Goal: Task Accomplishment & Management: Complete application form

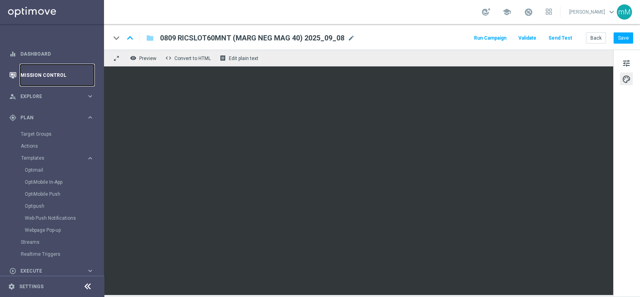
click at [50, 74] on link "Mission Control" at bounding box center [57, 74] width 74 height 21
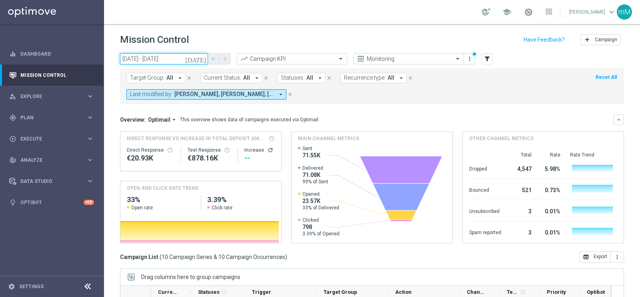
click at [158, 61] on input "04 Sep 2025 - 04 Sep 2025" at bounding box center [164, 58] width 88 height 11
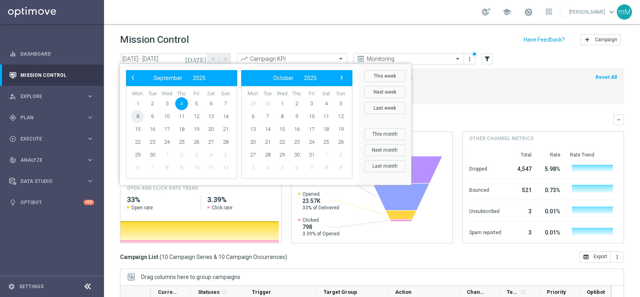
click at [140, 116] on span "8" at bounding box center [137, 116] width 13 height 13
type input "[DATE] - [DATE]"
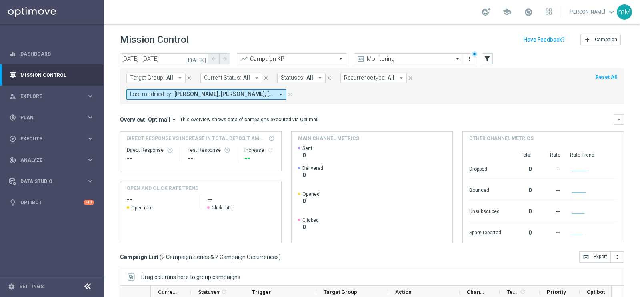
click at [224, 95] on span "Cecilia Mascelli, Elena Zarbin, marco Maccarrone, radina yordanova" at bounding box center [224, 94] width 100 height 7
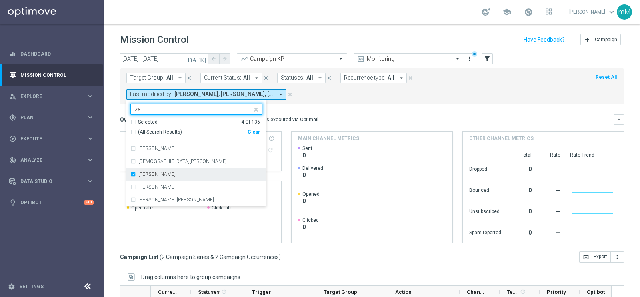
click at [170, 172] on div "Elena Zarbin" at bounding box center [200, 174] width 124 height 5
type input "za"
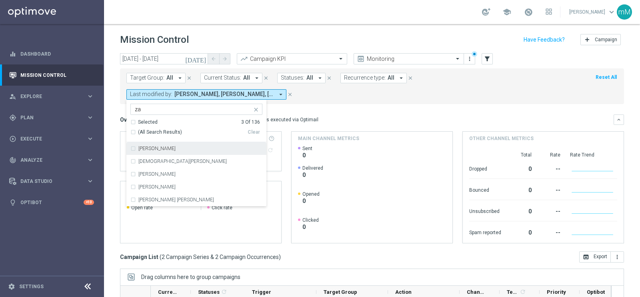
click at [291, 104] on mini-dashboard "Overview: Optimail arrow_drop_down This overview shows data of campaigns execut…" at bounding box center [372, 177] width 504 height 147
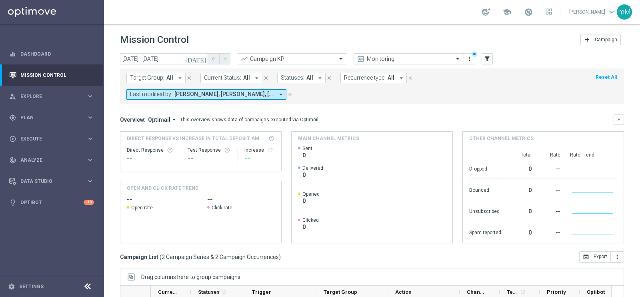
scroll to position [102, 0]
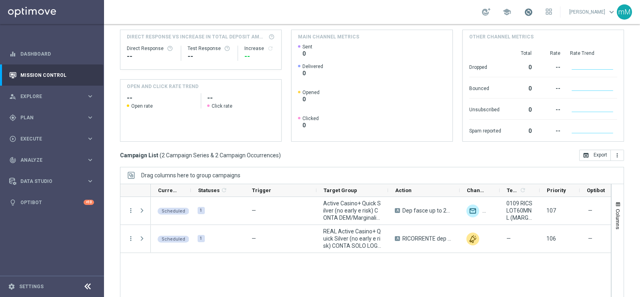
click at [527, 15] on span at bounding box center [528, 12] width 9 height 9
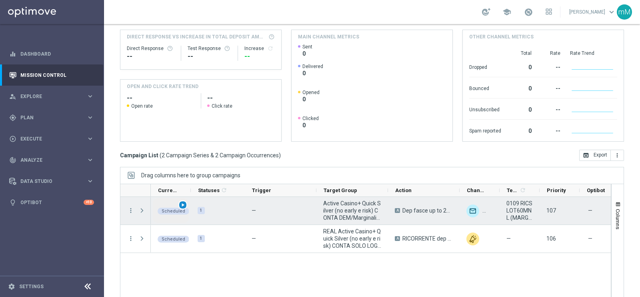
click at [183, 202] on span "play_arrow" at bounding box center [183, 205] width 6 height 6
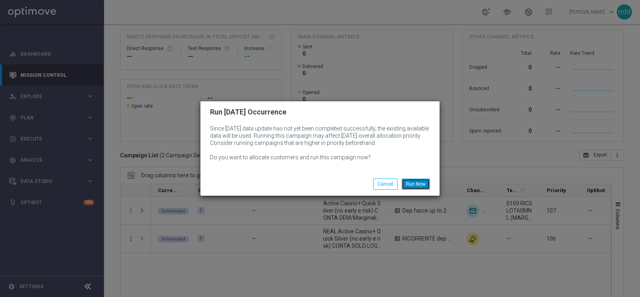
click at [415, 183] on button "Run Now" at bounding box center [415, 183] width 28 height 11
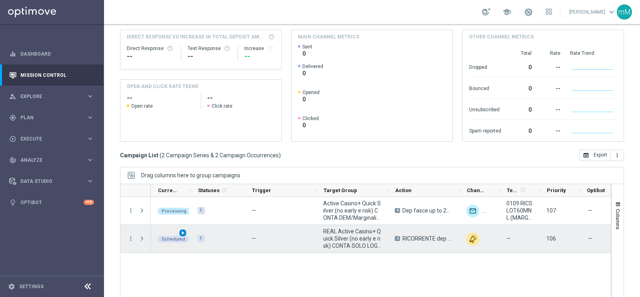
click at [182, 231] on span "play_arrow" at bounding box center [183, 233] width 6 height 6
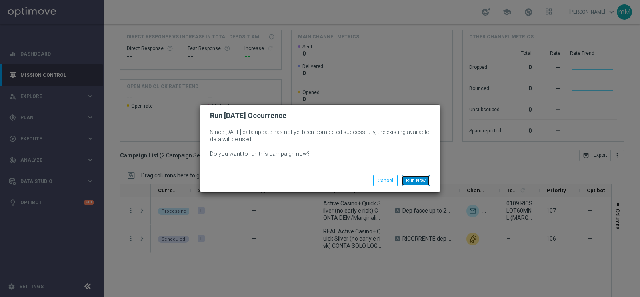
click at [425, 177] on button "Run Now" at bounding box center [415, 180] width 28 height 11
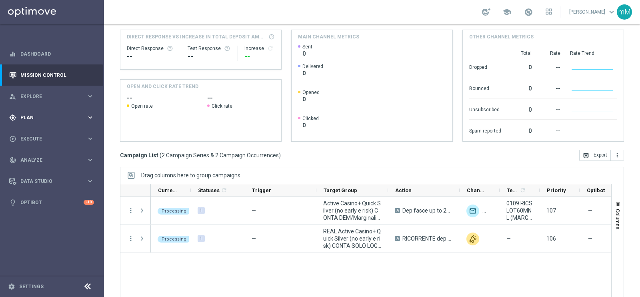
click at [46, 120] on div "gps_fixed Plan" at bounding box center [47, 117] width 77 height 7
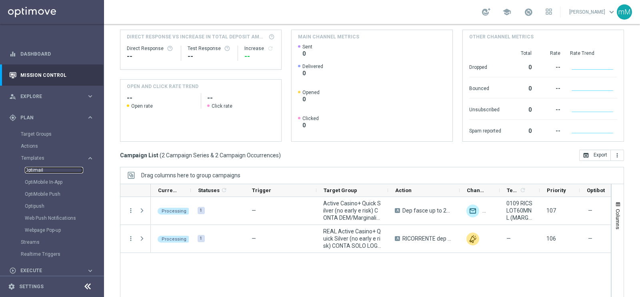
click at [38, 167] on link "Optimail" at bounding box center [54, 170] width 58 height 6
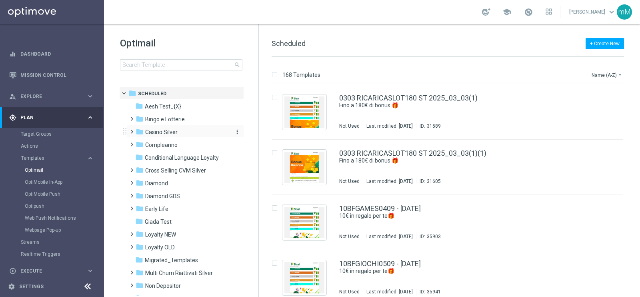
click at [183, 135] on div "folder Casino Silver" at bounding box center [182, 132] width 92 height 9
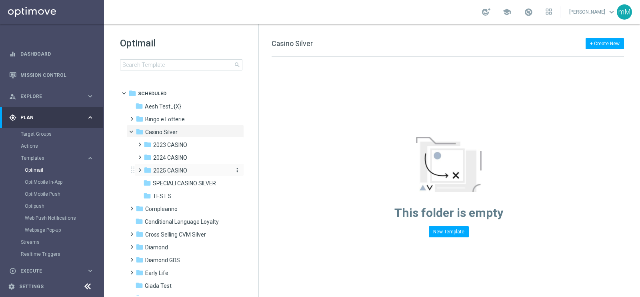
click at [178, 174] on span "2025 CASINO" at bounding box center [170, 170] width 34 height 7
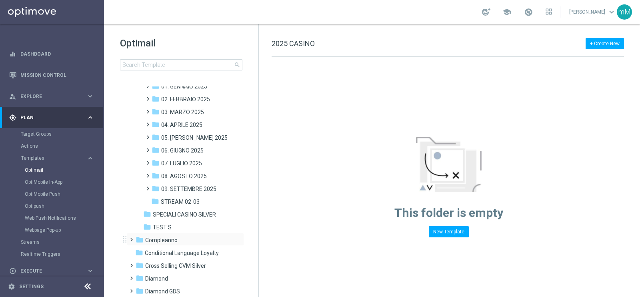
scroll to position [100, 0]
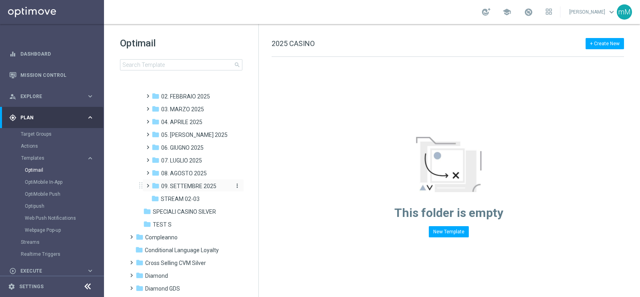
click at [196, 188] on span "09. SETTEMBRE 2025" at bounding box center [188, 185] width 55 height 7
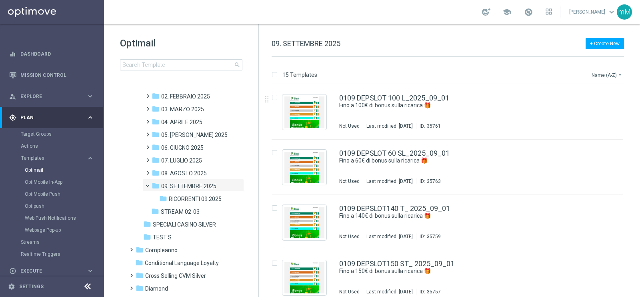
click at [605, 76] on button "Name (A-Z) arrow_drop_down" at bounding box center [607, 75] width 33 height 10
click at [601, 108] on span "Date Modified (Newest)" at bounding box center [593, 111] width 54 height 6
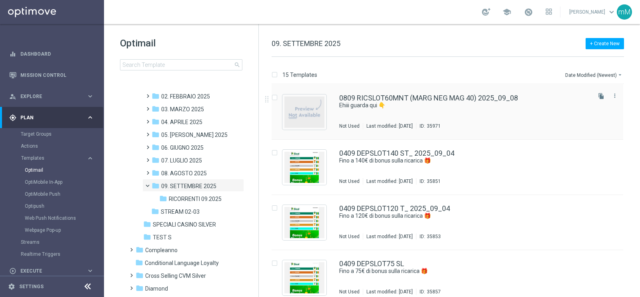
click at [410, 117] on div "0809 RICSLOT60MNT (MARG NEG MAG 40) 2025_09_08 Ehiii guarda qui 👇 Not Used Last…" at bounding box center [464, 111] width 250 height 35
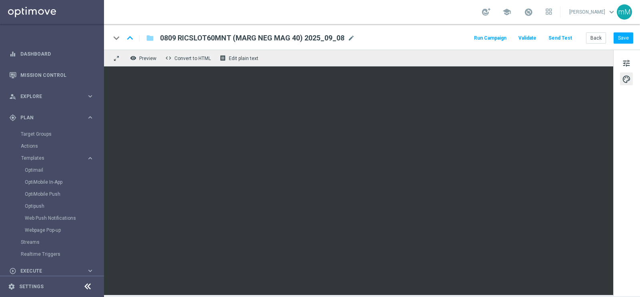
click at [501, 38] on button "Run Campaign" at bounding box center [490, 38] width 35 height 11
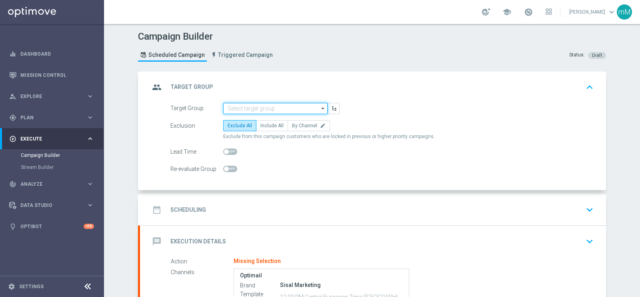
click at [240, 109] on input at bounding box center [275, 108] width 104 height 11
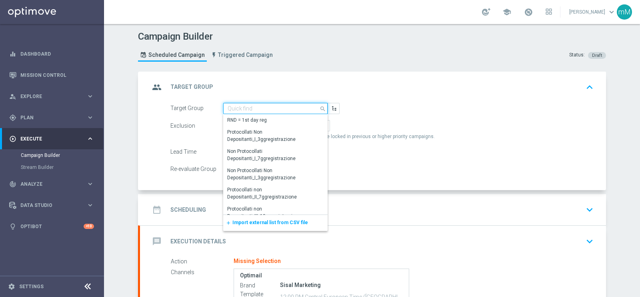
paste input "Active Casino+ Quick Silver (no early e risk) CONTA DEM/Marginalità NEGATIVA >40"
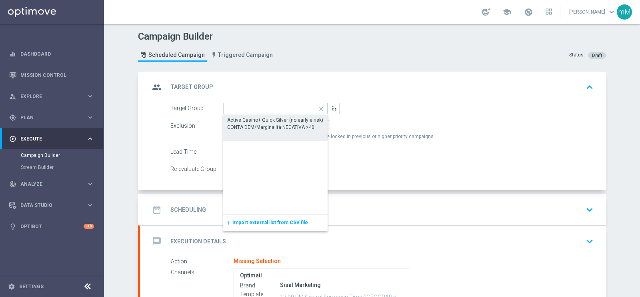
click at [240, 121] on div "Active Casino+ Quick Silver (no early e risk) CONTA DEM/Marginalità NEGATIVA >40" at bounding box center [275, 123] width 96 height 14
type input "Active Casino+ Quick Silver (no early e risk) CONTA DEM/Marginalità NEGATIVA >40"
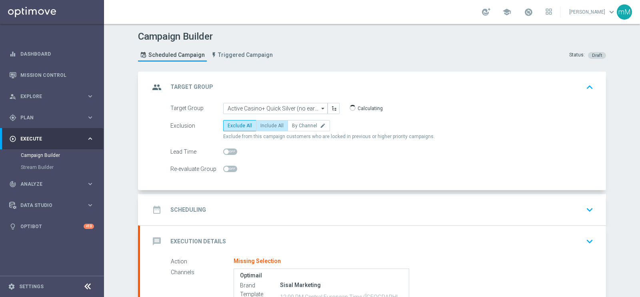
click at [264, 124] on span "Include All" at bounding box center [271, 126] width 23 height 6
click at [264, 124] on input "Include All" at bounding box center [262, 126] width 5 height 5
radio input "true"
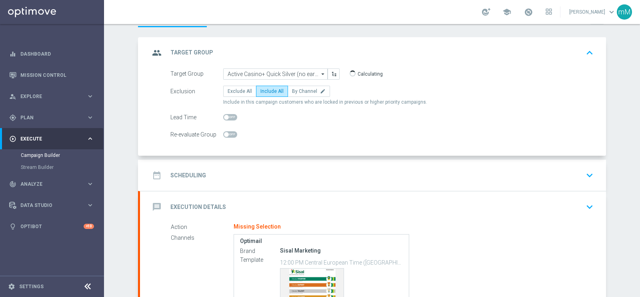
scroll to position [50, 0]
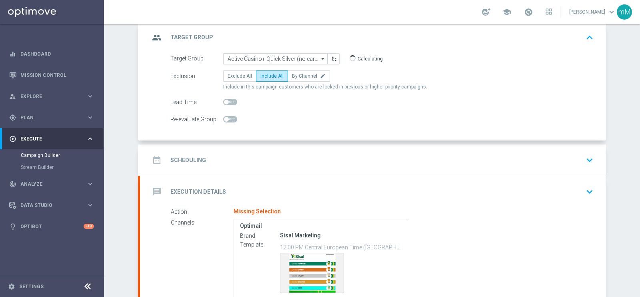
click at [256, 150] on div "date_range Scheduling keyboard_arrow_down" at bounding box center [373, 159] width 466 height 31
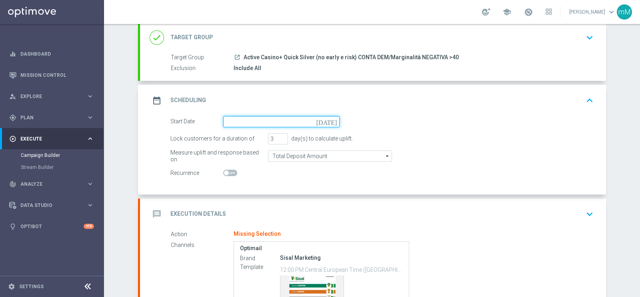
click at [251, 123] on input at bounding box center [281, 121] width 116 height 11
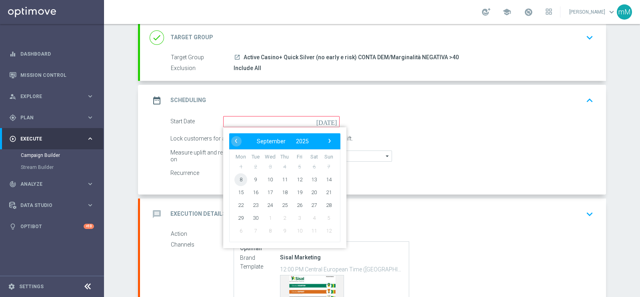
click at [239, 178] on span "8" at bounding box center [240, 179] width 13 height 13
type input "[DATE]"
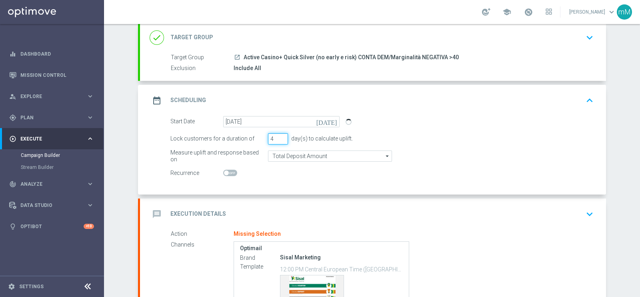
click at [277, 136] on input "4" at bounding box center [278, 138] width 20 height 11
click at [277, 136] on input "5" at bounding box center [278, 138] width 20 height 11
click at [278, 136] on input "6" at bounding box center [278, 138] width 20 height 11
type input "7"
click at [279, 136] on input "7" at bounding box center [278, 138] width 20 height 11
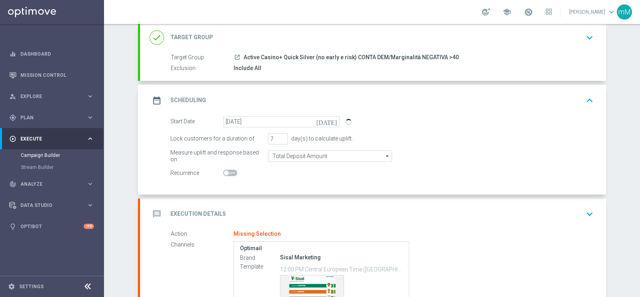
click at [225, 170] on span at bounding box center [230, 173] width 14 height 6
click at [225, 170] on input "checkbox" at bounding box center [230, 173] width 14 height 6
checkbox input "true"
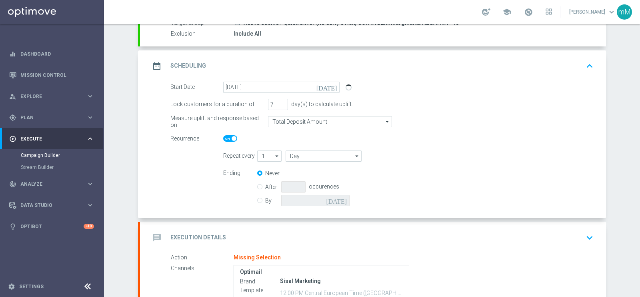
scroll to position [100, 0]
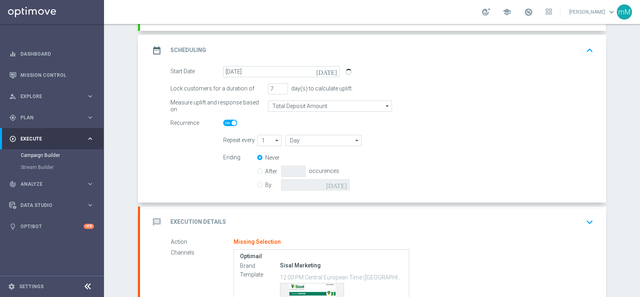
click at [273, 139] on icon "arrow_drop_down" at bounding box center [277, 140] width 8 height 10
click at [273, 139] on icon "search" at bounding box center [276, 140] width 7 height 9
click at [261, 152] on div "1" at bounding box center [266, 151] width 18 height 11
type input "1"
click at [288, 139] on input "Day" at bounding box center [323, 140] width 76 height 11
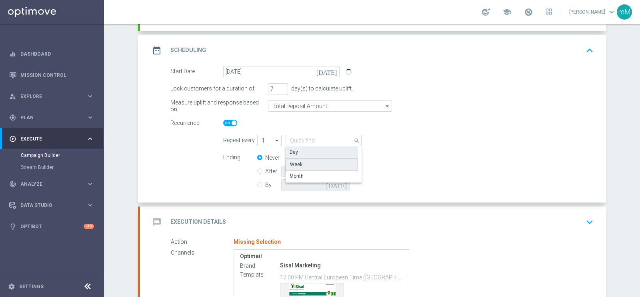
click at [306, 164] on div "Week" at bounding box center [321, 164] width 73 height 12
type input "Week"
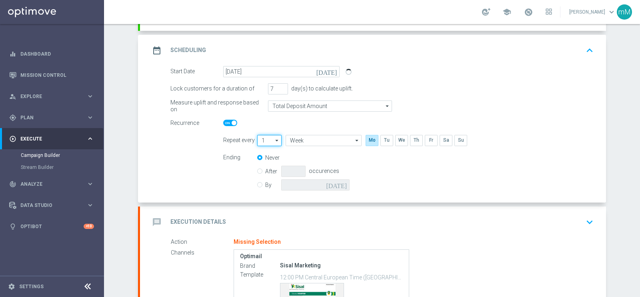
click at [267, 142] on input "1" at bounding box center [269, 140] width 24 height 11
click at [262, 165] on div "2" at bounding box center [266, 164] width 18 height 12
type input "2"
type input "Weeks"
click at [257, 184] on input "By" at bounding box center [259, 183] width 5 height 5
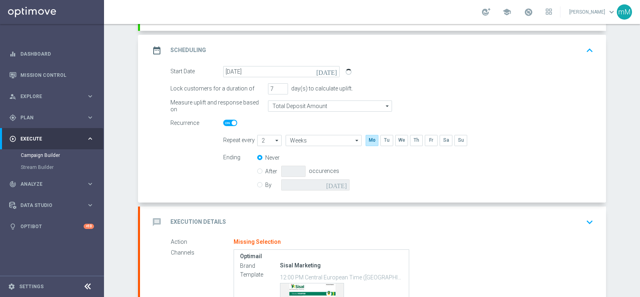
radio input "true"
radio input "false"
click at [338, 185] on icon "[DATE]" at bounding box center [338, 183] width 24 height 9
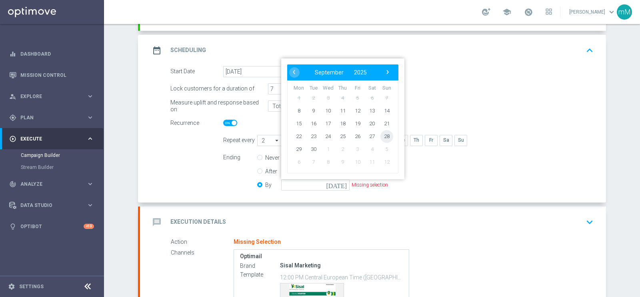
click at [387, 134] on span "28" at bounding box center [386, 136] width 13 height 13
type input "28 Sep 2025"
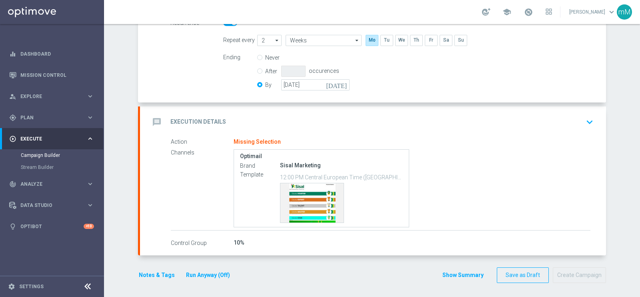
scroll to position [200, 0]
click at [312, 119] on div "message Execution Details keyboard_arrow_down" at bounding box center [373, 121] width 447 height 15
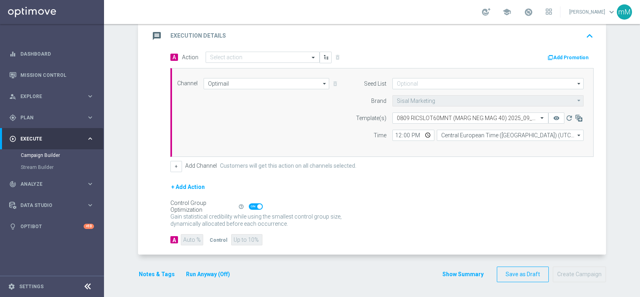
scroll to position [184, 0]
click at [255, 55] on input "text" at bounding box center [254, 58] width 89 height 7
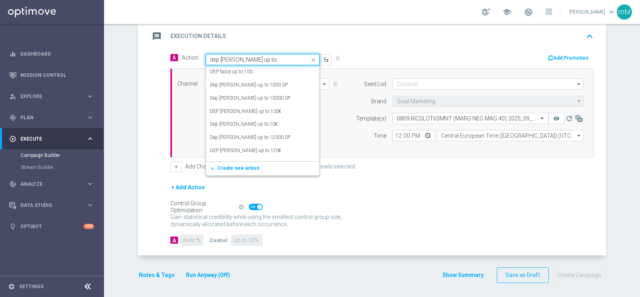
type input "dep fasce up to 6"
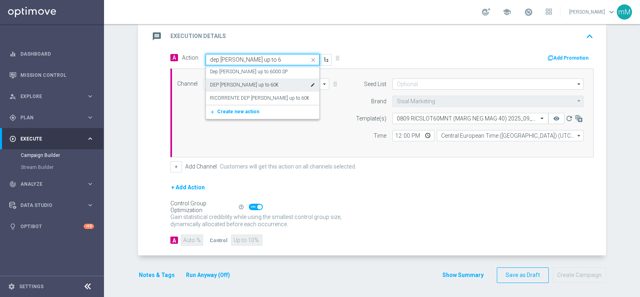
click at [263, 82] on div "DEP fasce up to 60€ edit" at bounding box center [262, 84] width 105 height 13
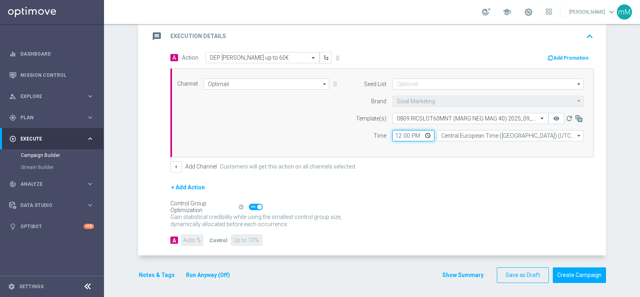
click at [392, 132] on input "12:00" at bounding box center [413, 135] width 42 height 11
type input "18:30"
click at [174, 165] on button "+" at bounding box center [176, 166] width 12 height 11
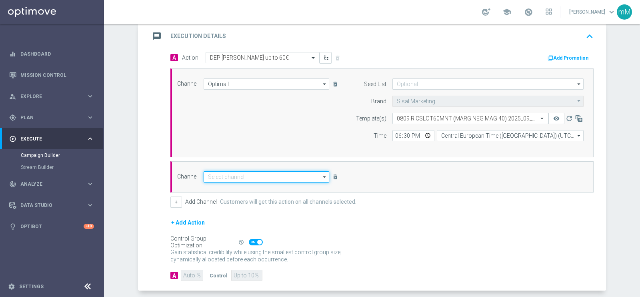
click at [229, 172] on input at bounding box center [267, 176] width 126 height 11
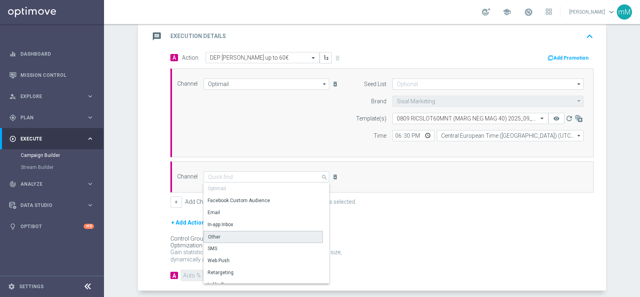
click at [229, 232] on div "Other" at bounding box center [263, 237] width 119 height 12
type input "Other"
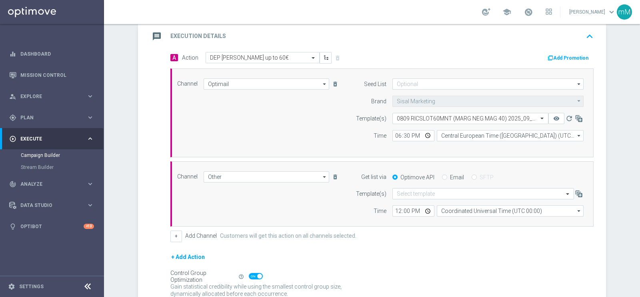
click at [442, 175] on input "Email" at bounding box center [444, 177] width 5 height 5
radio input "true"
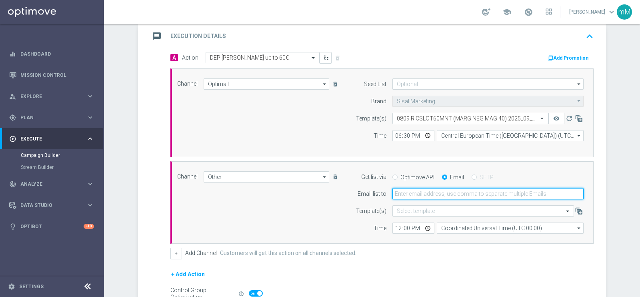
click at [435, 189] on input "email" at bounding box center [487, 193] width 191 height 11
type input "[EMAIL_ADDRESS][PERSON_NAME][DOMAIN_NAME]"
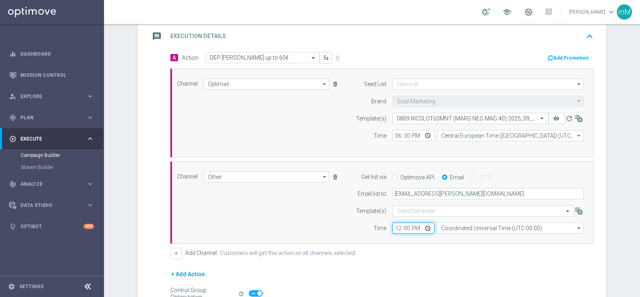
click at [396, 223] on input "12:00" at bounding box center [413, 227] width 42 height 11
type input "18:30"
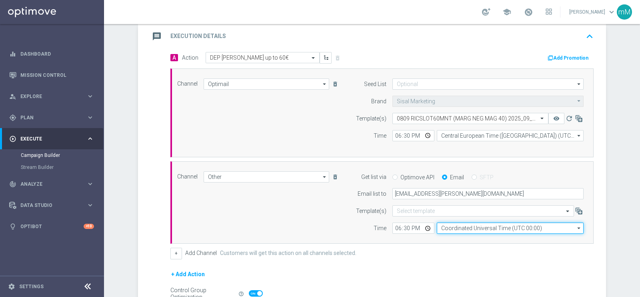
click at [466, 225] on input "Coordinated Universal Time (UTC 00:00)" at bounding box center [510, 227] width 147 height 11
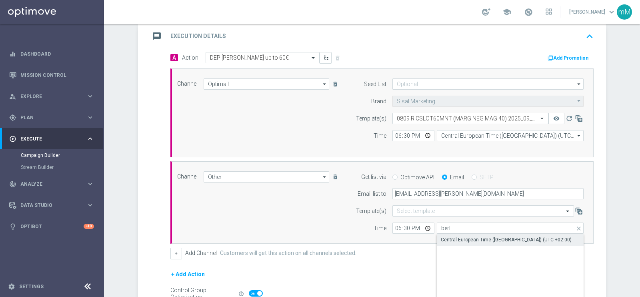
click at [471, 241] on div "Central European Time ([GEOGRAPHIC_DATA]) (UTC +02:00)" at bounding box center [506, 239] width 131 height 7
type input "Central European Time ([GEOGRAPHIC_DATA]) (UTC +02:00)"
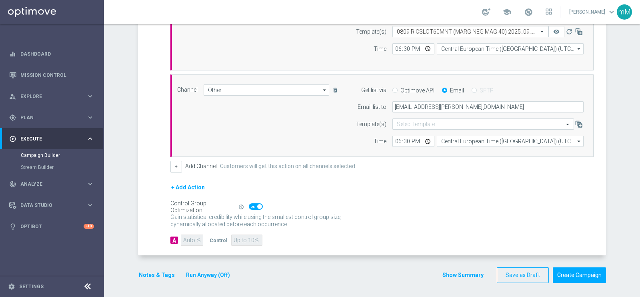
click at [201, 274] on button "Run Anyway (Off)" at bounding box center [208, 275] width 46 height 10
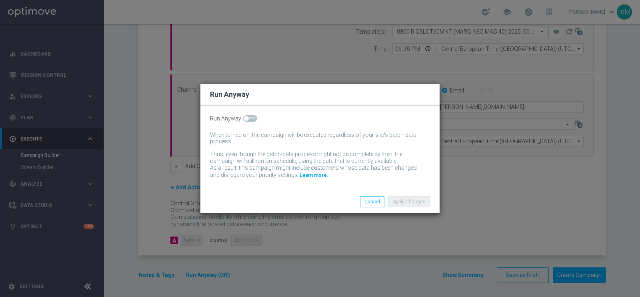
click at [245, 119] on span at bounding box center [246, 118] width 5 height 5
click at [245, 119] on input "checkbox" at bounding box center [250, 118] width 14 height 6
checkbox input "true"
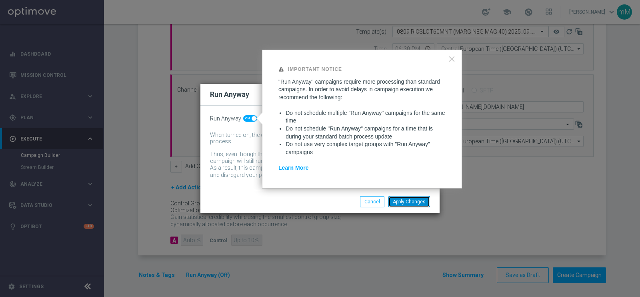
click at [400, 201] on button "Apply Changes" at bounding box center [409, 201] width 42 height 11
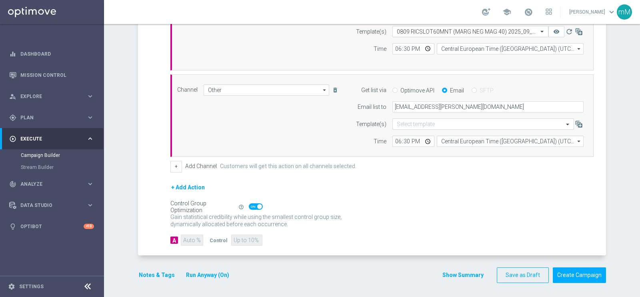
click at [142, 273] on button "Notes & Tags" at bounding box center [157, 275] width 38 height 10
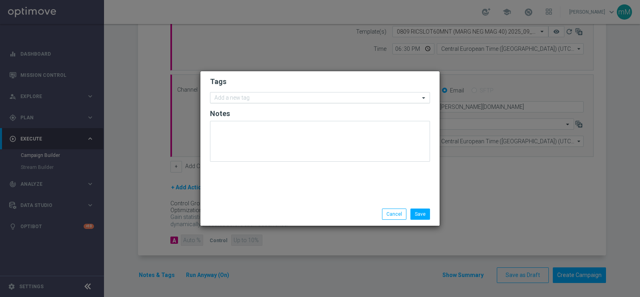
click at [292, 99] on input "text" at bounding box center [316, 98] width 205 height 7
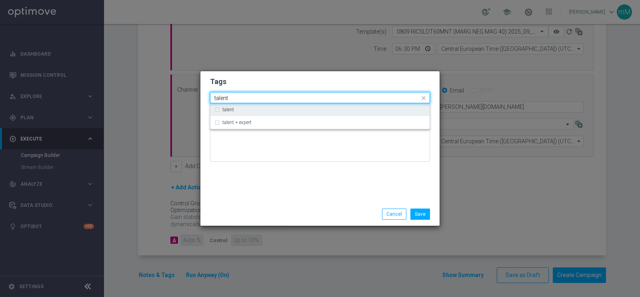
click at [281, 108] on div "talent" at bounding box center [323, 109] width 203 height 5
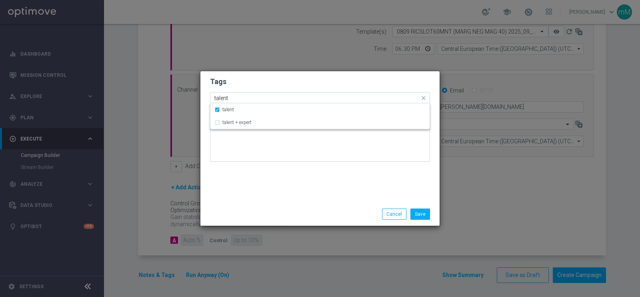
click at [278, 96] on input "talent" at bounding box center [316, 98] width 205 height 7
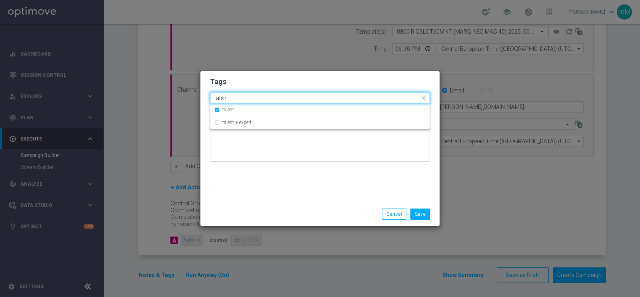
click at [278, 96] on input "talent" at bounding box center [316, 98] width 205 height 7
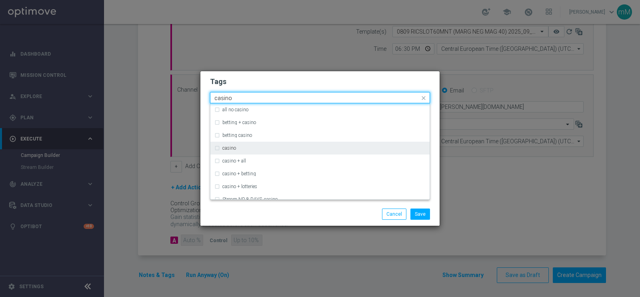
click at [248, 146] on div "casino" at bounding box center [323, 148] width 203 height 5
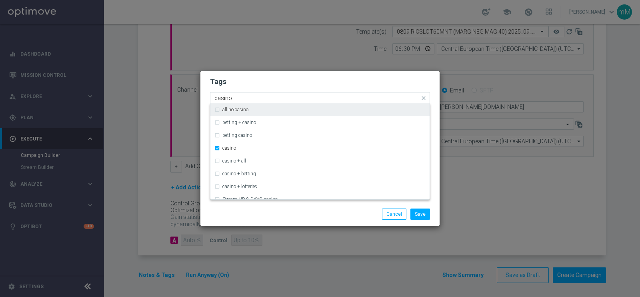
click at [259, 98] on input "casino" at bounding box center [316, 98] width 205 height 7
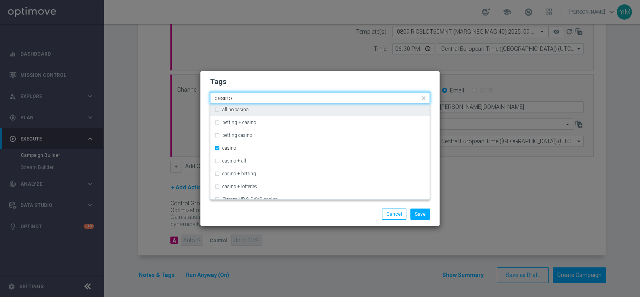
click at [259, 98] on input "casino" at bounding box center [316, 98] width 205 height 7
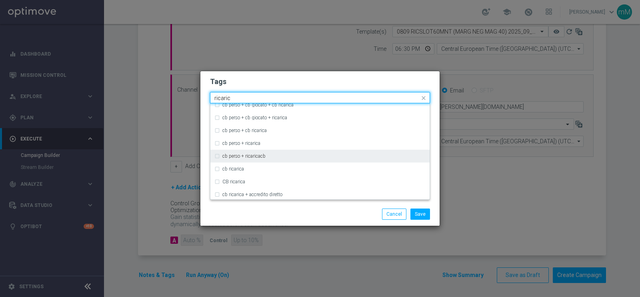
scroll to position [70, 0]
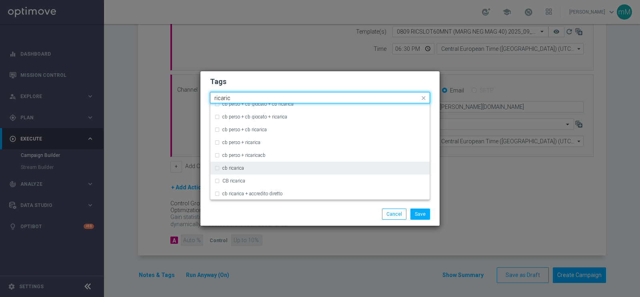
click at [246, 167] on div "cb ricarica" at bounding box center [323, 168] width 203 height 5
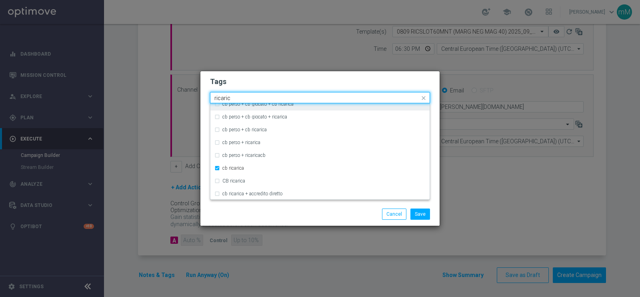
click at [278, 98] on input "ricaric" at bounding box center [316, 98] width 205 height 7
type input "s"
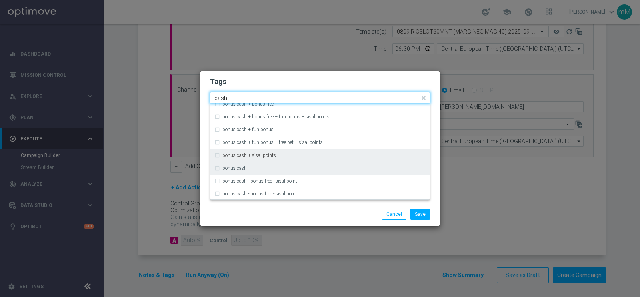
click at [240, 165] on div "bonus cash -" at bounding box center [319, 168] width 211 height 13
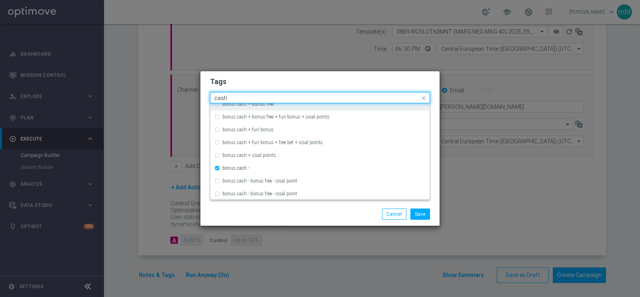
click at [255, 97] on input "cash" at bounding box center [316, 98] width 205 height 7
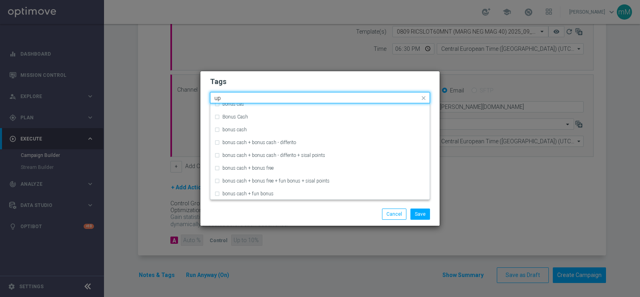
scroll to position [0, 0]
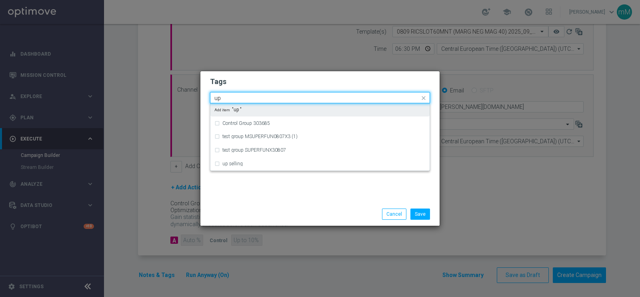
type input "up s"
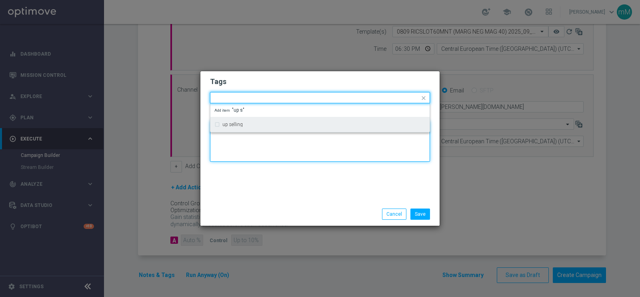
click at [239, 135] on textarea at bounding box center [320, 141] width 220 height 41
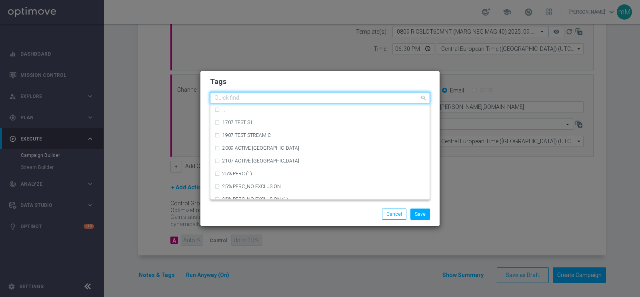
click at [376, 96] on input "text" at bounding box center [316, 98] width 205 height 7
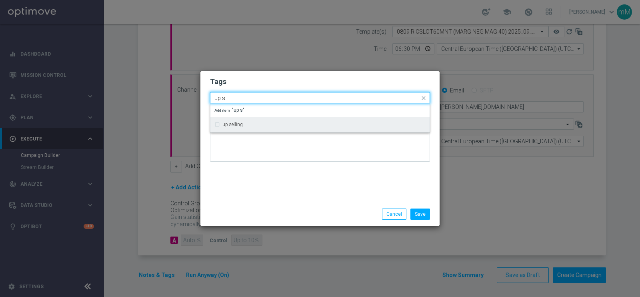
click at [343, 128] on div "up selling" at bounding box center [319, 124] width 211 height 13
type input "up s"
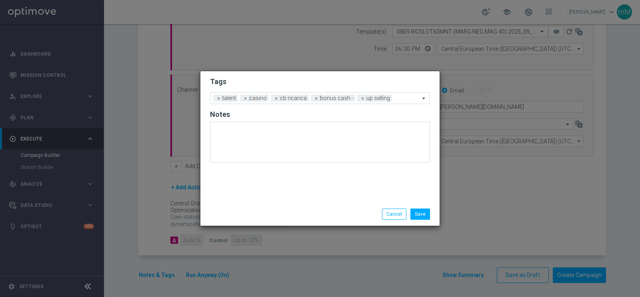
click at [328, 168] on div "Tags Add a new tag × talent × casino × cb ricarica × bonus cash - × up selling …" at bounding box center [319, 136] width 239 height 131
click at [419, 209] on button "Save" at bounding box center [420, 213] width 20 height 11
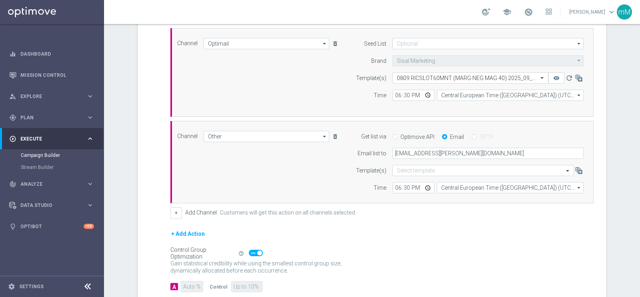
scroll to position [170, 0]
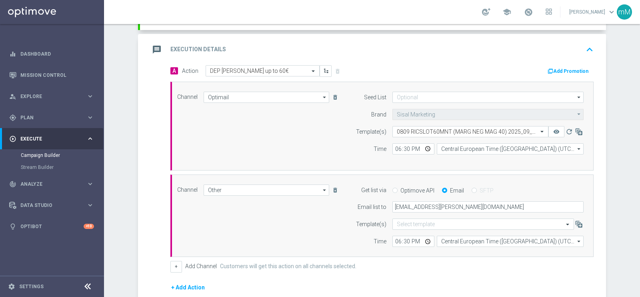
click at [554, 67] on button "Add Promotion" at bounding box center [569, 71] width 44 height 9
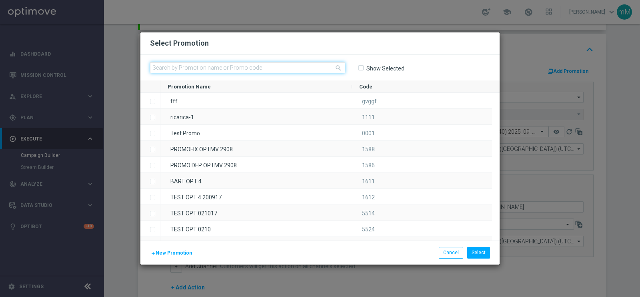
click at [259, 69] on input "text" at bounding box center [247, 67] width 195 height 11
paste input "333510"
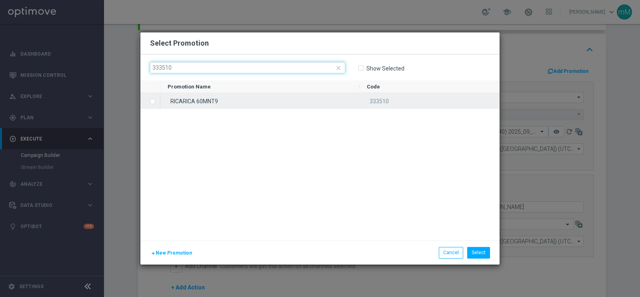
type input "333510"
click at [254, 99] on div "RICARICA 60MNT9" at bounding box center [259, 101] width 199 height 16
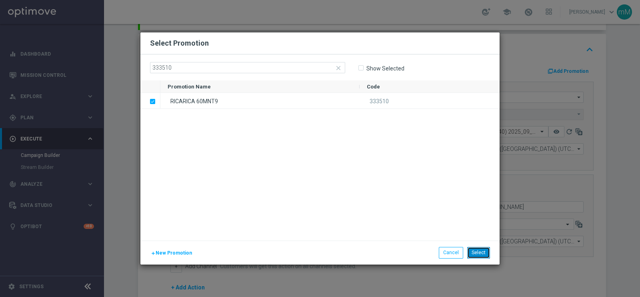
click at [479, 252] on button "Select" at bounding box center [478, 252] width 23 height 11
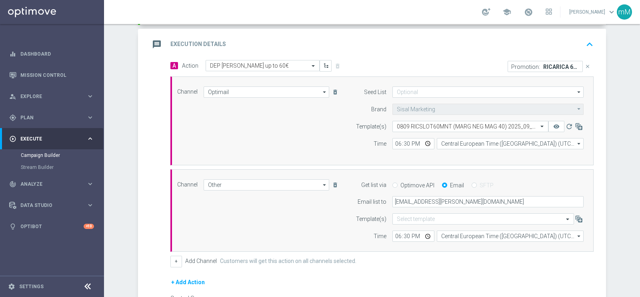
scroll to position [270, 0]
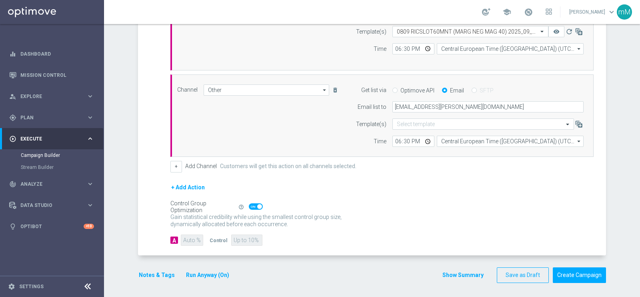
click at [454, 271] on button "Show Summary" at bounding box center [463, 274] width 42 height 9
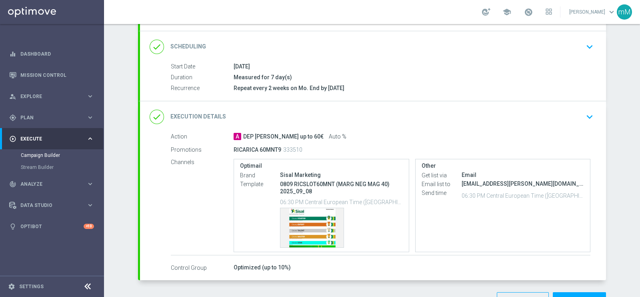
scroll to position [125, 0]
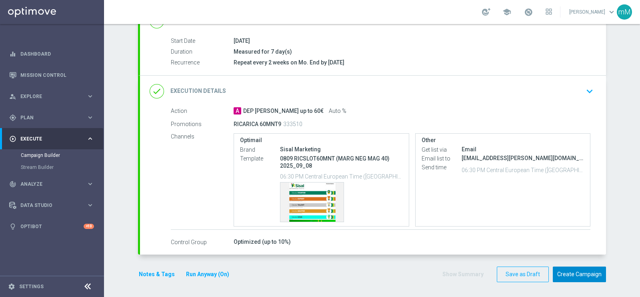
click at [584, 271] on button "Create Campaign" at bounding box center [579, 274] width 53 height 16
click at [524, 10] on span at bounding box center [528, 12] width 9 height 9
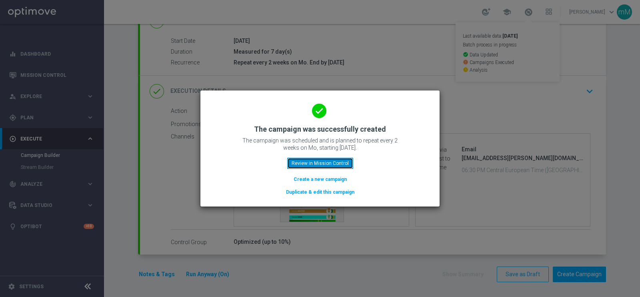
click at [335, 161] on button "Review in Mission Control" at bounding box center [320, 163] width 66 height 11
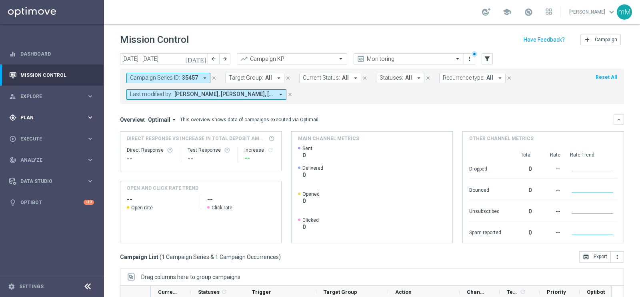
click at [38, 114] on div "gps_fixed Plan" at bounding box center [47, 117] width 77 height 7
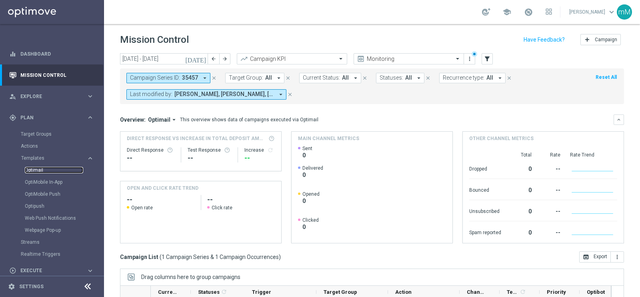
click at [38, 171] on link "Optimail" at bounding box center [54, 170] width 58 height 6
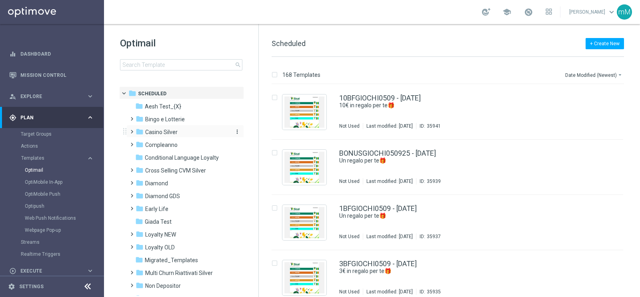
click at [168, 133] on span "Casino Silver" at bounding box center [161, 131] width 32 height 7
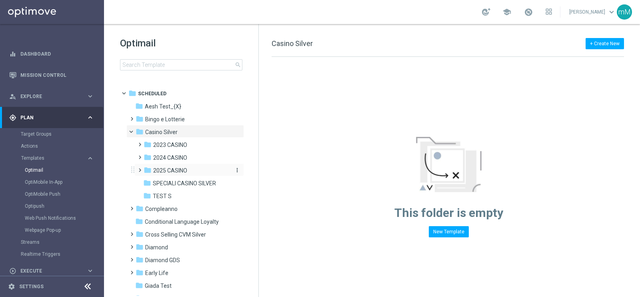
click at [183, 170] on span "2025 CASINO" at bounding box center [170, 170] width 34 height 7
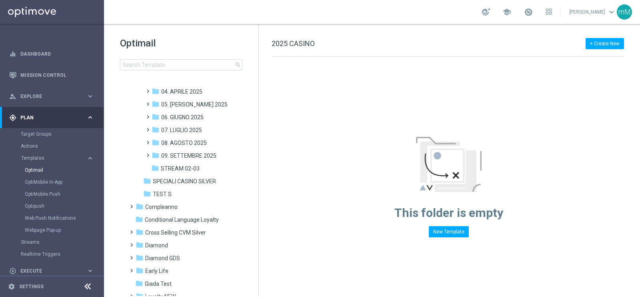
scroll to position [150, 0]
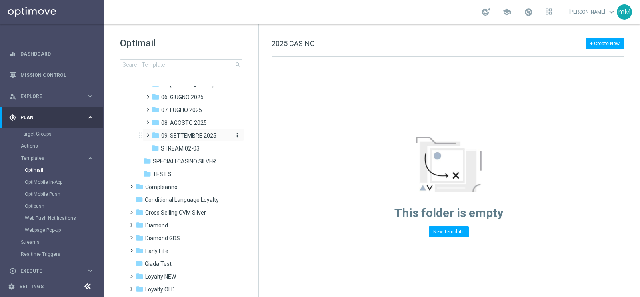
click at [188, 133] on span "09. SETTEMBRE 2025" at bounding box center [188, 135] width 55 height 7
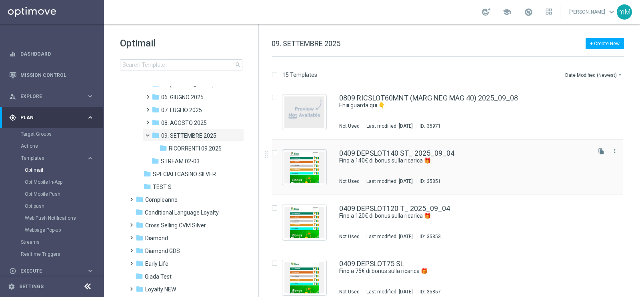
click at [598, 153] on icon "file_copy" at bounding box center [601, 151] width 6 height 6
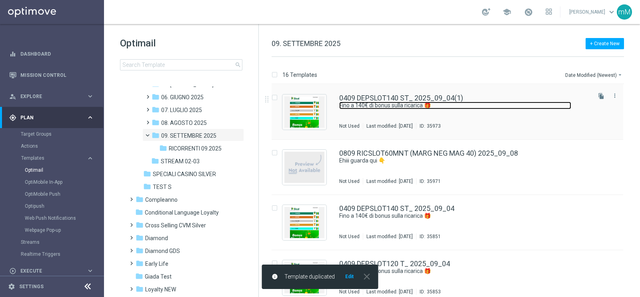
click at [407, 107] on link "Fino a 140€ di bonus sulla ricarica 🎁" at bounding box center [455, 106] width 232 height 8
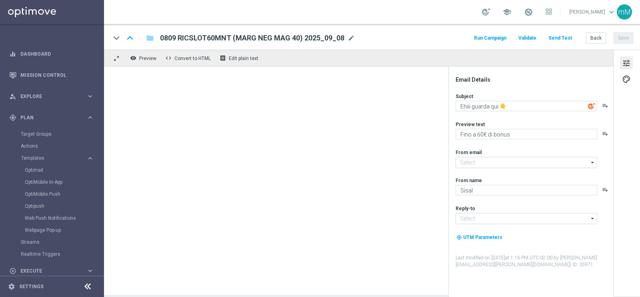
type input "[EMAIL_ADDRESS][DOMAIN_NAME]"
type textarea "Fino a 140€ di bonus sulla ricarica 🎁"
type textarea "Scopri la promozione che ti abbiamo riservato"
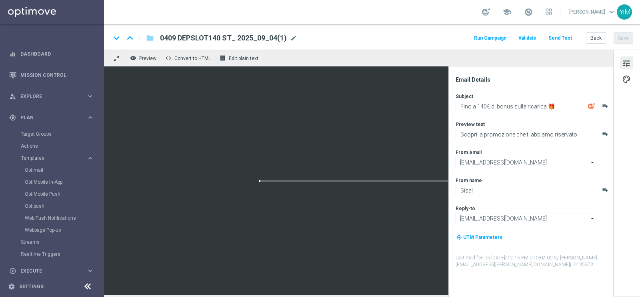
click at [288, 39] on div "0409 DEPSLOT140 ST_ 2025_09_04(1) mode_edit" at bounding box center [228, 38] width 137 height 10
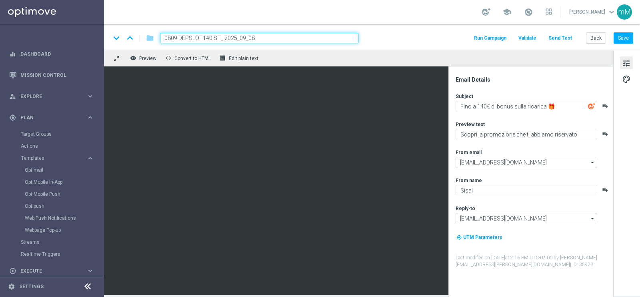
type input "0809 DEPSLOT140 ST_ 2025_09_08"
click at [483, 108] on textarea "Fino a 140€ di bonus sulla ricarica 🎁" at bounding box center [526, 106] width 142 height 10
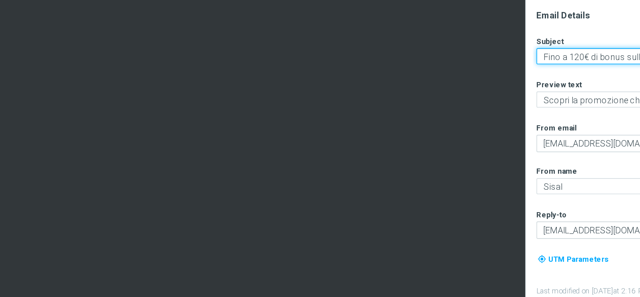
type textarea "Fino a 120€ di bonus sulla ricarica 🎁"
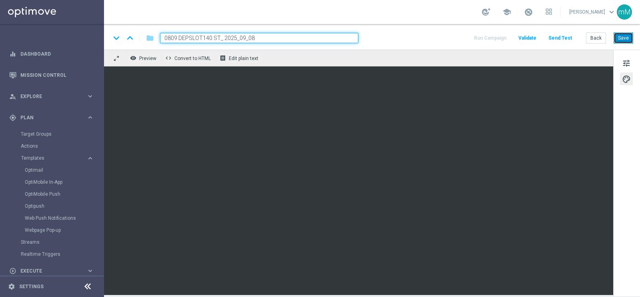
click at [628, 36] on button "Save" at bounding box center [623, 37] width 20 height 11
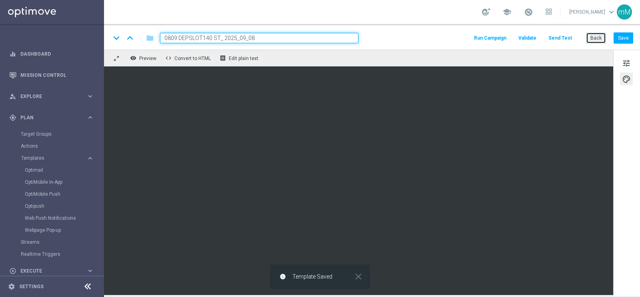
click at [589, 40] on button "Back" at bounding box center [596, 37] width 20 height 11
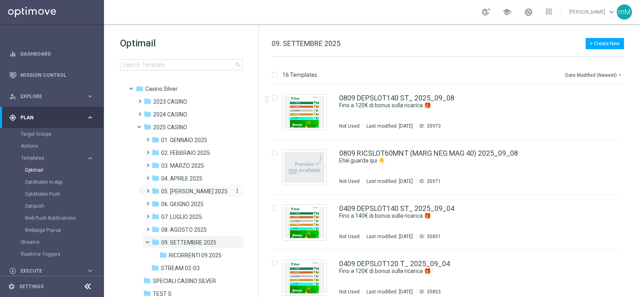
scroll to position [100, 0]
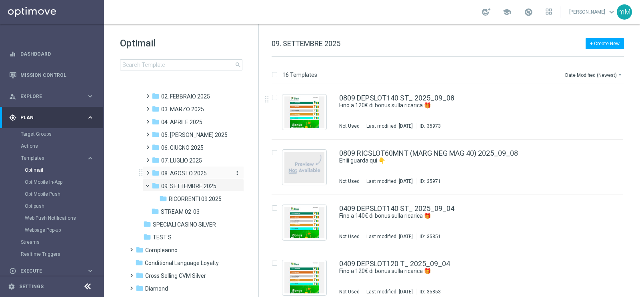
click at [186, 176] on span "08. AGOSTO 2025" at bounding box center [184, 173] width 46 height 7
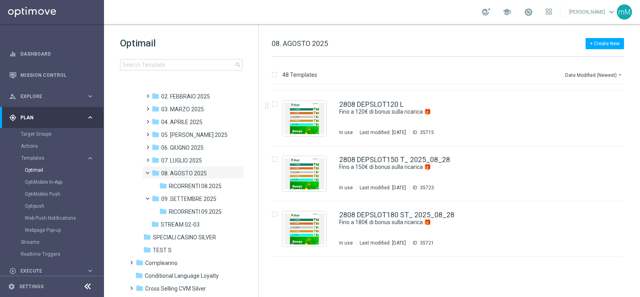
scroll to position [50, 0]
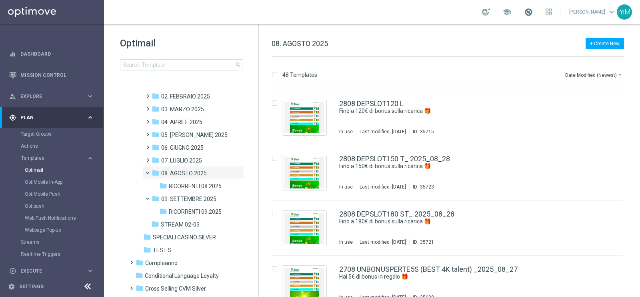
click at [524, 12] on span at bounding box center [528, 12] width 9 height 9
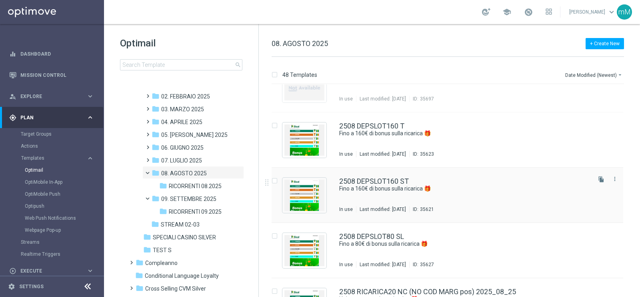
scroll to position [300, 0]
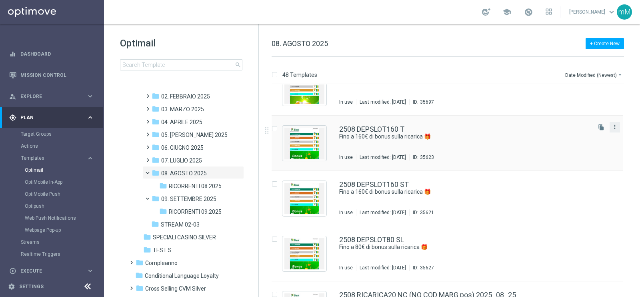
click at [614, 128] on icon "more_vert" at bounding box center [614, 127] width 6 height 6
click at [572, 151] on div "drive_file_move Copy To" at bounding box center [577, 146] width 64 height 11
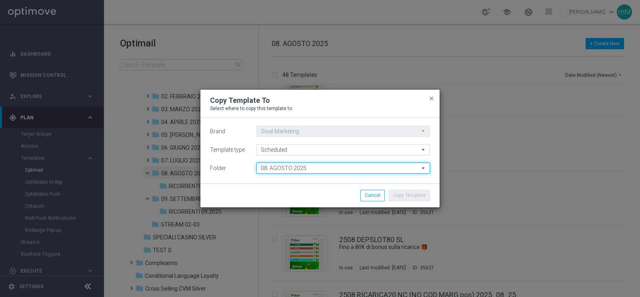
click at [318, 168] on input "08. AGOSTO 2025" at bounding box center [343, 167] width 174 height 11
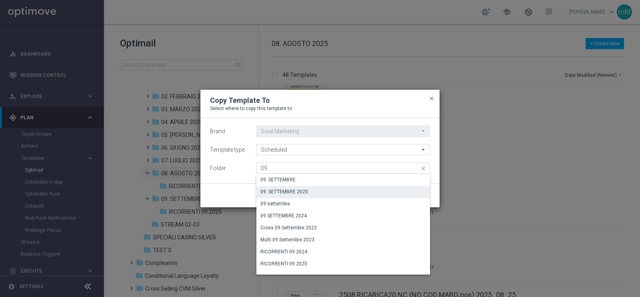
click at [310, 190] on div "09. SETTEMBRE 2025" at bounding box center [343, 191] width 174 height 11
type input "09. SETTEMBRE 2025"
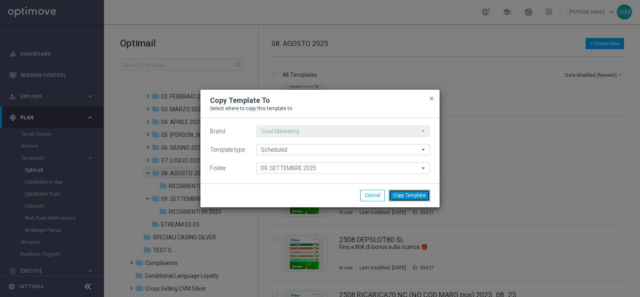
click at [396, 191] on button "Copy Template" at bounding box center [409, 195] width 41 height 11
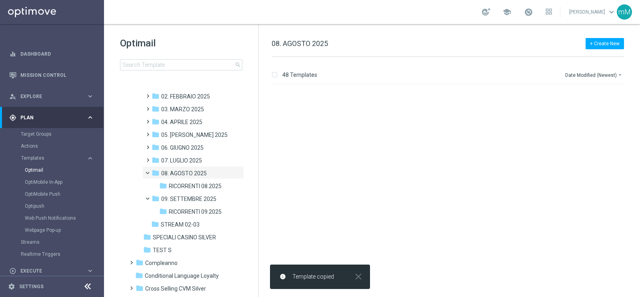
scroll to position [0, 0]
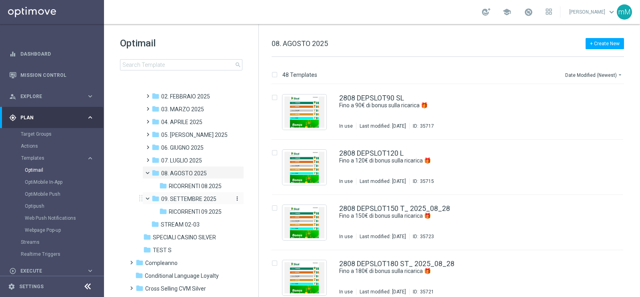
click at [189, 199] on span "09. SETTEMBRE 2025" at bounding box center [188, 198] width 55 height 7
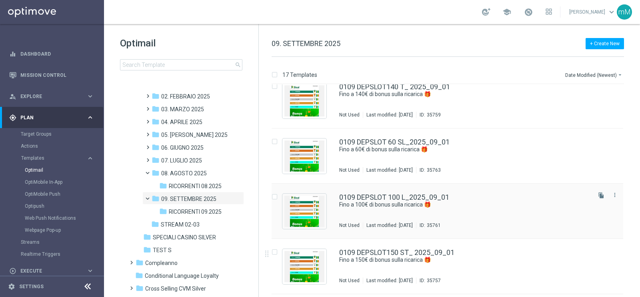
scroll to position [725, 0]
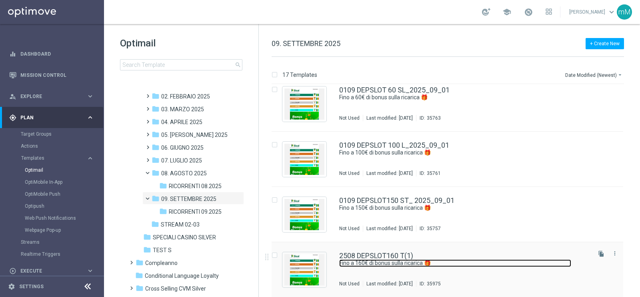
click at [414, 259] on link "Fino a 160€ di bonus sulla ricarica 🎁" at bounding box center [455, 263] width 232 height 8
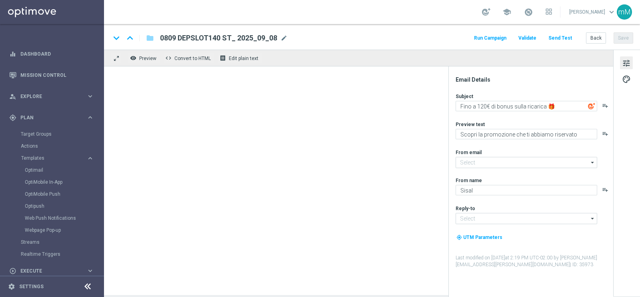
type input "2508 DEPSLOT160 T(1)"
type textarea "Fino a 160€ di bonus sulla ricarica 🎁"
type input "[EMAIL_ADDRESS][DOMAIN_NAME]"
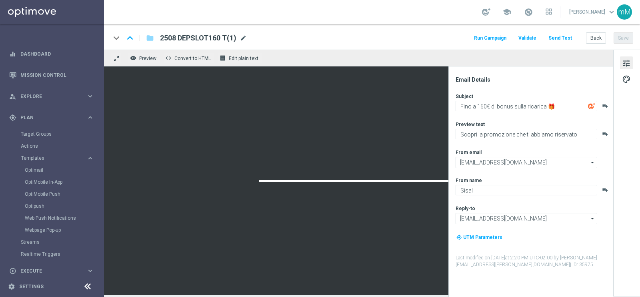
click at [244, 40] on span "mode_edit" at bounding box center [242, 37] width 7 height 7
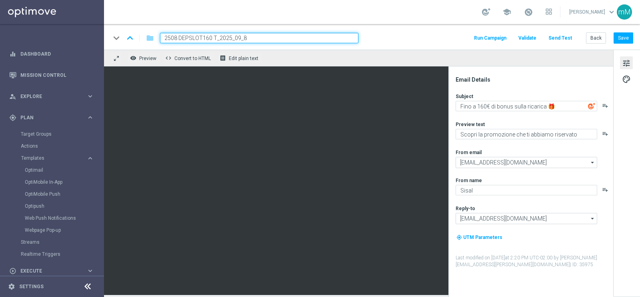
type input "2508 DEPSLOT160 T_2025_09_08"
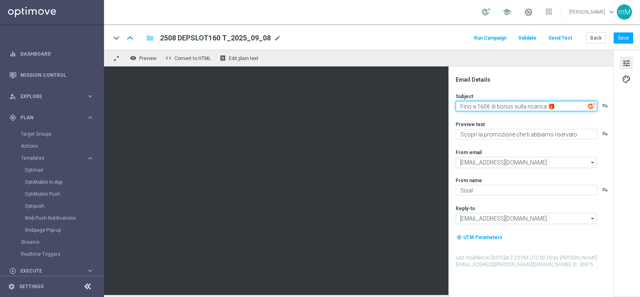
click at [482, 107] on textarea "Fino a 160€ di bonus sulla ricarica 🎁" at bounding box center [526, 106] width 142 height 10
type textarea "Fino a 150€ di bonus sulla ricarica 🎁"
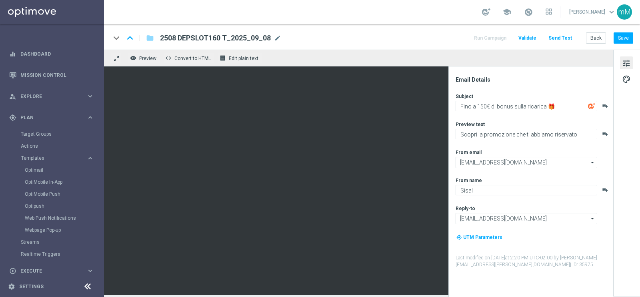
click at [197, 40] on span "2508 DEPSLOT160 T_2025_09_08" at bounding box center [215, 38] width 111 height 10
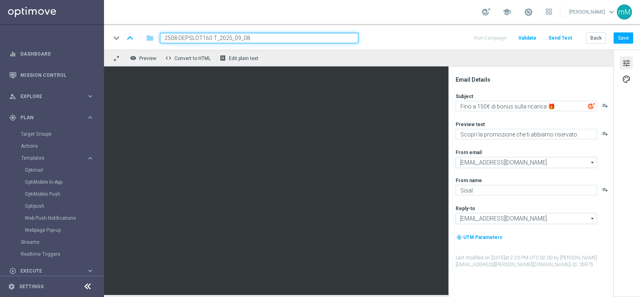
click at [208, 38] on input "2508 DEPSLOT160 T_2025_09_08" at bounding box center [259, 38] width 198 height 10
type input "0809 DEPSLOT150 T_2025_09_08"
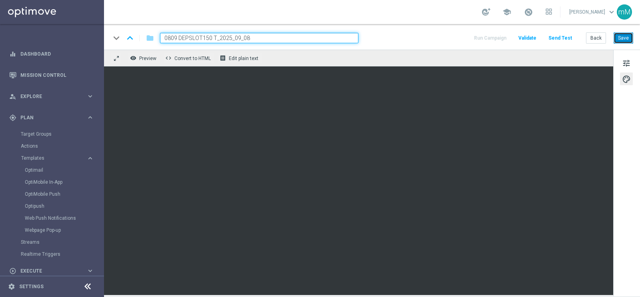
click at [625, 43] on button "Save" at bounding box center [623, 37] width 20 height 11
click at [600, 40] on button "Back" at bounding box center [596, 37] width 20 height 11
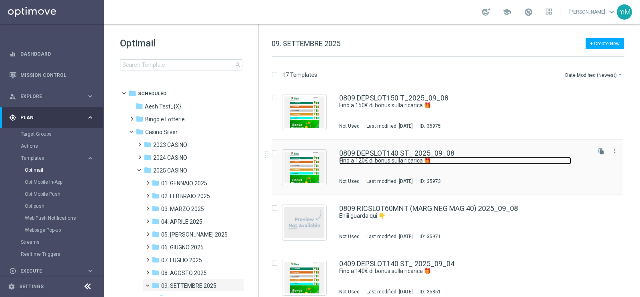
click at [424, 161] on link "Fino a 120€ di bonus sulla ricarica 🎁" at bounding box center [455, 161] width 232 height 8
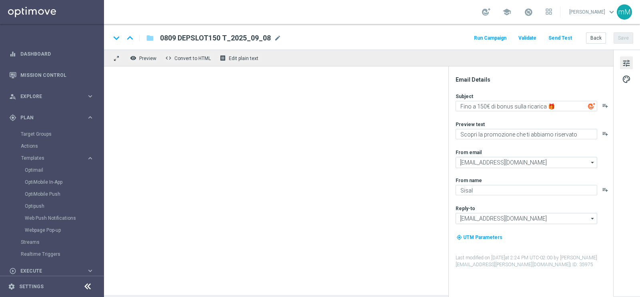
type input "0809 DEPSLOT140 ST_ 2025_09_08"
type textarea "Fino a 120€ di bonus sulla ricarica 🎁"
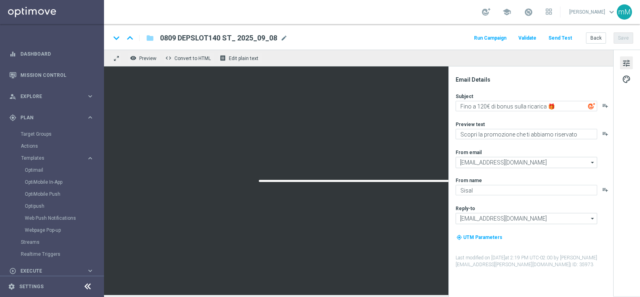
click at [217, 37] on span "0809 DEPSLOT140 ST_ 2025_09_08" at bounding box center [218, 38] width 117 height 10
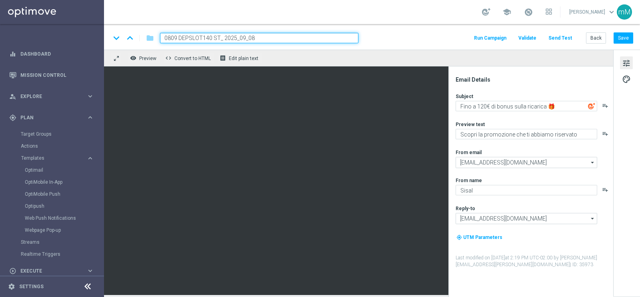
click at [208, 38] on input "0809 DEPSLOT140 ST_ 2025_09_08" at bounding box center [259, 38] width 198 height 10
type input "0809 DEPSLOT120 ST_ 2025_09_08"
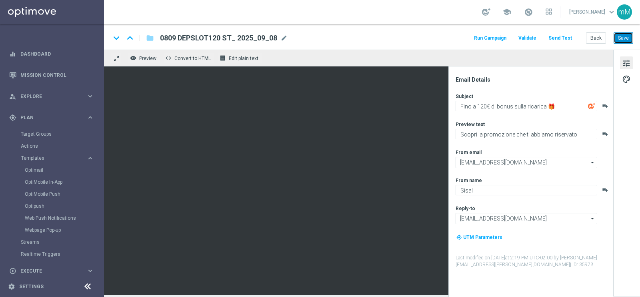
click at [619, 35] on button "Save" at bounding box center [623, 37] width 20 height 11
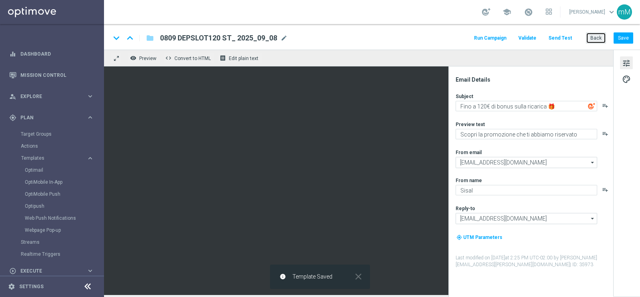
click at [599, 41] on button "Back" at bounding box center [596, 37] width 20 height 11
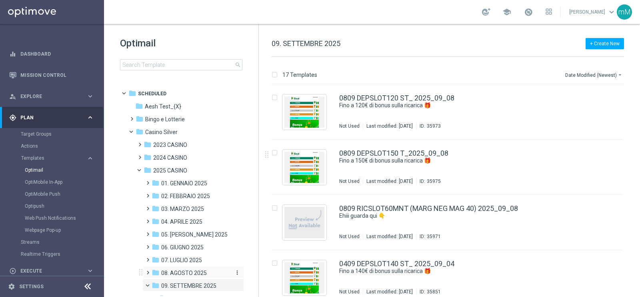
click at [181, 269] on span "08. AGOSTO 2025" at bounding box center [184, 272] width 46 height 7
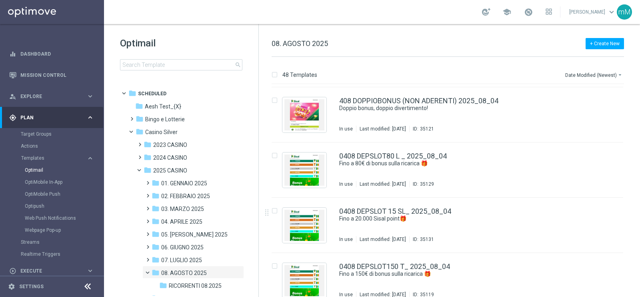
scroll to position [2204, 0]
click at [612, 156] on icon "more_vert" at bounding box center [614, 154] width 6 height 6
click at [580, 173] on div "Copy To" at bounding box center [581, 174] width 48 height 6
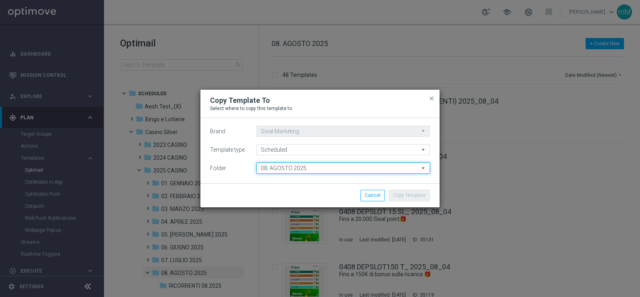
click at [318, 167] on input "08. AGOSTO 2025" at bounding box center [343, 167] width 174 height 11
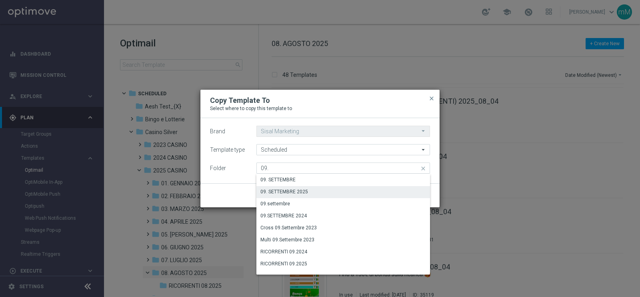
click at [307, 191] on div "09. SETTEMBRE 2025" at bounding box center [343, 191] width 174 height 11
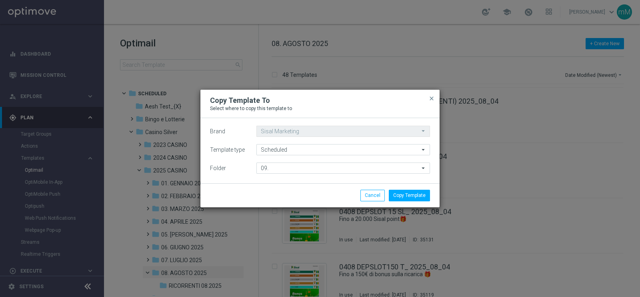
type input "09. SETTEMBRE 2025"
click at [405, 196] on button "Copy Template" at bounding box center [409, 195] width 41 height 11
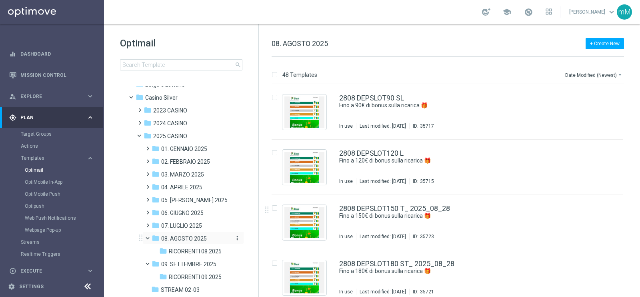
scroll to position [50, 0]
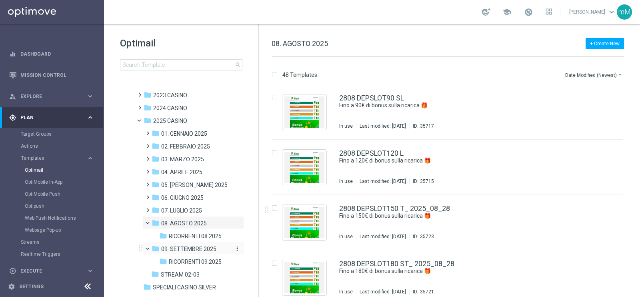
click at [188, 247] on span "09. SETTEMBRE 2025" at bounding box center [188, 248] width 55 height 7
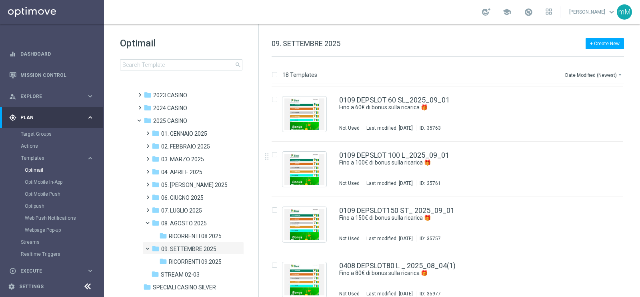
scroll to position [781, 0]
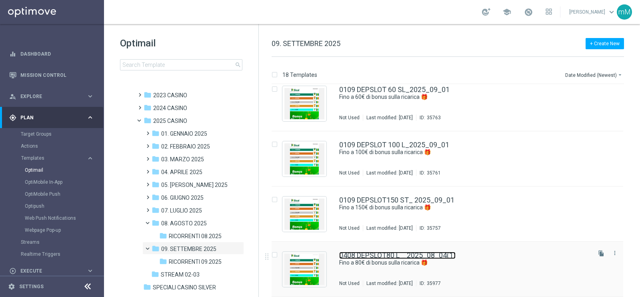
click at [424, 251] on link "0408 DEPSLOT80 L _ 2025_08_04(1)" at bounding box center [397, 254] width 116 height 7
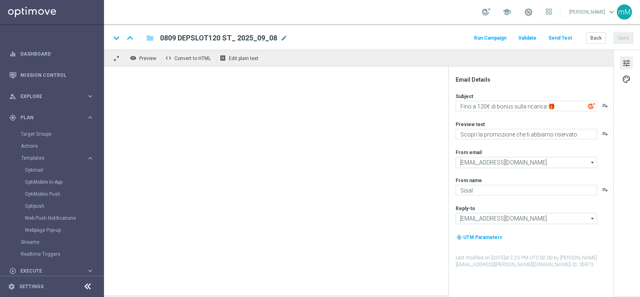
type textarea "Fino a 80€ di bonus sulla ricarica 🎁"
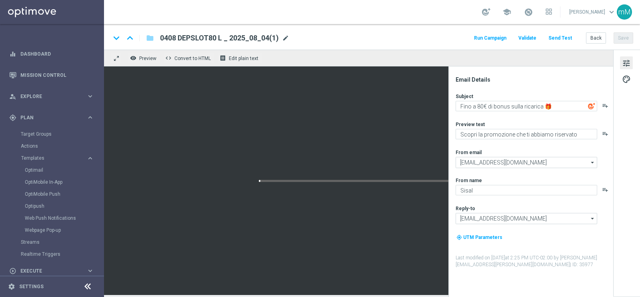
click at [284, 38] on span "mode_edit" at bounding box center [285, 37] width 7 height 7
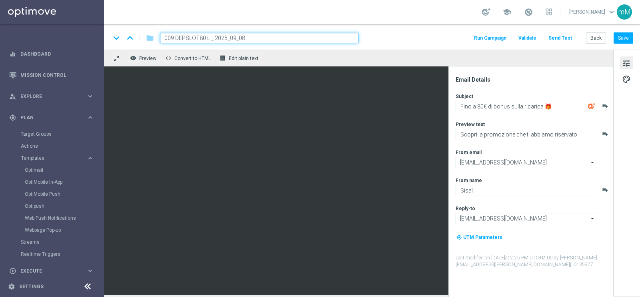
type input "0809 DEPSLOT80 L _ 2025_09_08"
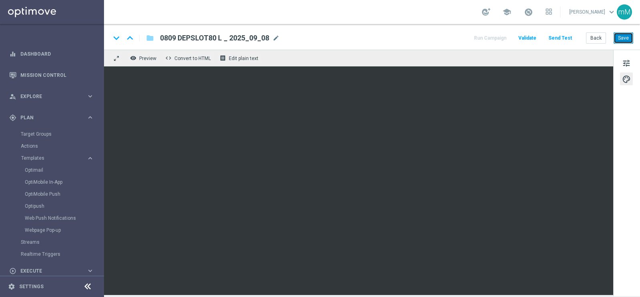
click at [625, 37] on button "Save" at bounding box center [623, 37] width 20 height 11
click at [620, 34] on button "Save" at bounding box center [623, 37] width 20 height 11
click at [590, 40] on button "Back" at bounding box center [596, 37] width 20 height 11
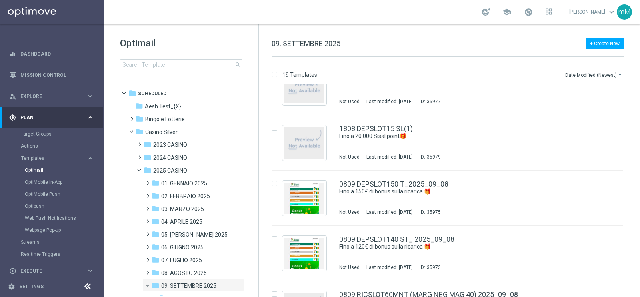
scroll to position [26, 0]
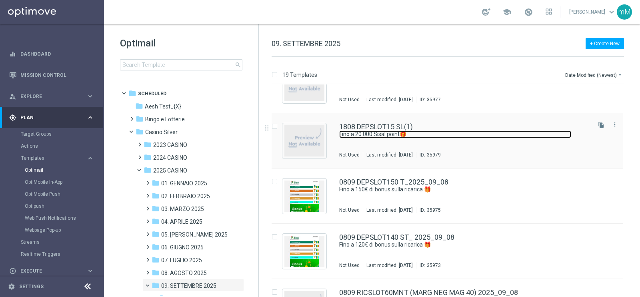
click at [370, 133] on link "Fino a 20.000 Sisal point🎁​" at bounding box center [455, 134] width 232 height 8
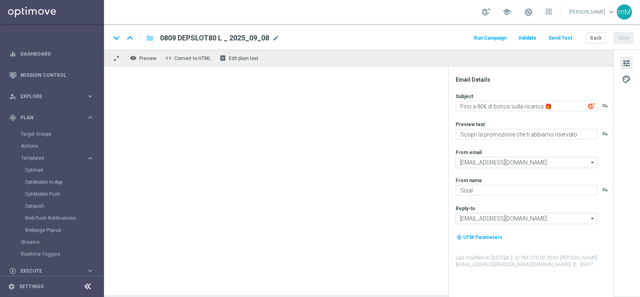
type input "1808 DEPSLOT15 SL(1)"
type textarea "Fino a 20.000 Sisal point🎁​"
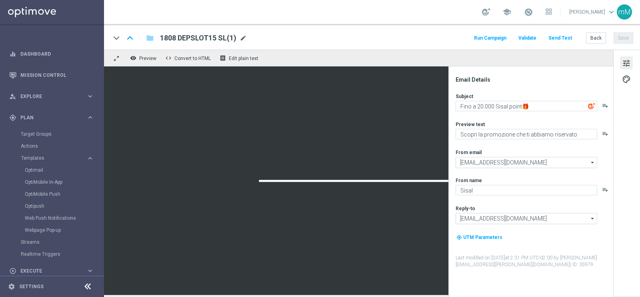
click at [244, 39] on span "mode_edit" at bounding box center [242, 37] width 7 height 7
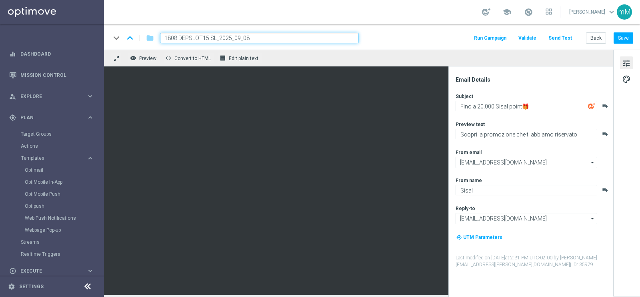
click at [175, 39] on input "1808 DEPSLOT15 SL_2025_09_08" at bounding box center [259, 38] width 198 height 10
type input "0809 DEPSLOT15 SL_2025_09_08"
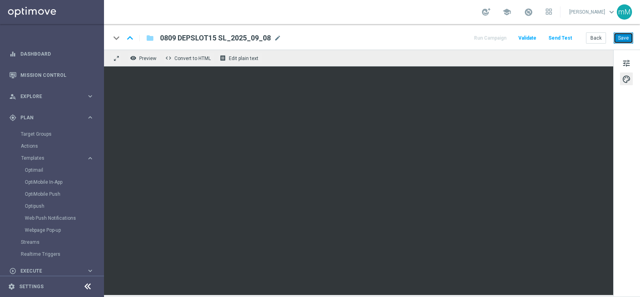
click at [627, 40] on button "Save" at bounding box center [623, 37] width 20 height 11
click at [593, 38] on button "Back" at bounding box center [596, 37] width 20 height 11
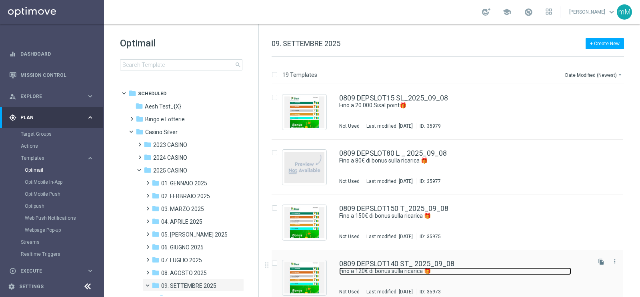
click at [367, 267] on link "Fino a 120€ di bonus sulla ricarica 🎁" at bounding box center [455, 271] width 232 height 8
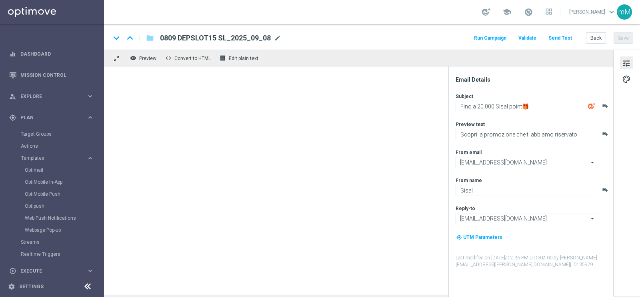
type textarea "Fino a 120€ di bonus sulla ricarica 🎁"
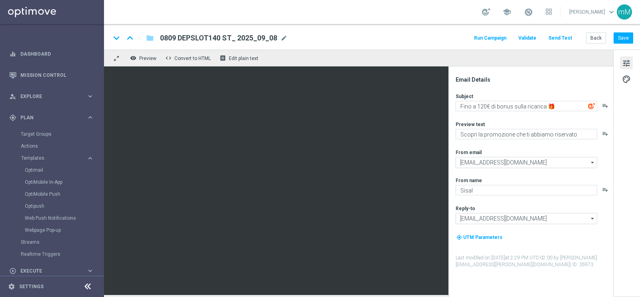
click at [490, 39] on button "Run Campaign" at bounding box center [490, 38] width 35 height 11
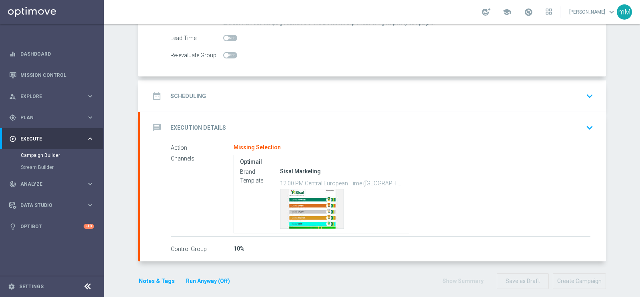
scroll to position [116, 0]
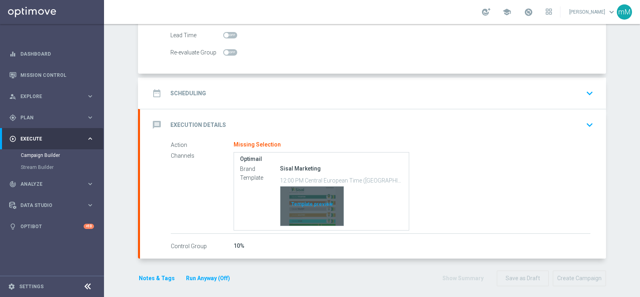
click at [301, 200] on div "Template preview" at bounding box center [311, 205] width 63 height 39
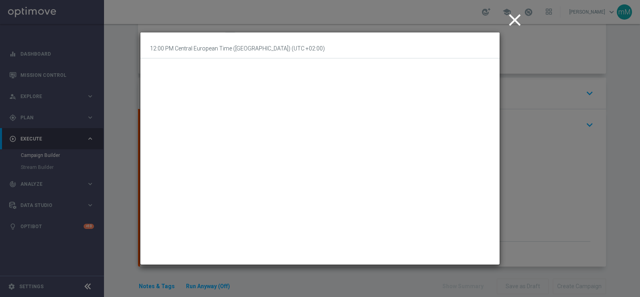
click at [512, 19] on icon "close" at bounding box center [515, 20] width 20 height 20
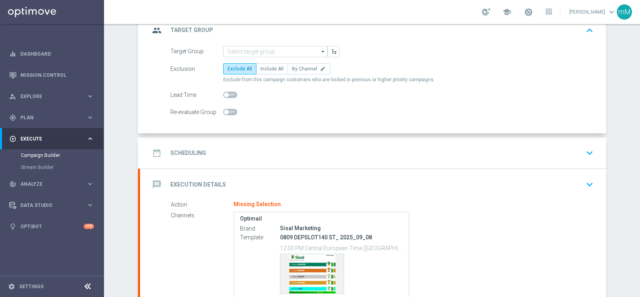
scroll to position [0, 0]
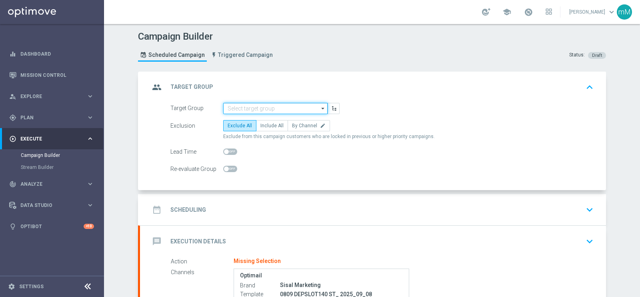
click at [263, 111] on input at bounding box center [275, 108] width 104 height 11
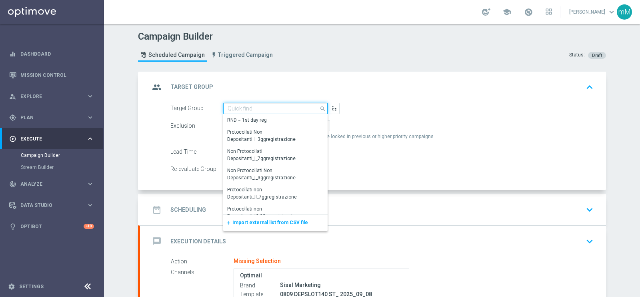
paste input "NO SALDO Active Casinò Silver Moda >60"
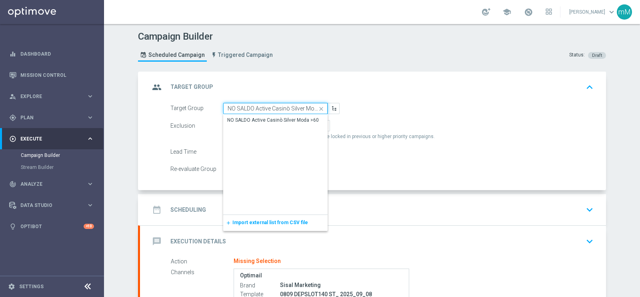
scroll to position [0, 10]
click at [262, 118] on div "NO SALDO Active Casinò Silver Moda >60" at bounding box center [273, 119] width 92 height 7
type input "NO SALDO Active Casinò Silver Moda >60"
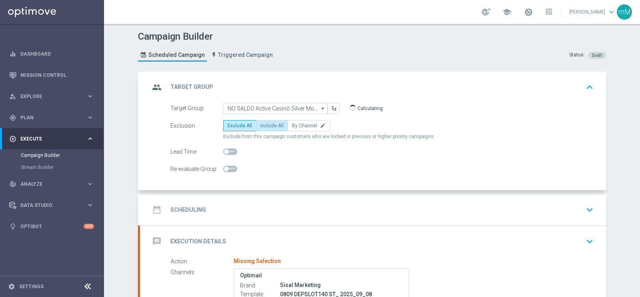
click at [271, 127] on span "Include All" at bounding box center [271, 126] width 23 height 6
click at [265, 127] on input "Include All" at bounding box center [262, 126] width 5 height 5
radio input "true"
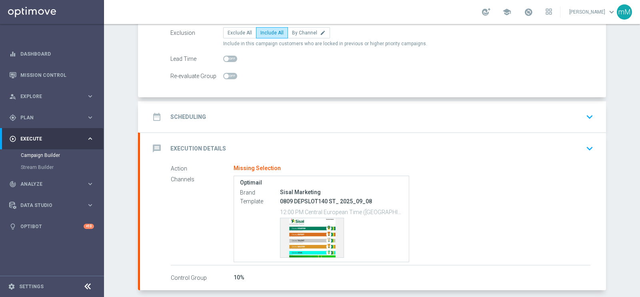
scroll to position [100, 0]
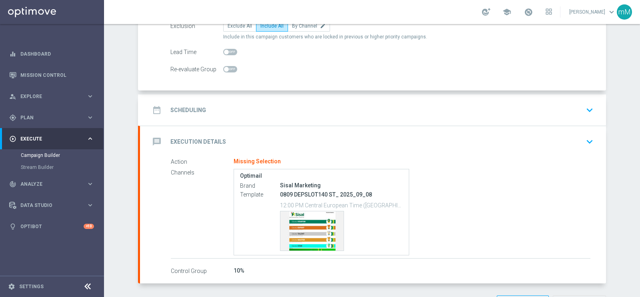
click at [280, 103] on div "date_range Scheduling keyboard_arrow_down" at bounding box center [373, 109] width 447 height 15
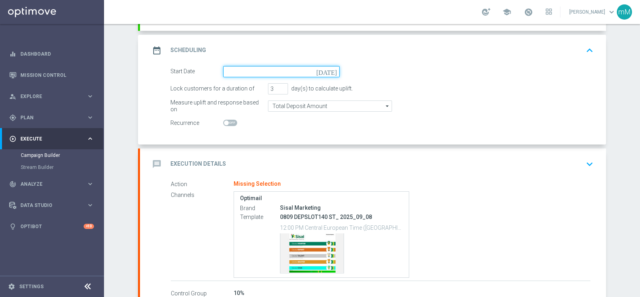
click at [255, 70] on input at bounding box center [281, 71] width 116 height 11
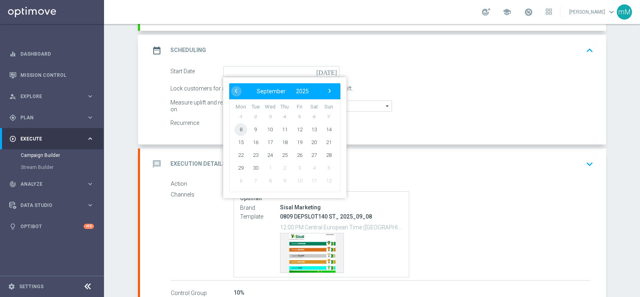
drag, startPoint x: 244, startPoint y: 131, endPoint x: 243, endPoint y: 122, distance: 8.8
click at [238, 130] on span "8" at bounding box center [240, 129] width 13 height 13
type input "[DATE]"
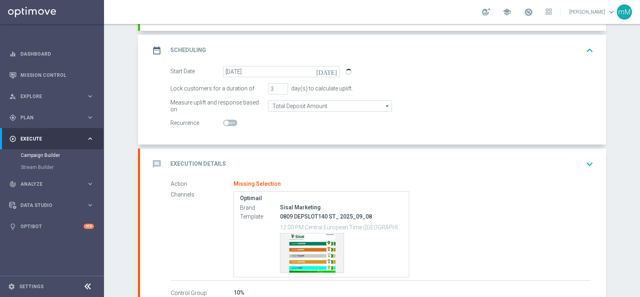
click at [281, 151] on div "message Execution Details keyboard_arrow_down" at bounding box center [373, 163] width 466 height 31
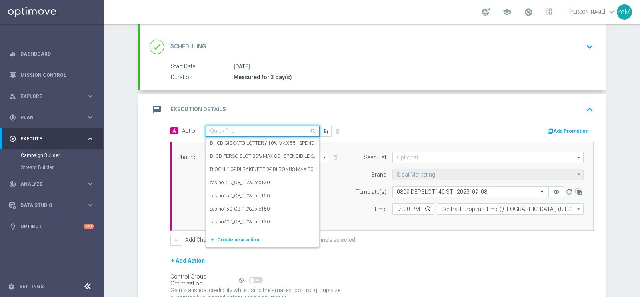
click at [265, 129] on input "text" at bounding box center [254, 131] width 89 height 7
paste input "dep 100€ per 10% fino a 120€"
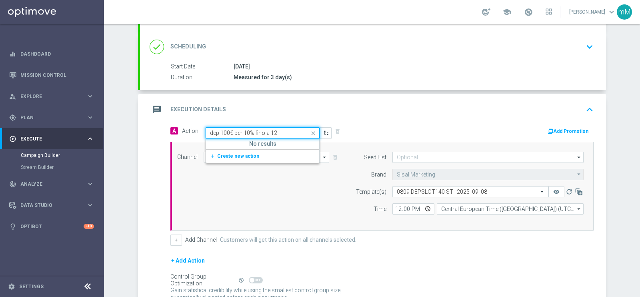
type input "dep 100€ per 10% fino a 1"
click at [289, 143] on div "dep 100€ per 10% fino a 150€ edit" at bounding box center [262, 144] width 105 height 13
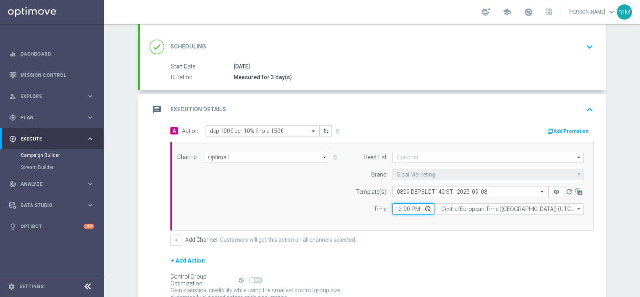
click at [396, 210] on input "12:00" at bounding box center [413, 208] width 42 height 11
type input "18:30"
click at [172, 236] on button "+" at bounding box center [176, 239] width 12 height 11
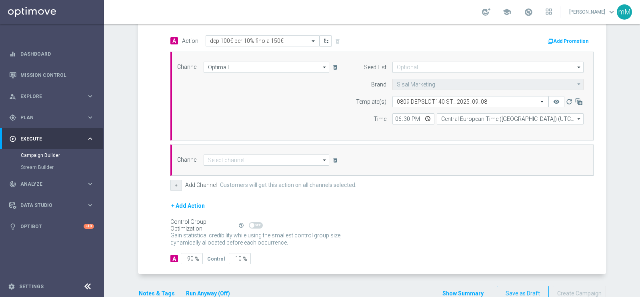
scroll to position [190, 0]
click at [232, 156] on input at bounding box center [267, 159] width 126 height 11
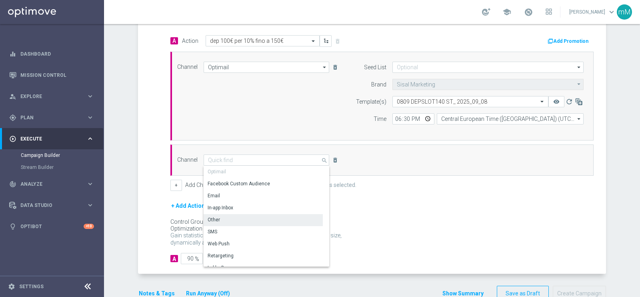
click at [220, 218] on div "Other" at bounding box center [263, 219] width 119 height 11
type input "Other"
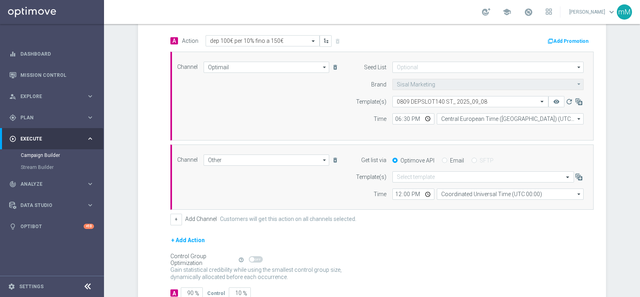
click at [450, 158] on label "Email" at bounding box center [457, 160] width 14 height 7
click at [447, 158] on input "Email" at bounding box center [444, 160] width 5 height 5
radio input "true"
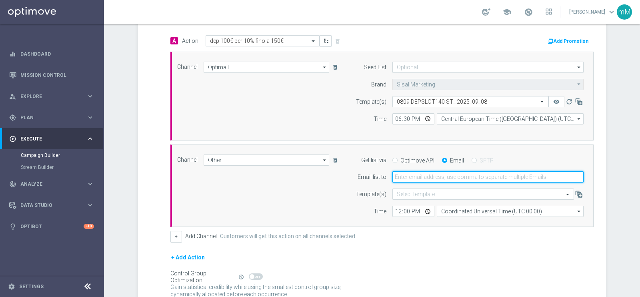
click at [438, 172] on input "email" at bounding box center [487, 176] width 191 height 11
type input "[EMAIL_ADDRESS][PERSON_NAME][DOMAIN_NAME]"
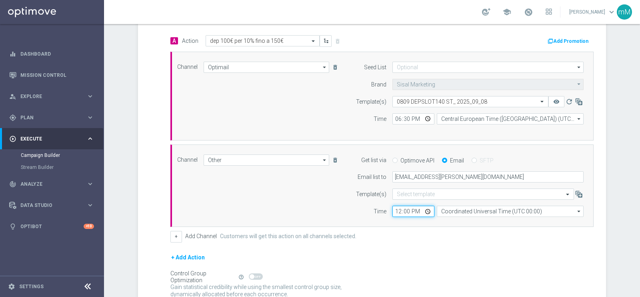
click at [394, 213] on input "12:00" at bounding box center [413, 211] width 42 height 11
type input "18:30"
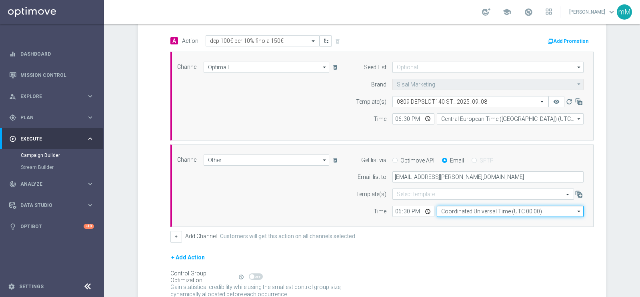
click at [454, 206] on input "Coordinated Universal Time (UTC 00:00)" at bounding box center [510, 211] width 147 height 11
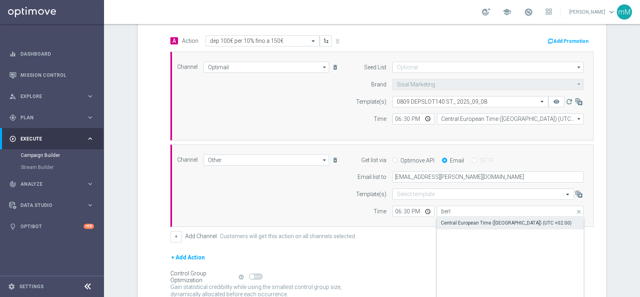
click at [460, 221] on div "Central European Time ([GEOGRAPHIC_DATA]) (UTC +02:00)" at bounding box center [506, 222] width 131 height 7
type input "Central European Time ([GEOGRAPHIC_DATA]) (UTC +02:00)"
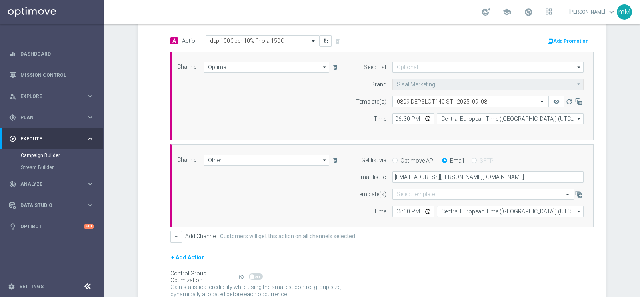
scroll to position [260, 0]
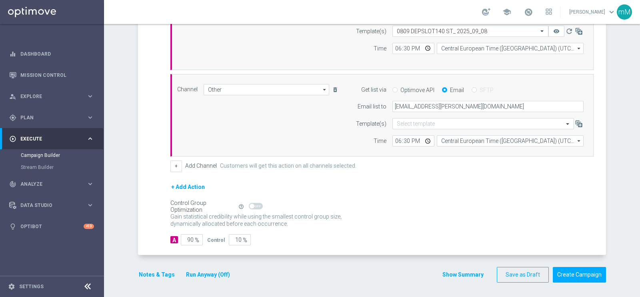
click at [192, 274] on button "Run Anyway (Off)" at bounding box center [208, 274] width 46 height 10
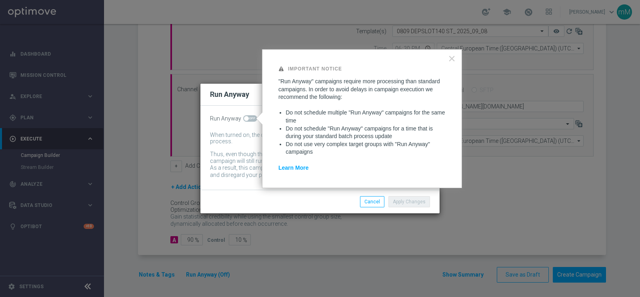
click at [249, 120] on span at bounding box center [250, 118] width 14 height 6
click at [249, 120] on input "checkbox" at bounding box center [250, 118] width 14 height 6
checkbox input "true"
click at [396, 199] on button "Apply Changes" at bounding box center [409, 201] width 42 height 11
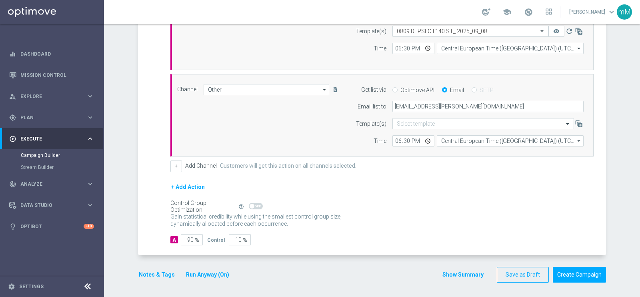
click at [139, 274] on button "Notes & Tags" at bounding box center [157, 274] width 38 height 10
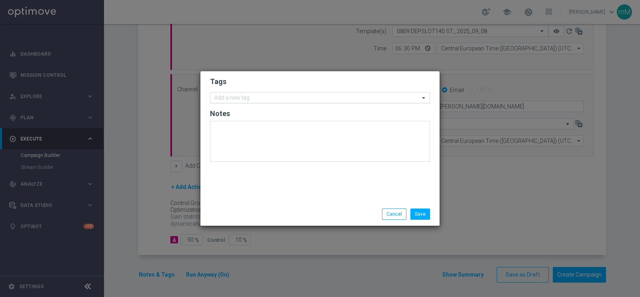
click at [244, 93] on div "Add a new tag" at bounding box center [314, 98] width 209 height 10
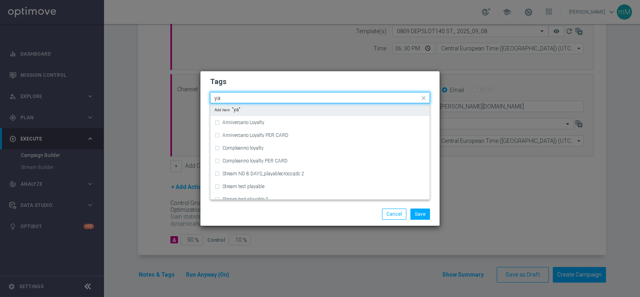
type input "y"
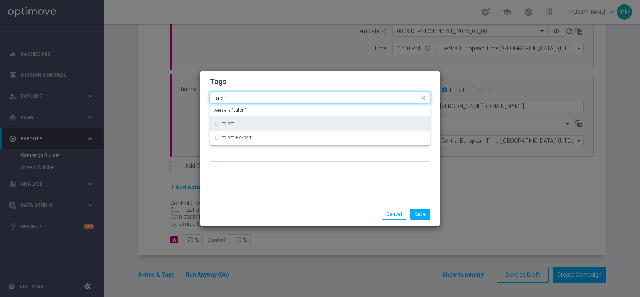
click at [236, 130] on div "talent" at bounding box center [319, 123] width 219 height 14
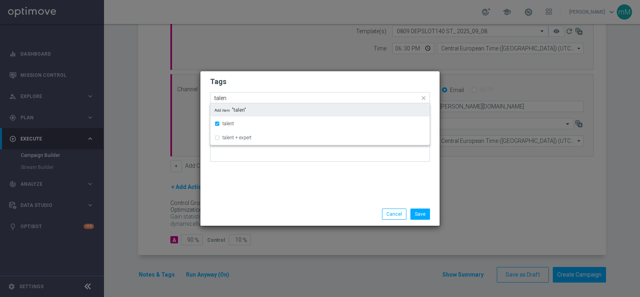
click at [235, 99] on input "talen" at bounding box center [316, 98] width 205 height 7
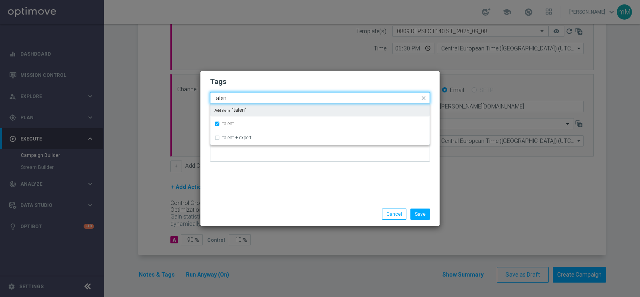
click at [235, 99] on input "talen" at bounding box center [316, 98] width 205 height 7
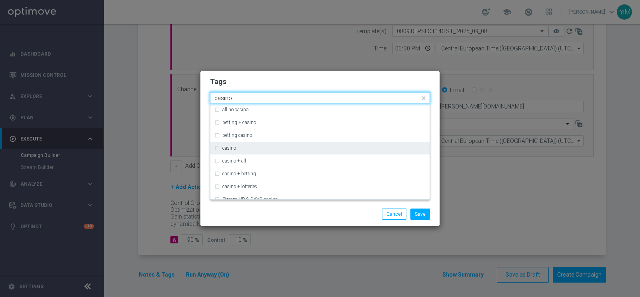
click at [240, 146] on div "casino" at bounding box center [323, 148] width 203 height 5
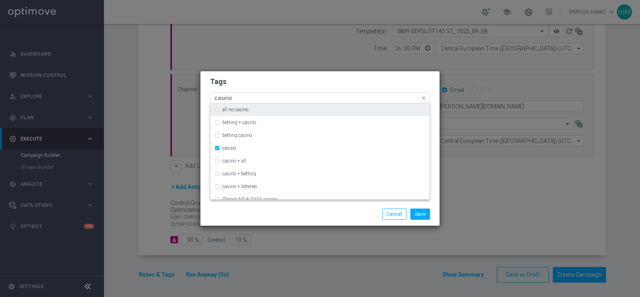
click at [240, 100] on input "casino" at bounding box center [316, 98] width 205 height 7
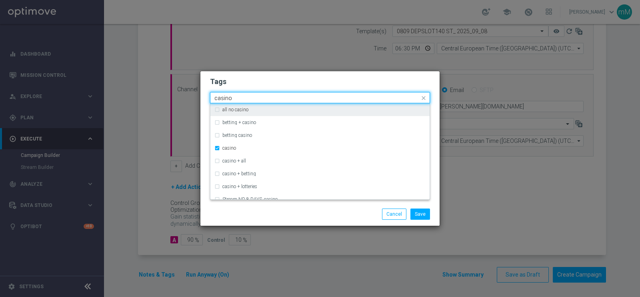
click at [240, 100] on input "casino" at bounding box center [316, 98] width 205 height 7
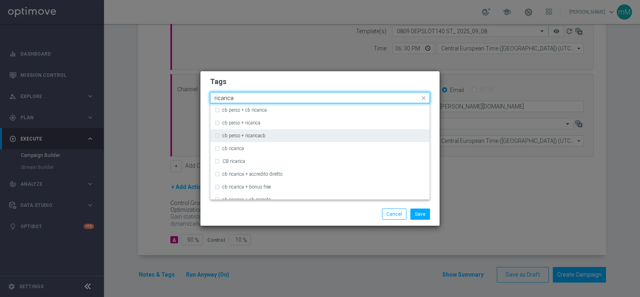
scroll to position [77, 0]
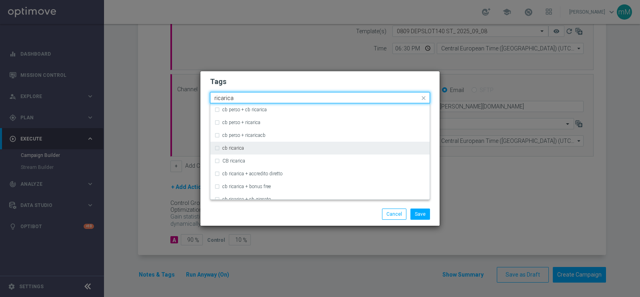
click at [241, 149] on label "cb ricarica" at bounding box center [233, 148] width 22 height 5
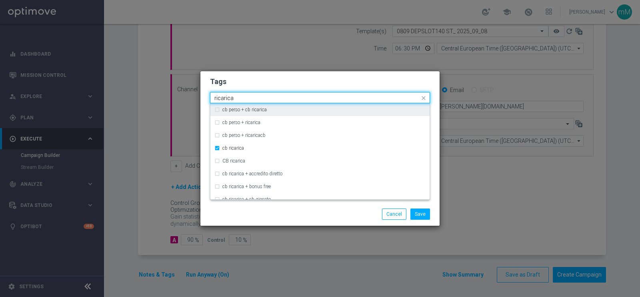
click at [256, 95] on input "ricarica" at bounding box center [316, 98] width 205 height 7
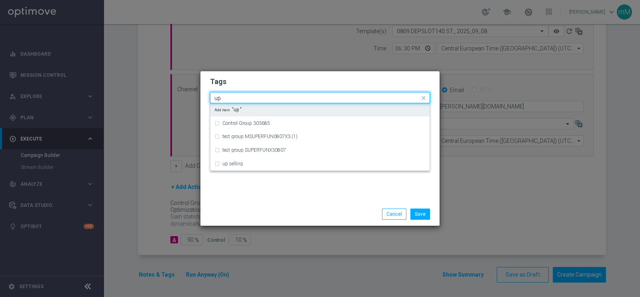
scroll to position [0, 0]
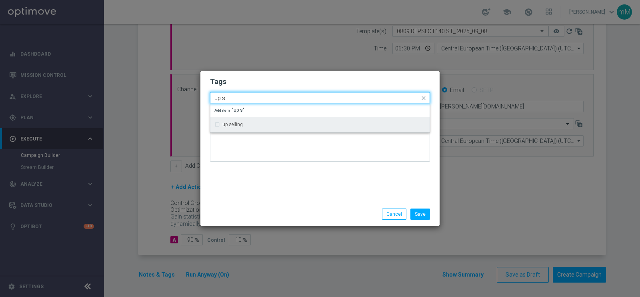
click at [248, 120] on div "up selling" at bounding box center [319, 124] width 211 height 13
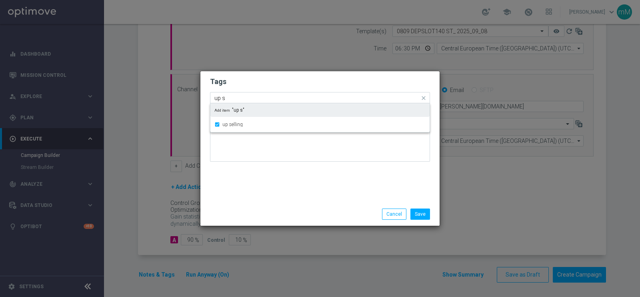
click at [291, 97] on input "up s" at bounding box center [316, 98] width 205 height 7
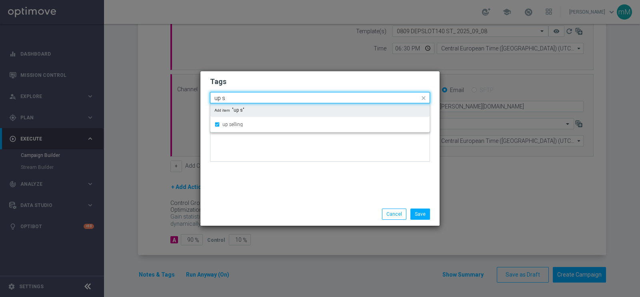
click at [291, 97] on input "up s" at bounding box center [316, 98] width 205 height 7
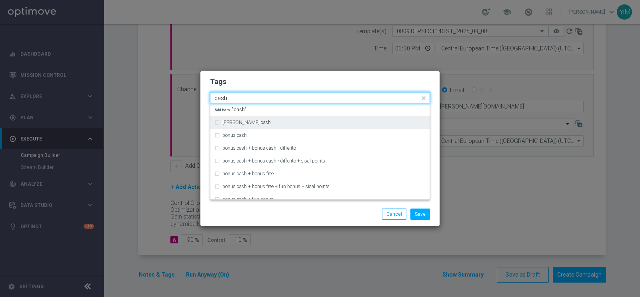
click at [273, 123] on div "[PERSON_NAME] cash" at bounding box center [323, 122] width 203 height 5
type input "cash"
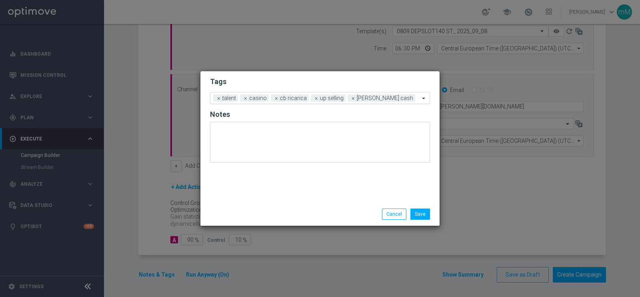
click at [275, 212] on div "Save Cancel" at bounding box center [320, 213] width 232 height 11
click at [425, 212] on button "Save" at bounding box center [420, 213] width 20 height 11
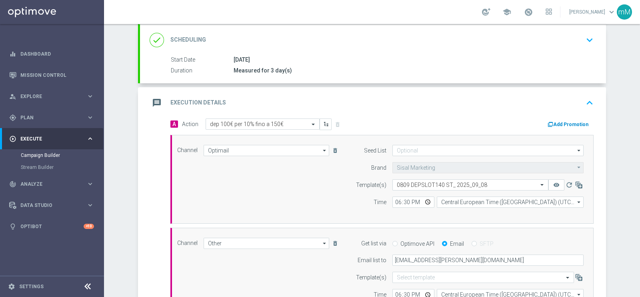
scroll to position [106, 0]
click at [565, 124] on button "Add Promotion" at bounding box center [569, 124] width 44 height 9
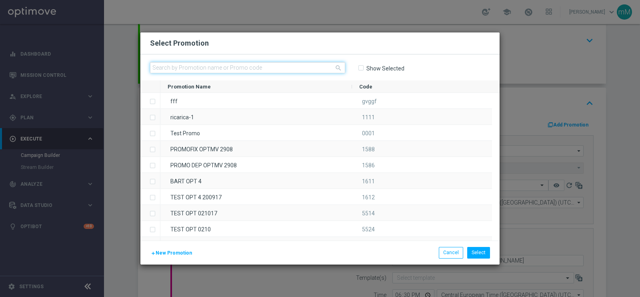
click at [281, 66] on input "text" at bounding box center [247, 67] width 195 height 11
paste input "334309"
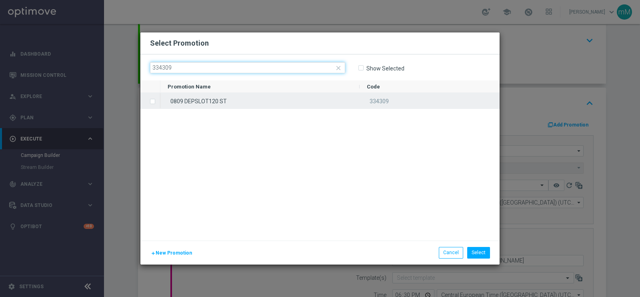
type input "334309"
click at [259, 106] on div "0809 DEPSLOT120 ST" at bounding box center [259, 101] width 199 height 16
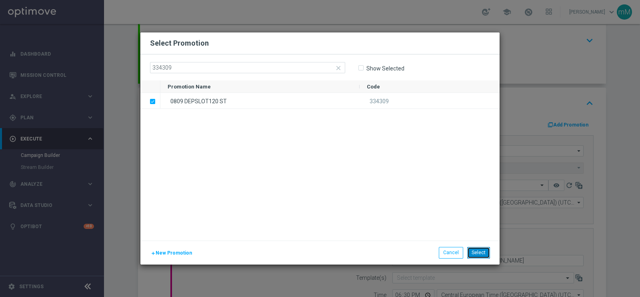
click at [485, 253] on button "Select" at bounding box center [478, 252] width 23 height 11
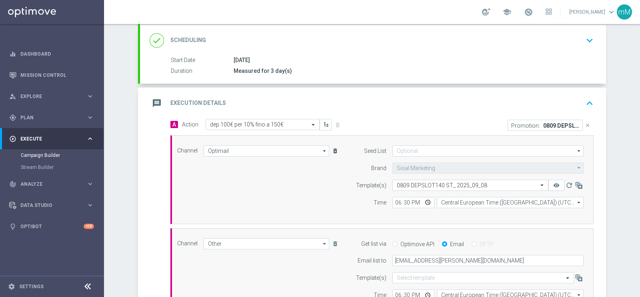
scroll to position [260, 0]
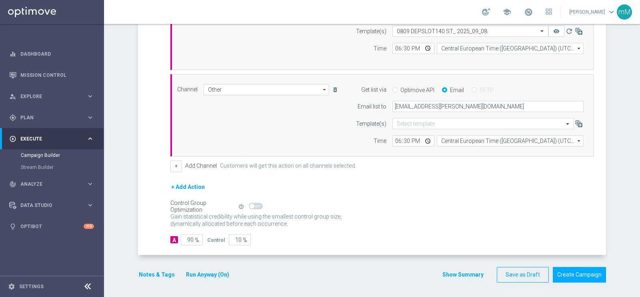
click at [464, 273] on button "Show Summary" at bounding box center [463, 274] width 42 height 9
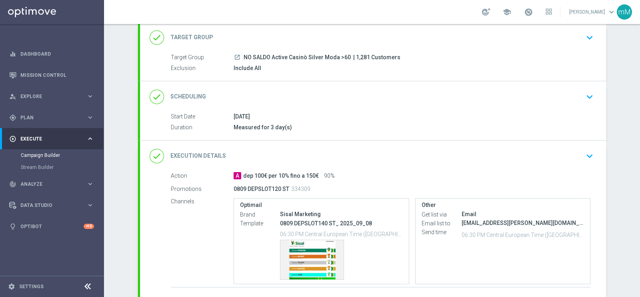
scroll to position [100, 0]
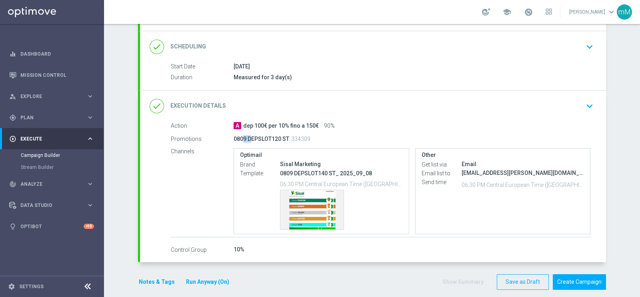
drag, startPoint x: 234, startPoint y: 138, endPoint x: 243, endPoint y: 137, distance: 9.2
click at [243, 137] on p "0809 DEPSLOT120 ST" at bounding box center [261, 138] width 56 height 7
drag, startPoint x: 272, startPoint y: 140, endPoint x: 288, endPoint y: 140, distance: 16.0
click at [288, 140] on div "0809 DEPSLOT120 ST 334309" at bounding box center [380, 138] width 294 height 11
drag, startPoint x: 287, startPoint y: 173, endPoint x: 293, endPoint y: 172, distance: 6.1
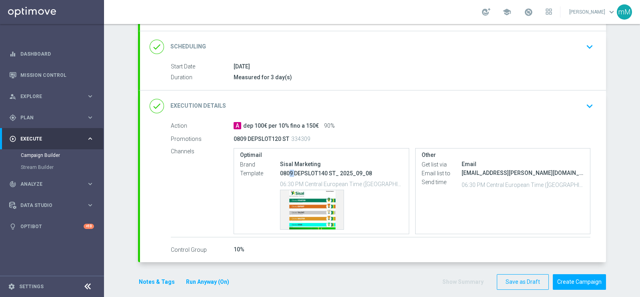
click at [292, 172] on p "0809 DEPSLOT140 ST_ 2025_09_08" at bounding box center [341, 173] width 123 height 7
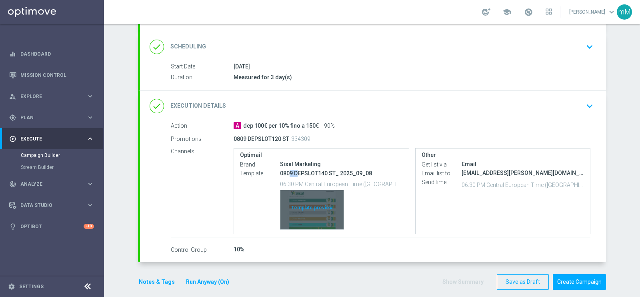
click at [309, 213] on div "Template preview" at bounding box center [311, 209] width 63 height 39
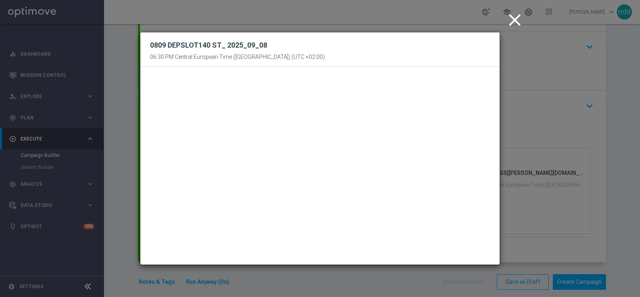
click at [512, 23] on icon "close" at bounding box center [515, 20] width 20 height 20
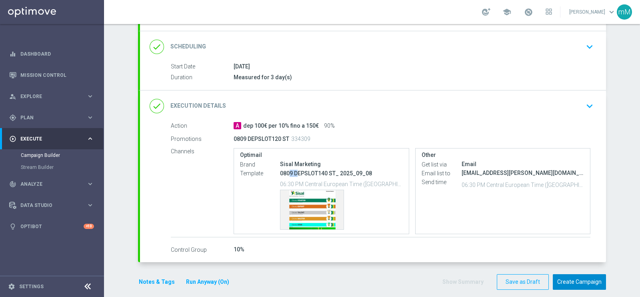
click at [565, 275] on button "Create Campaign" at bounding box center [579, 282] width 53 height 16
click at [517, 10] on div "school" at bounding box center [517, 12] width 70 height 14
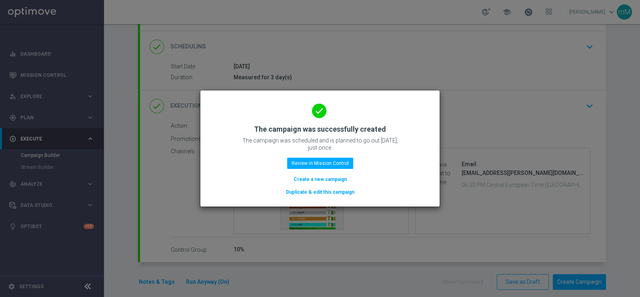
click at [523, 9] on modal-container "done The campaign was successfully created The campaign was scheduled and is pl…" at bounding box center [320, 148] width 640 height 297
click at [318, 159] on button "Review in Mission Control" at bounding box center [320, 163] width 66 height 11
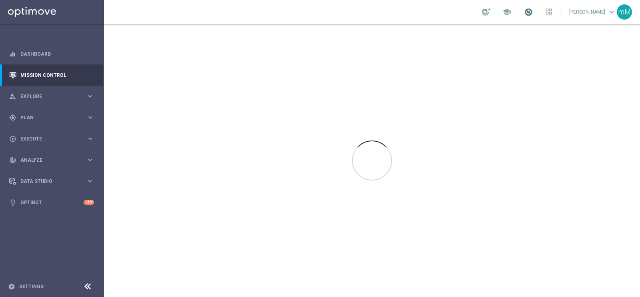
click at [524, 13] on span at bounding box center [528, 12] width 9 height 9
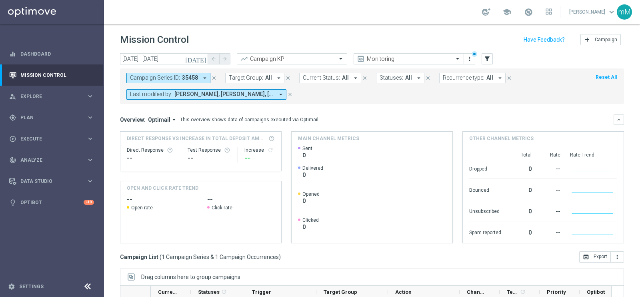
scroll to position [119, 0]
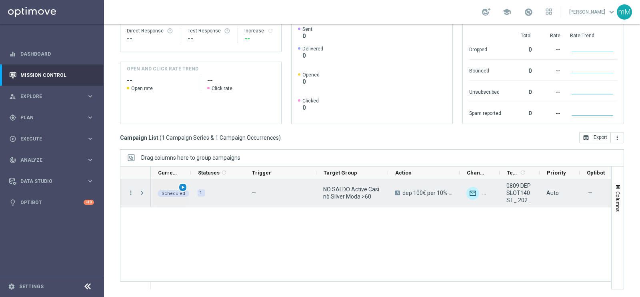
click at [182, 186] on span "play_arrow" at bounding box center [183, 187] width 6 height 6
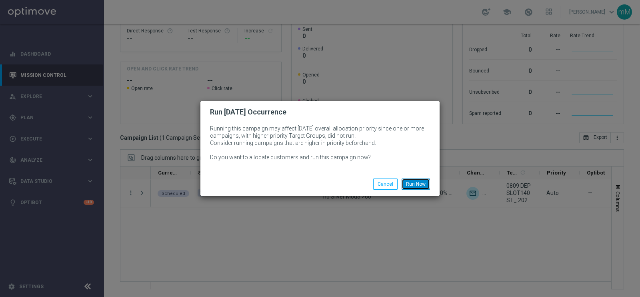
click at [414, 180] on button "Run Now" at bounding box center [415, 183] width 28 height 11
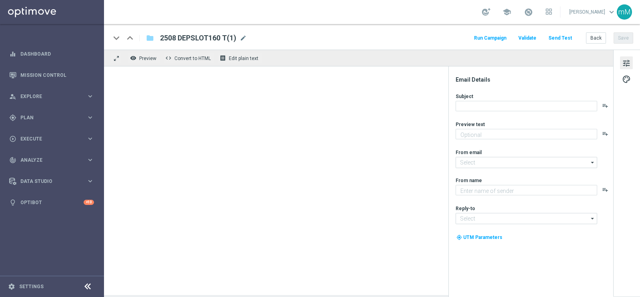
type textarea "Scopri la promozione che ti abbiamo riservato"
type input "[EMAIL_ADDRESS][DOMAIN_NAME]"
type textarea "Sisal"
type input "[EMAIL_ADDRESS][DOMAIN_NAME]"
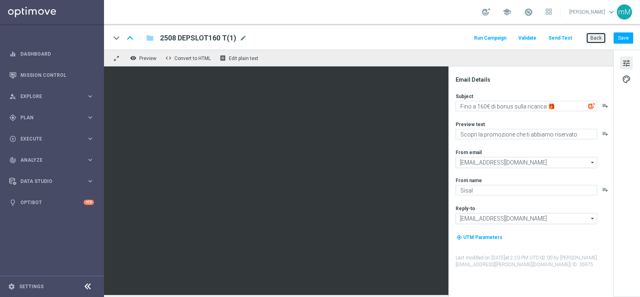
click at [593, 37] on button "Back" at bounding box center [596, 37] width 20 height 11
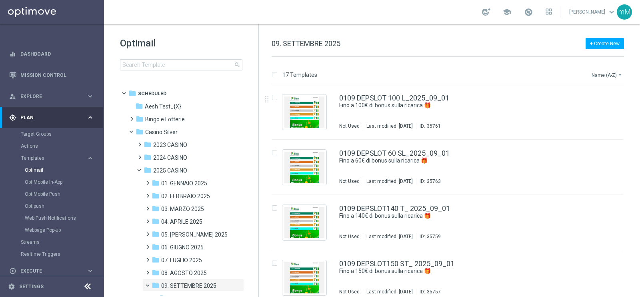
click at [605, 77] on button "Name (A-Z) arrow_drop_down" at bounding box center [607, 75] width 33 height 10
click at [590, 110] on span "Date Modified (Newest)" at bounding box center [593, 111] width 54 height 6
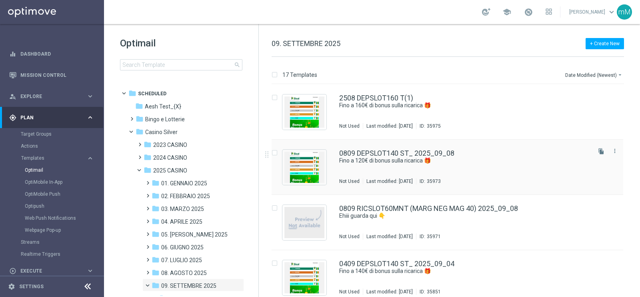
click at [394, 166] on div "0809 DEPSLOT140 ST_ 2025_09_08 Fino a 120€ di bonus sulla ricarica 🎁 Not Used L…" at bounding box center [464, 167] width 250 height 35
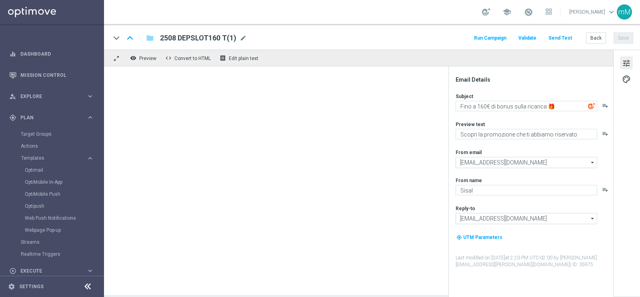
type textarea "Fino a 120€ di bonus sulla ricarica 🎁"
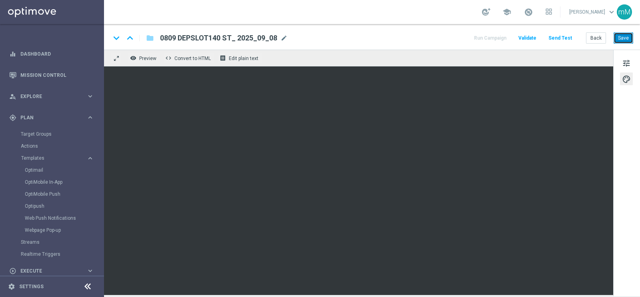
click at [622, 40] on button "Save" at bounding box center [623, 37] width 20 height 11
click at [602, 36] on button "Back" at bounding box center [596, 37] width 20 height 11
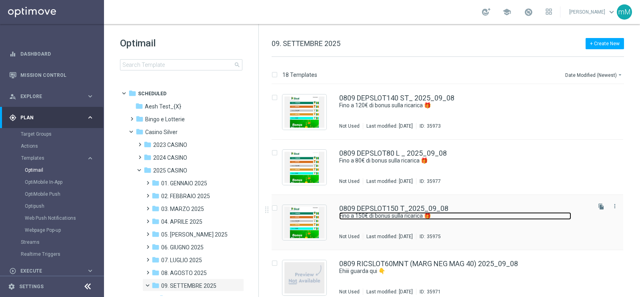
click at [381, 217] on link "Fino a 150€ di bonus sulla ricarica 🎁" at bounding box center [455, 216] width 232 height 8
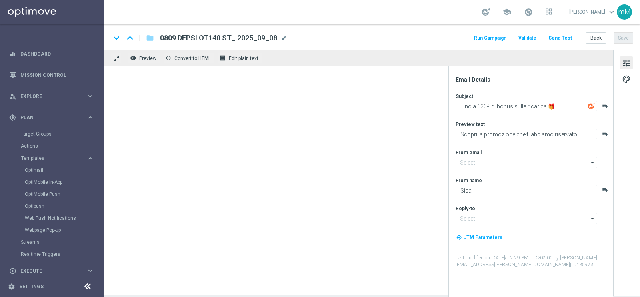
type input "[EMAIL_ADDRESS][DOMAIN_NAME]"
type textarea "Fino a 150€ di bonus sulla ricarica 🎁"
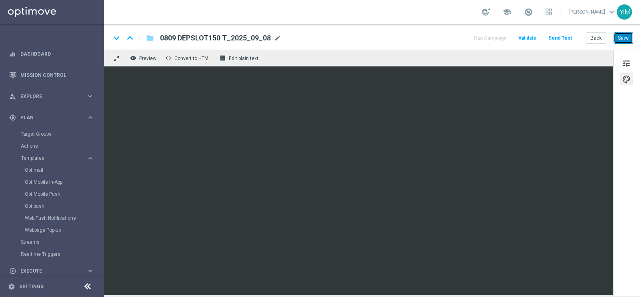
click at [625, 37] on button "Save" at bounding box center [623, 37] width 20 height 11
click at [597, 39] on button "Back" at bounding box center [596, 37] width 20 height 11
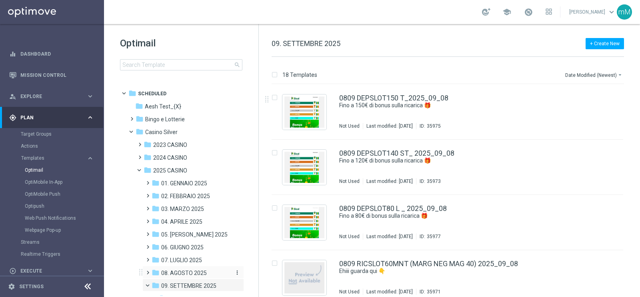
click at [186, 269] on span "08. AGOSTO 2025" at bounding box center [184, 272] width 46 height 7
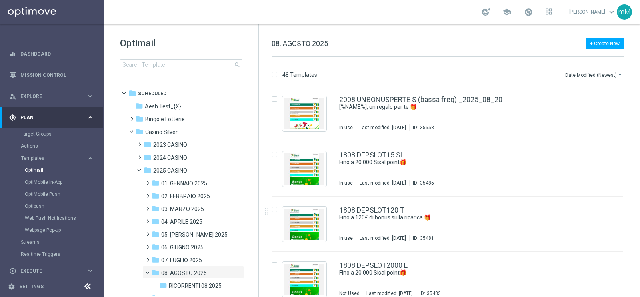
scroll to position [934, 0]
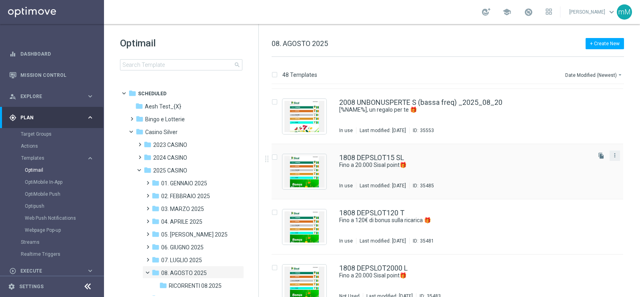
click at [613, 159] on button "more_vert" at bounding box center [615, 155] width 8 height 10
click at [588, 176] on div "Copy To" at bounding box center [581, 175] width 48 height 6
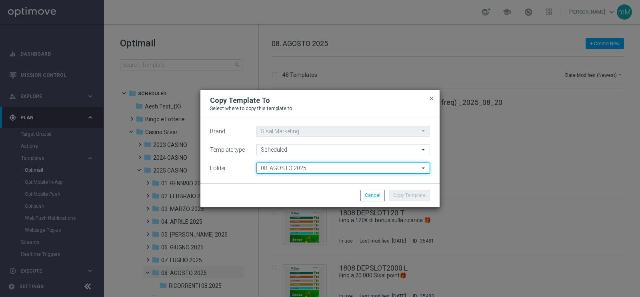
click at [323, 169] on input "08. AGOSTO 2025" at bounding box center [343, 167] width 174 height 11
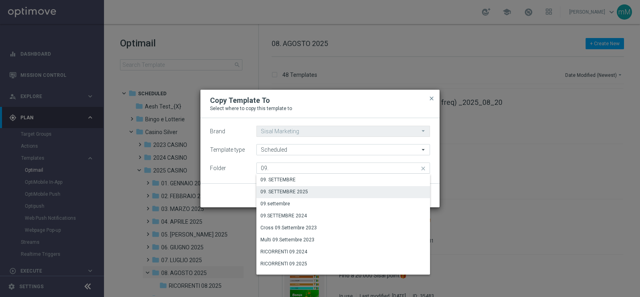
click at [311, 192] on div "09. SETTEMBRE 2025" at bounding box center [343, 191] width 174 height 11
type input "09. SETTEMBRE 2025"
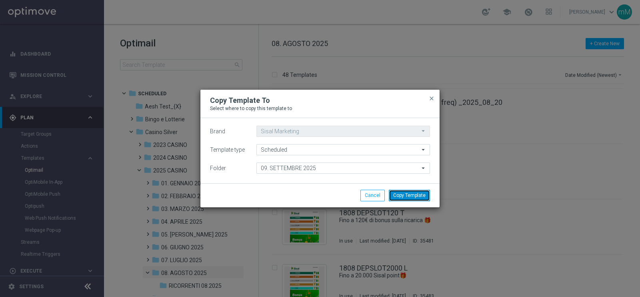
click at [412, 196] on button "Copy Template" at bounding box center [409, 195] width 41 height 11
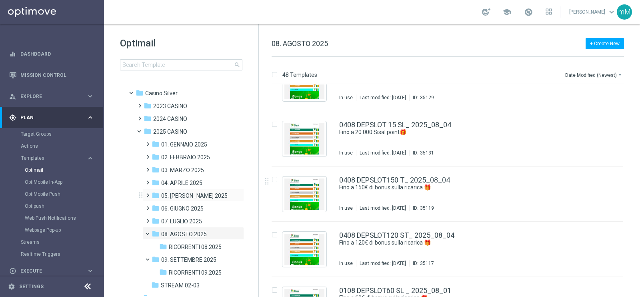
scroll to position [40, 0]
click at [307, 99] on div "Press SPACE to select this row." at bounding box center [304, 83] width 44 height 35
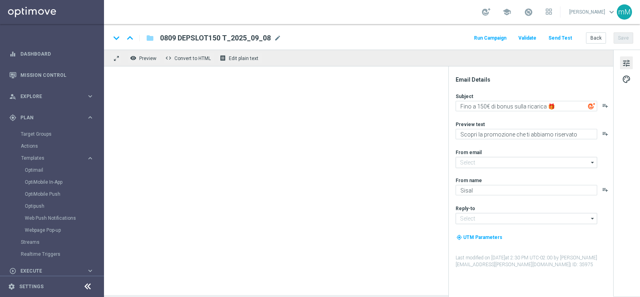
type input "[EMAIL_ADDRESS][DOMAIN_NAME]"
type textarea "Fino a 80€ di bonus sulla ricarica 🎁"
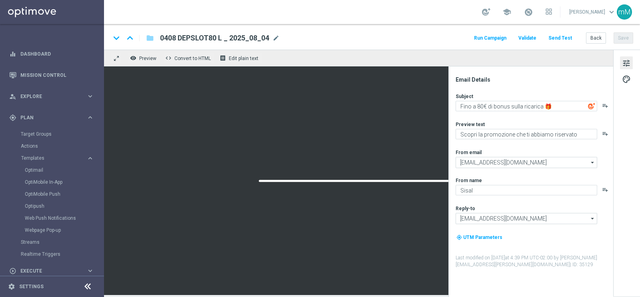
click at [266, 138] on div at bounding box center [358, 180] width 509 height 228
click at [599, 37] on button "Back" at bounding box center [596, 37] width 20 height 11
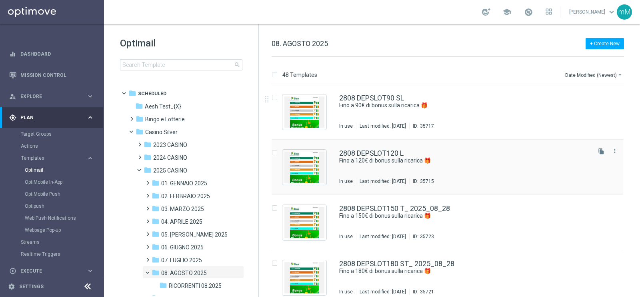
drag, startPoint x: 407, startPoint y: 134, endPoint x: 404, endPoint y: 150, distance: 16.2
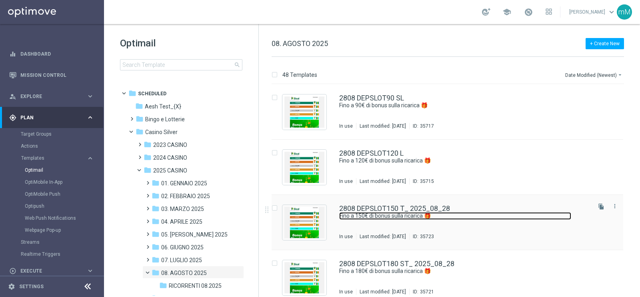
click at [401, 216] on link "Fino a 150€ di bonus sulla ricarica 🎁" at bounding box center [455, 216] width 232 height 8
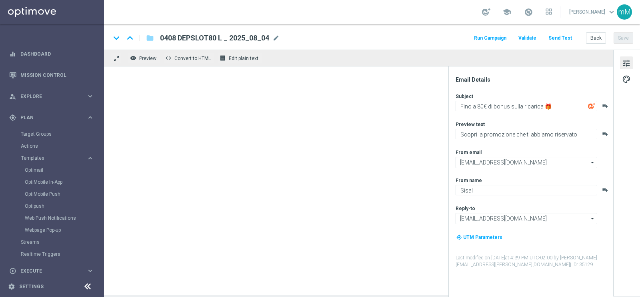
type textarea "Fino a 150€ di bonus sulla ricarica 🎁"
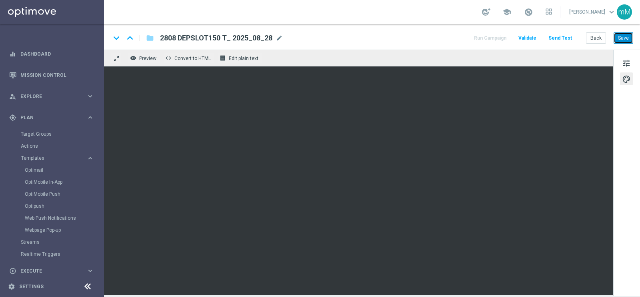
click at [617, 39] on button "Save" at bounding box center [623, 37] width 20 height 11
click at [601, 38] on button "Back" at bounding box center [596, 37] width 20 height 11
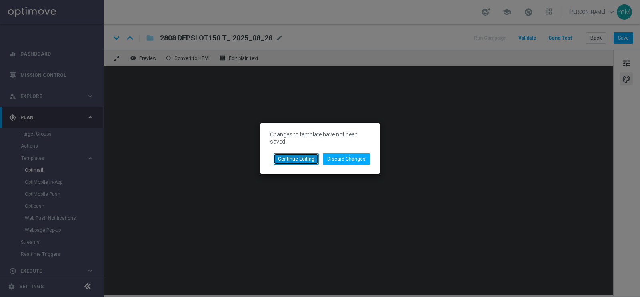
click at [314, 159] on button "Continue Editing" at bounding box center [295, 158] width 45 height 11
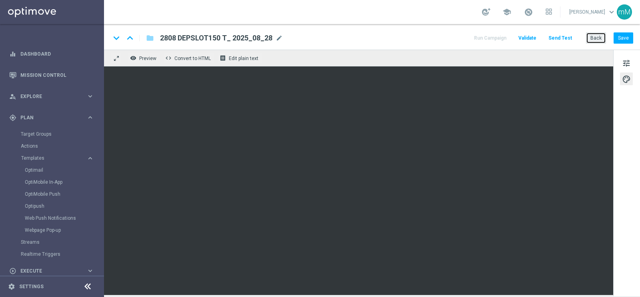
click at [593, 39] on button "Back" at bounding box center [596, 37] width 20 height 11
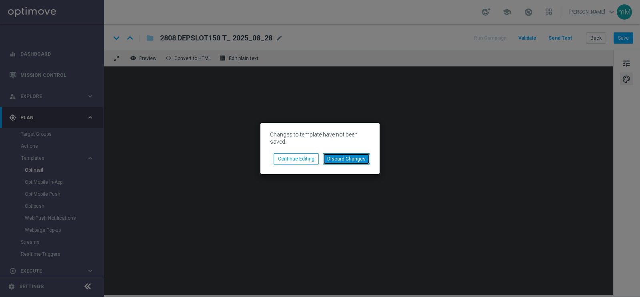
click at [359, 154] on button "Discard Changes" at bounding box center [346, 158] width 47 height 11
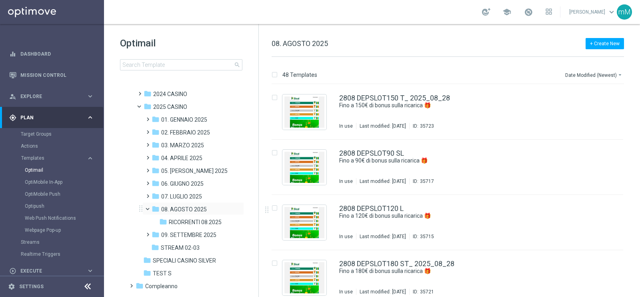
scroll to position [74, 0]
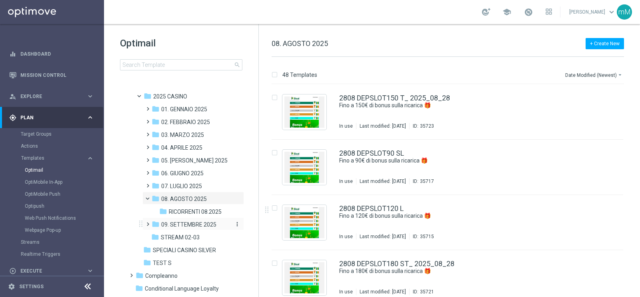
click at [195, 220] on div "folder 09. SETTEMBRE 2025" at bounding box center [191, 224] width 78 height 9
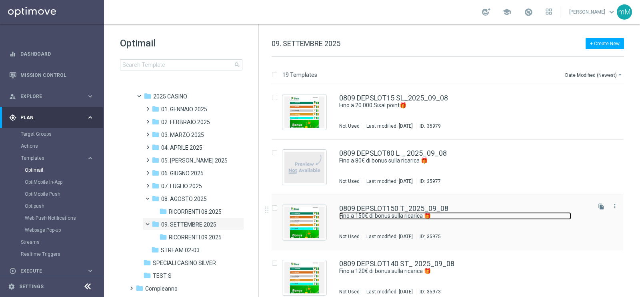
click at [421, 215] on link "Fino a 150€ di bonus sulla ricarica 🎁" at bounding box center [455, 216] width 232 height 8
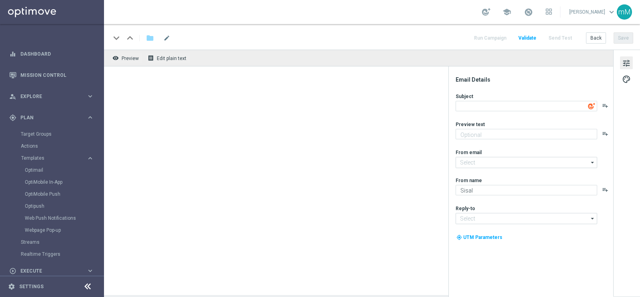
type input "[EMAIL_ADDRESS][DOMAIN_NAME]"
type textarea "Fino a 150€ di bonus sulla ricarica 🎁"
type textarea "Scopri la promozione che ti abbiamo riservato"
type input "[EMAIL_ADDRESS][DOMAIN_NAME]"
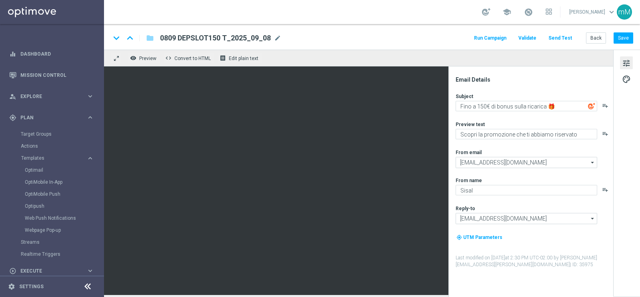
click at [502, 38] on button "Run Campaign" at bounding box center [490, 38] width 35 height 11
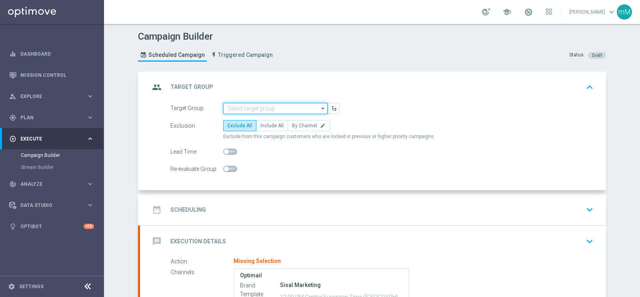
click at [247, 107] on input at bounding box center [275, 108] width 104 height 11
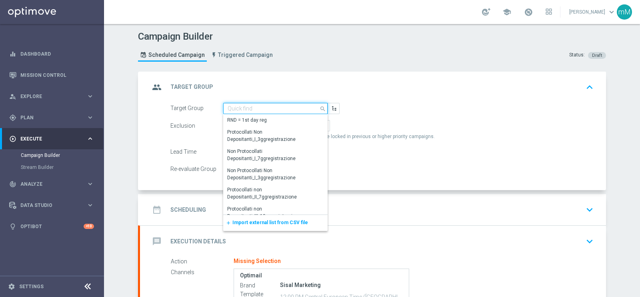
paste input "NO SALDO Active Casinò Silver Moda 30-59,99"
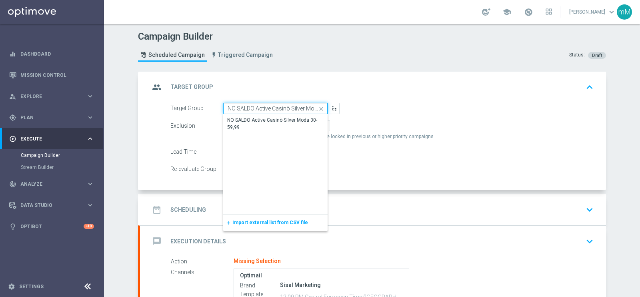
scroll to position [0, 22]
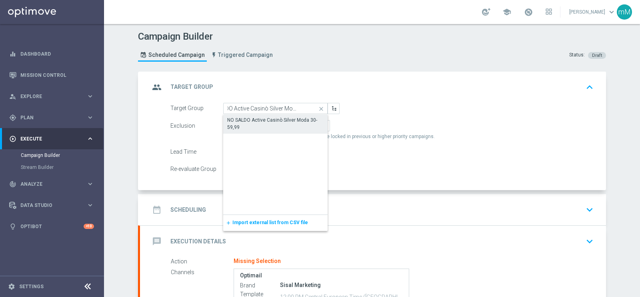
click at [245, 119] on div "NO SALDO Active Casinò Silver Moda 30-59,99" at bounding box center [275, 123] width 96 height 14
type input "NO SALDO Active Casinò Silver Moda 30-59,99"
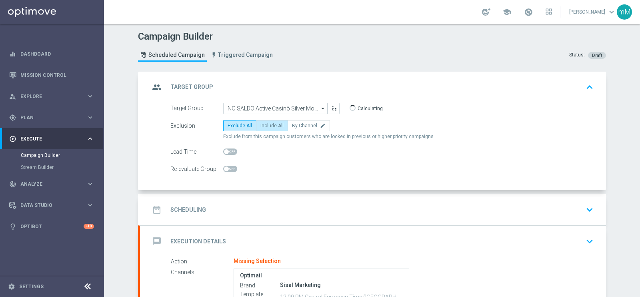
click at [260, 123] on span "Include All" at bounding box center [271, 126] width 23 height 6
click at [260, 124] on input "Include All" at bounding box center [262, 126] width 5 height 5
radio input "true"
click at [293, 205] on div "date_range Scheduling keyboard_arrow_down" at bounding box center [373, 209] width 447 height 15
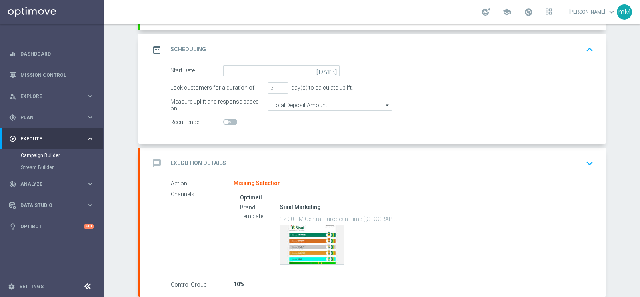
scroll to position [101, 0]
click at [259, 74] on input at bounding box center [281, 70] width 116 height 11
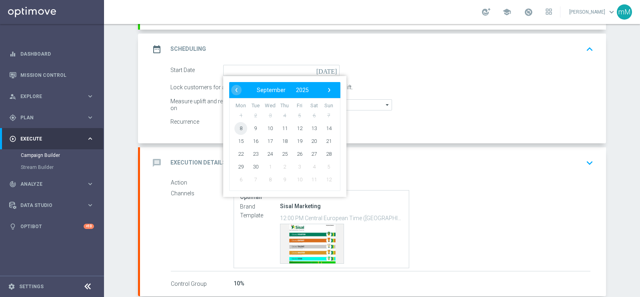
click at [239, 126] on span "8" at bounding box center [240, 128] width 13 height 13
type input "[DATE]"
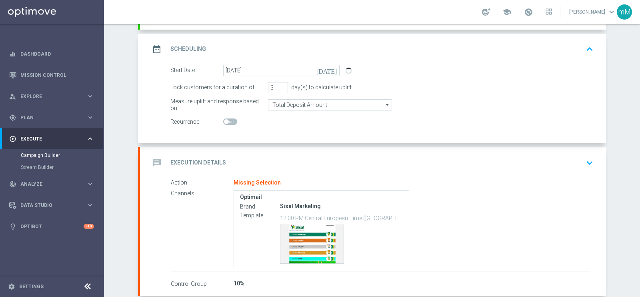
click at [261, 155] on div "message Execution Details keyboard_arrow_down" at bounding box center [373, 162] width 447 height 15
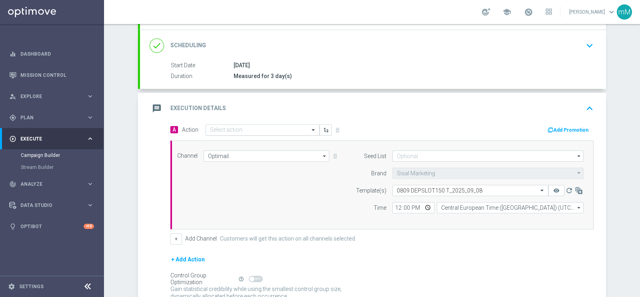
click at [274, 133] on div "Select action" at bounding box center [263, 129] width 114 height 11
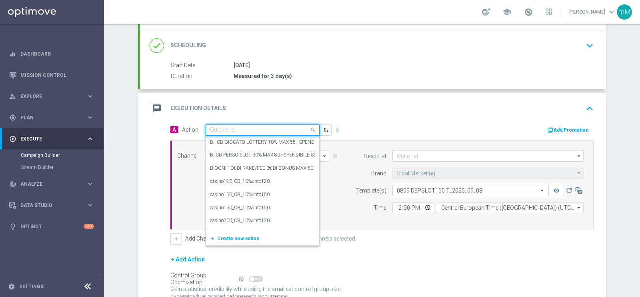
paste input "dep 50€ per 20% fino a 150€"
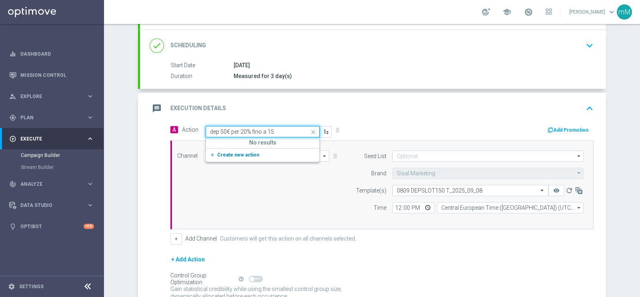
type input "dep 50€ per 20% fino a 1"
click at [235, 145] on label "dep 50€ per 20% fino a 180€" at bounding box center [239, 143] width 59 height 7
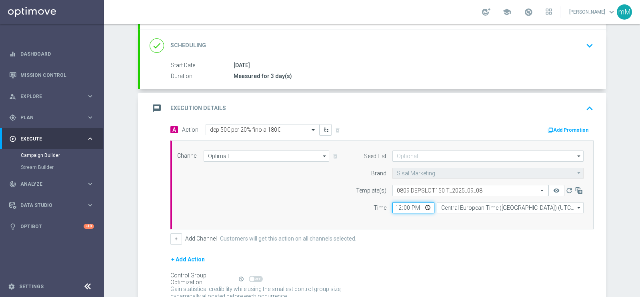
click at [392, 208] on input "12:00" at bounding box center [413, 207] width 42 height 11
type input "18:30"
click at [173, 237] on button "+" at bounding box center [176, 238] width 12 height 11
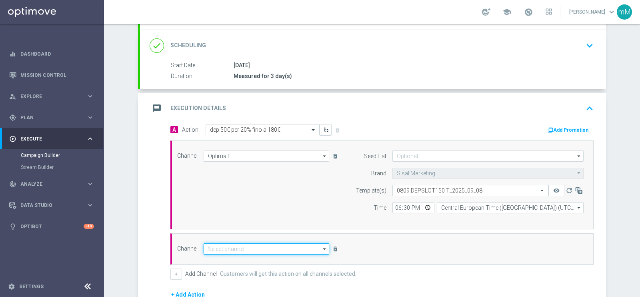
click at [252, 251] on input at bounding box center [267, 248] width 126 height 11
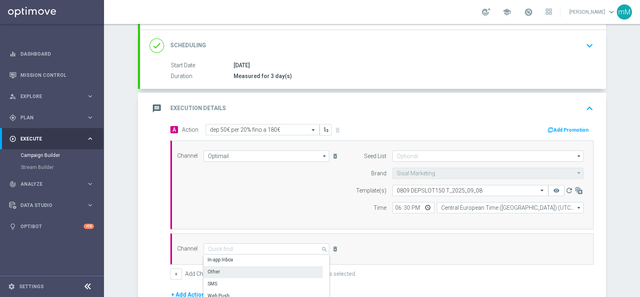
click at [226, 267] on div "Other" at bounding box center [263, 271] width 119 height 11
type input "Other"
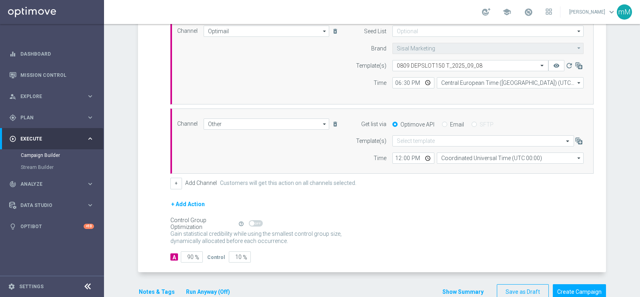
scroll to position [242, 0]
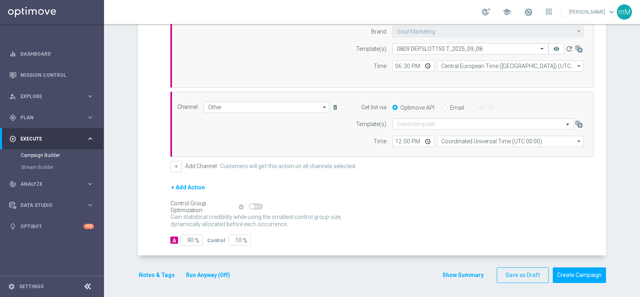
click at [442, 107] on input "Email" at bounding box center [444, 108] width 5 height 5
radio input "true"
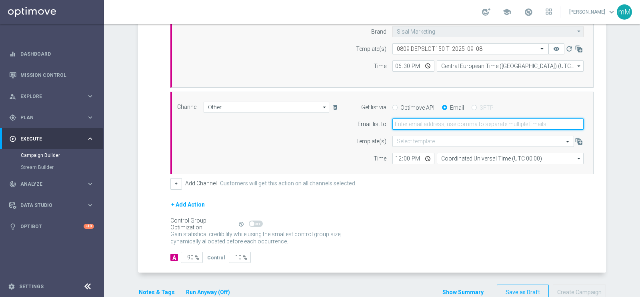
click at [429, 124] on input "email" at bounding box center [487, 123] width 191 height 11
type input "[EMAIL_ADDRESS][PERSON_NAME][DOMAIN_NAME]"
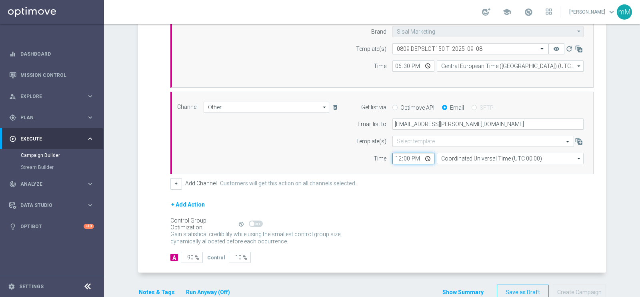
click at [393, 160] on input "12:00" at bounding box center [413, 158] width 42 height 11
type input "18:30"
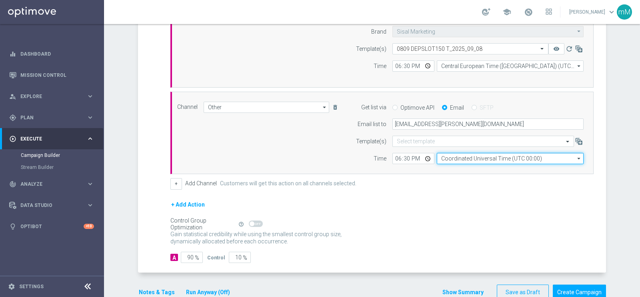
click at [462, 155] on input "Coordinated Universal Time (UTC 00:00)" at bounding box center [510, 158] width 147 height 11
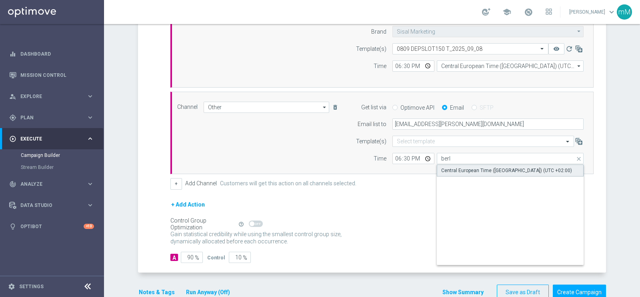
click at [463, 168] on div "Central European Time ([GEOGRAPHIC_DATA]) (UTC +02:00)" at bounding box center [506, 170] width 131 height 7
type input "Central European Time ([GEOGRAPHIC_DATA]) (UTC +02:00)"
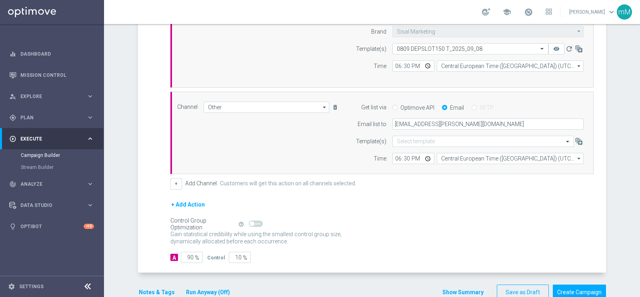
scroll to position [260, 0]
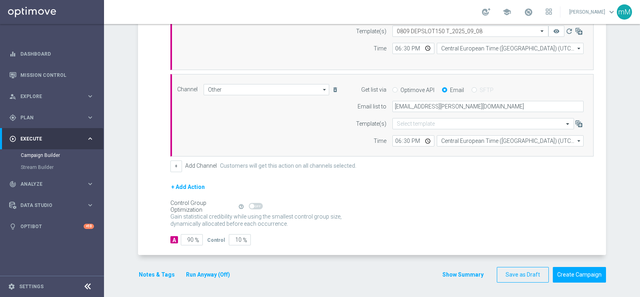
click at [198, 273] on button "Run Anyway (Off)" at bounding box center [208, 274] width 46 height 10
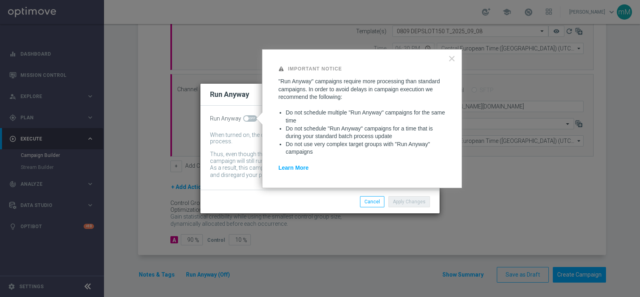
click at [249, 117] on span at bounding box center [250, 118] width 14 height 6
click at [249, 117] on input "checkbox" at bounding box center [250, 118] width 14 height 6
checkbox input "true"
click at [416, 202] on button "Apply Changes" at bounding box center [409, 201] width 42 height 11
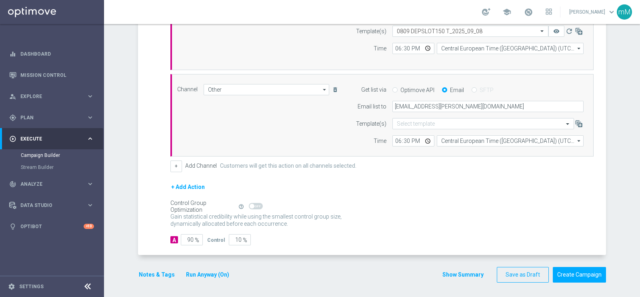
click at [157, 271] on button "Notes & Tags" at bounding box center [157, 274] width 38 height 10
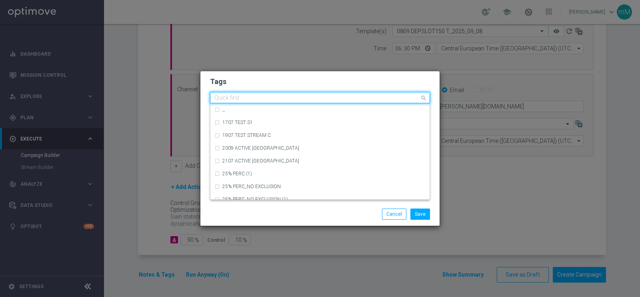
click at [300, 98] on input "text" at bounding box center [316, 98] width 205 height 7
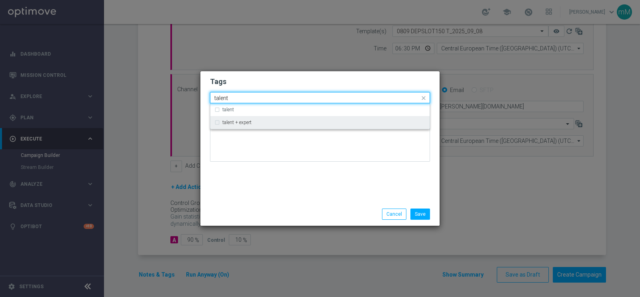
click at [282, 116] on div "talent + expert" at bounding box center [319, 122] width 211 height 13
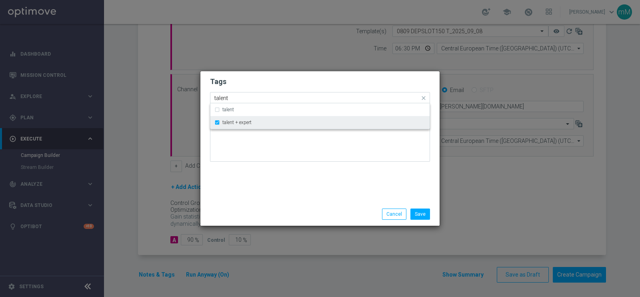
click at [273, 117] on div "talent + expert" at bounding box center [319, 122] width 211 height 13
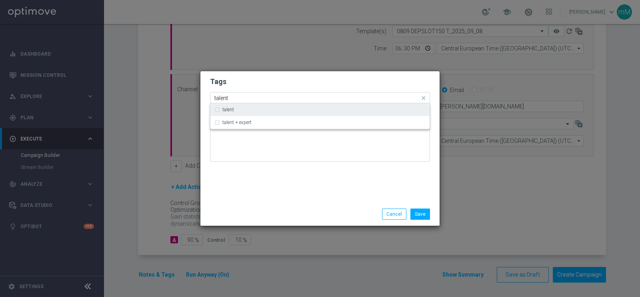
click at [267, 110] on div "talent" at bounding box center [323, 109] width 203 height 5
click at [253, 97] on input "talent" at bounding box center [316, 98] width 205 height 7
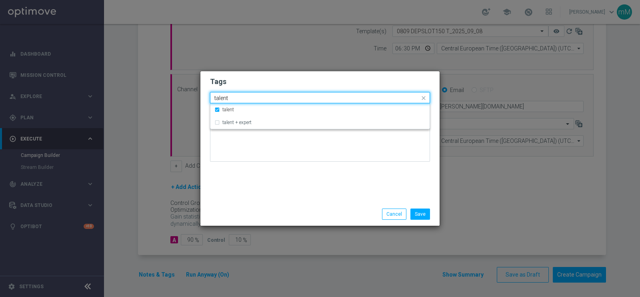
click at [253, 97] on input "talent" at bounding box center [316, 98] width 205 height 7
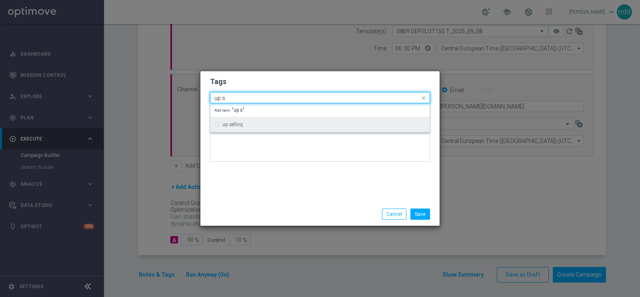
click at [243, 119] on div "up selling" at bounding box center [319, 124] width 211 height 13
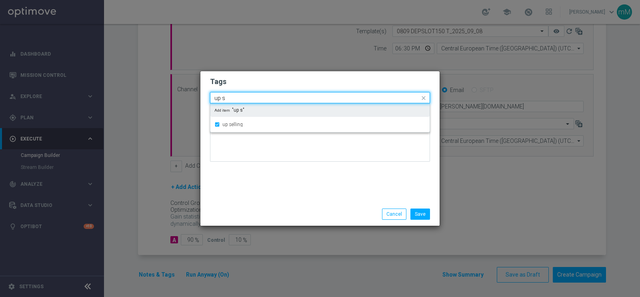
click at [236, 98] on input "up s" at bounding box center [316, 98] width 205 height 7
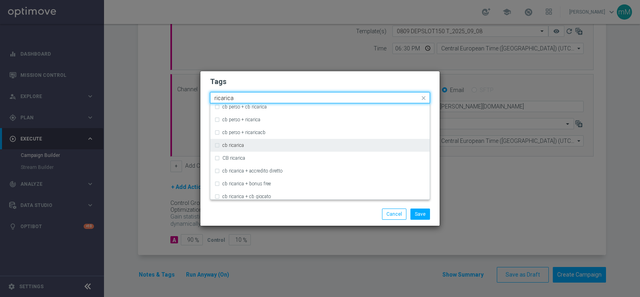
scroll to position [86, 0]
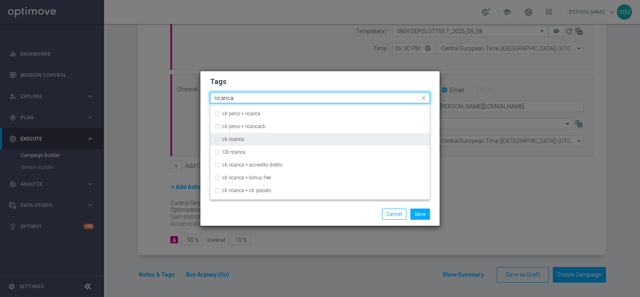
click at [237, 141] on div "cb ricarica" at bounding box center [319, 139] width 211 height 13
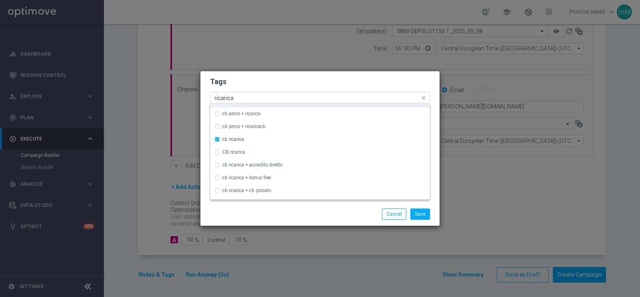
click at [251, 97] on input "ricarica" at bounding box center [316, 98] width 205 height 7
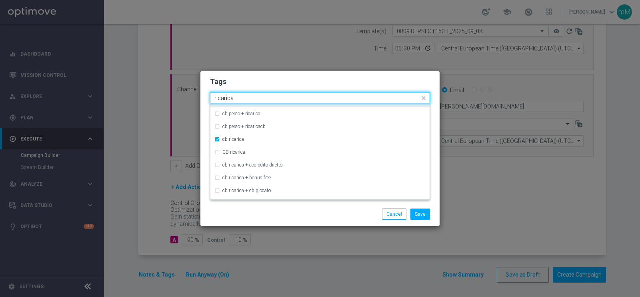
click at [251, 97] on input "ricarica" at bounding box center [316, 98] width 205 height 7
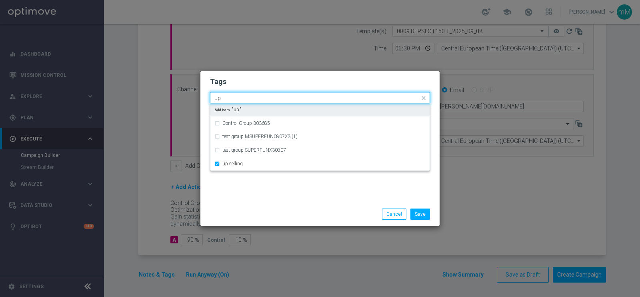
scroll to position [0, 0]
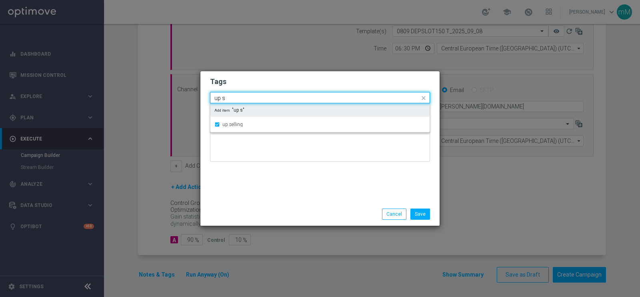
click at [247, 96] on input "up s" at bounding box center [316, 98] width 205 height 7
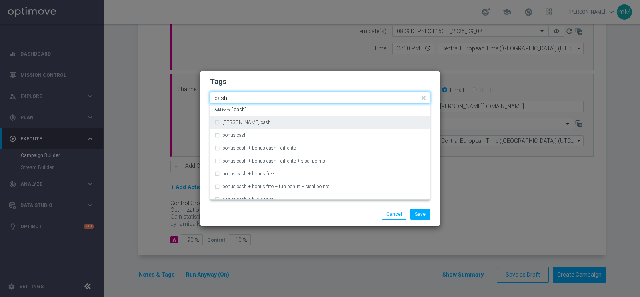
click at [240, 126] on div "[PERSON_NAME] cash" at bounding box center [319, 122] width 211 height 13
type input "cash"
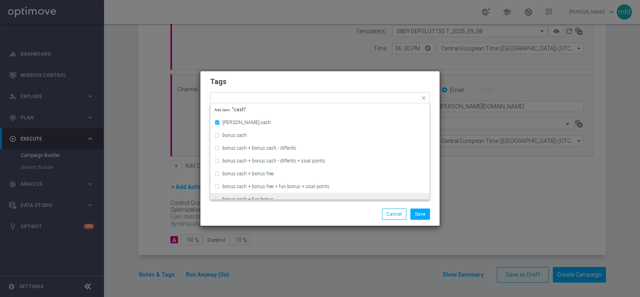
click at [258, 210] on div "Save Cancel" at bounding box center [320, 213] width 232 height 11
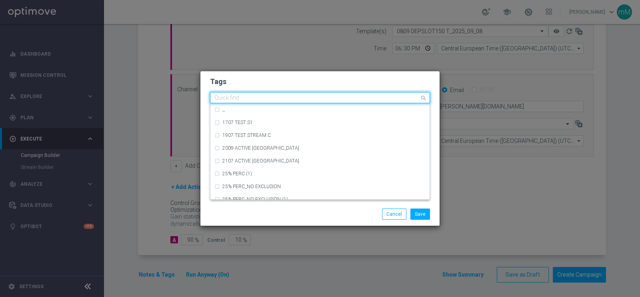
click at [372, 95] on input "text" at bounding box center [316, 98] width 205 height 7
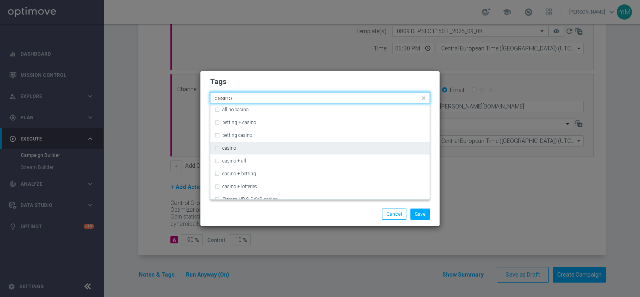
click at [326, 148] on div "casino" at bounding box center [323, 148] width 203 height 5
type input "casino"
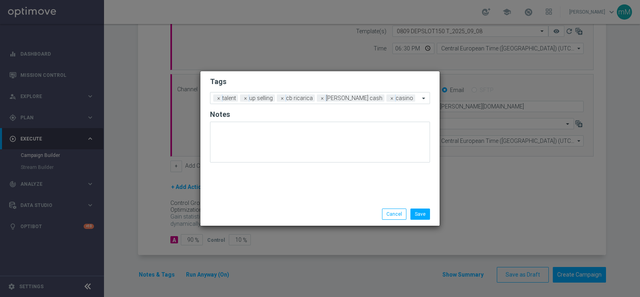
click at [319, 212] on div "Save Cancel" at bounding box center [358, 213] width 155 height 11
click at [426, 212] on button "Save" at bounding box center [420, 213] width 20 height 11
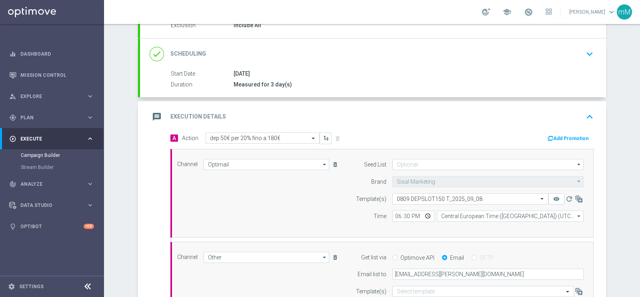
scroll to position [92, 0]
click at [577, 137] on button "Add Promotion" at bounding box center [569, 139] width 44 height 9
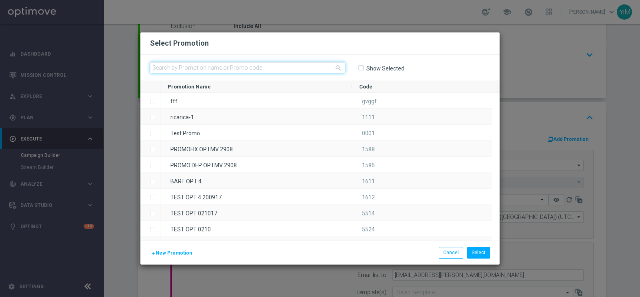
click at [252, 63] on input "text" at bounding box center [247, 67] width 195 height 11
paste input "334310"
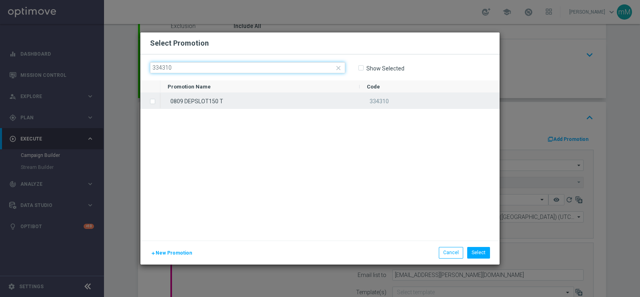
type input "334310"
click at [234, 103] on div "0809 DEPSLOT150 T" at bounding box center [259, 101] width 199 height 16
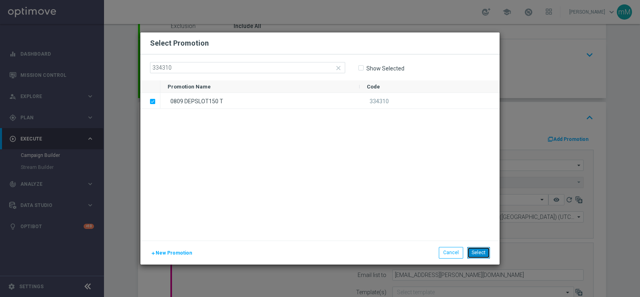
click at [481, 251] on button "Select" at bounding box center [478, 252] width 23 height 11
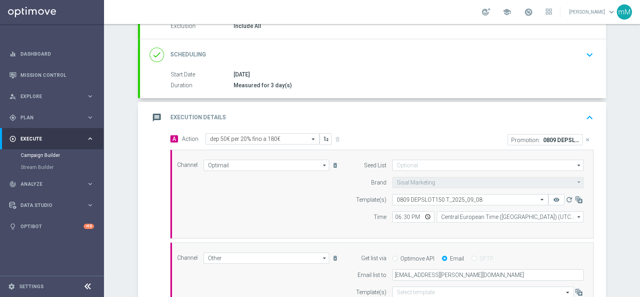
scroll to position [260, 0]
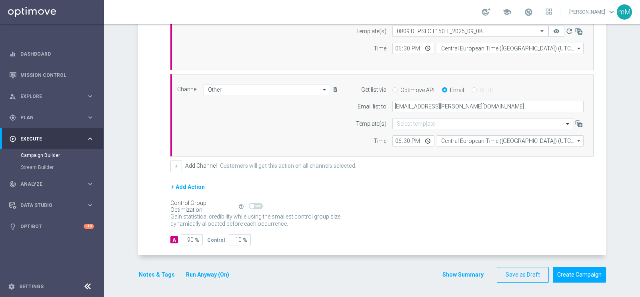
click at [450, 270] on button "Show Summary" at bounding box center [463, 274] width 42 height 9
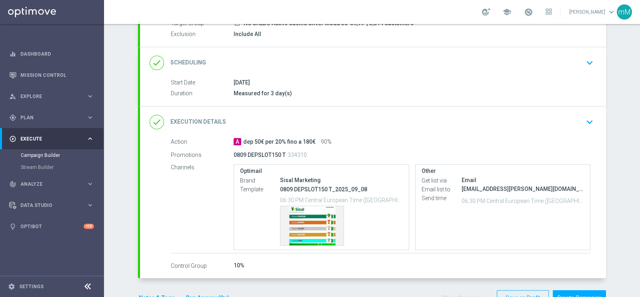
scroll to position [100, 0]
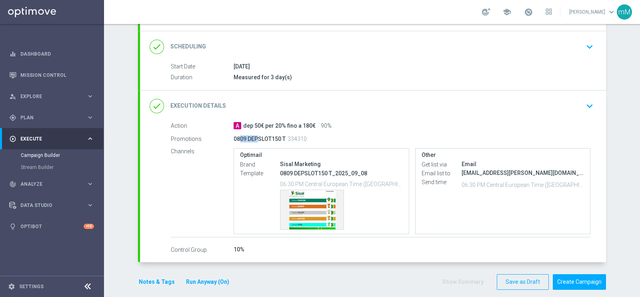
drag, startPoint x: 234, startPoint y: 141, endPoint x: 254, endPoint y: 140, distance: 20.4
click at [253, 140] on p "0809 DEPSLOT150 T" at bounding box center [259, 138] width 52 height 7
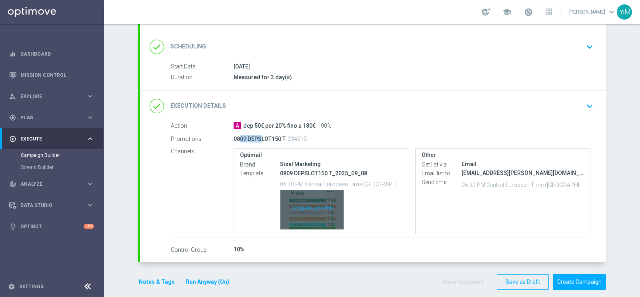
click at [306, 210] on div "Template preview" at bounding box center [311, 209] width 63 height 39
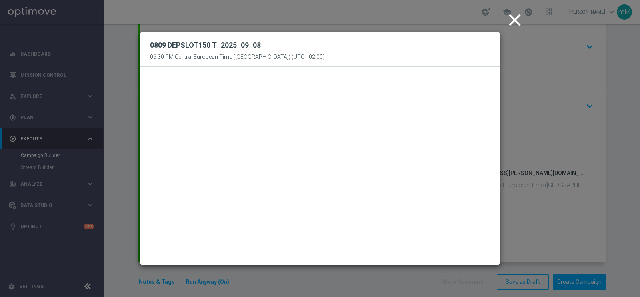
click at [514, 21] on icon "close" at bounding box center [515, 20] width 20 height 20
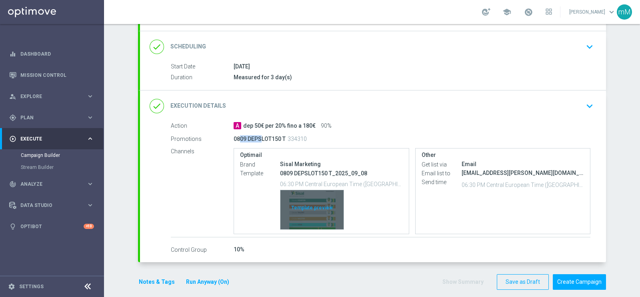
click at [308, 193] on div "Template preview" at bounding box center [311, 209] width 63 height 39
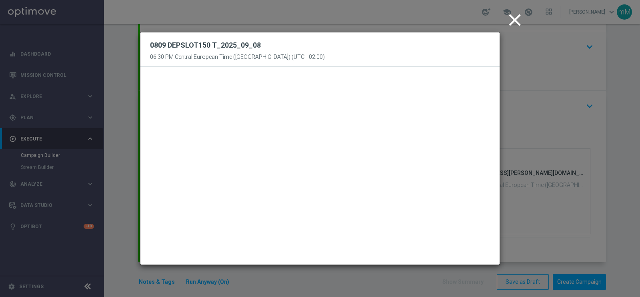
click at [509, 23] on icon "close" at bounding box center [515, 20] width 20 height 20
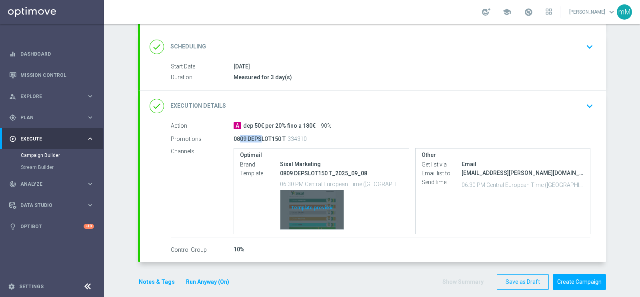
click at [311, 204] on div "Template preview" at bounding box center [311, 209] width 63 height 39
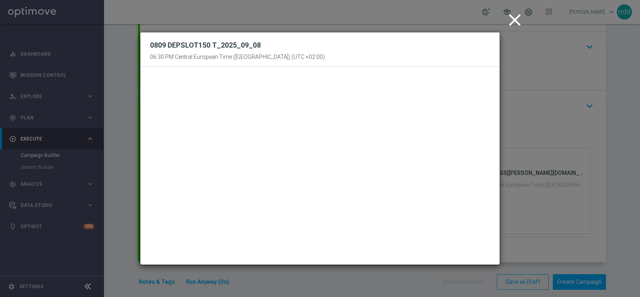
click at [515, 14] on icon "close" at bounding box center [515, 20] width 20 height 20
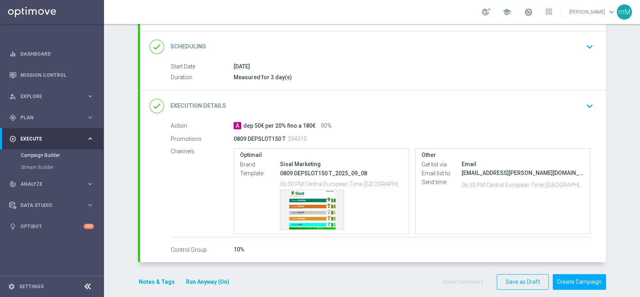
click at [622, 140] on div "Campaign Builder Scheduled Campaign Triggered Campaign Status: Draft done Targe…" at bounding box center [372, 160] width 536 height 273
click at [562, 275] on button "Create Campaign" at bounding box center [579, 282] width 53 height 16
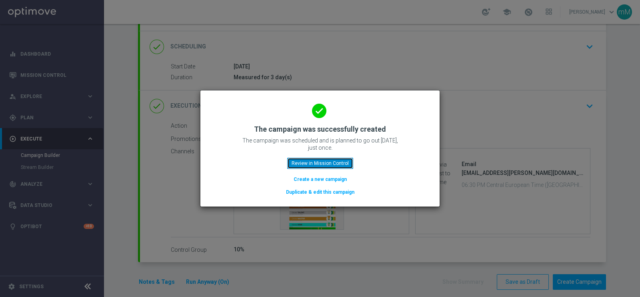
click at [317, 161] on button "Review in Mission Control" at bounding box center [320, 163] width 66 height 11
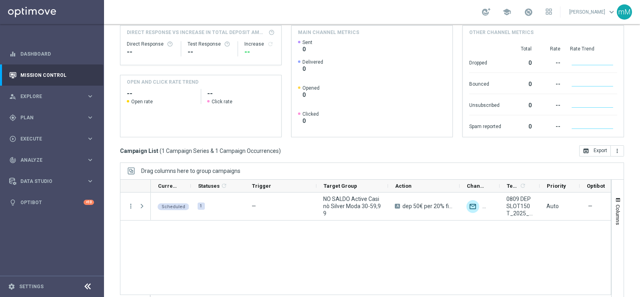
scroll to position [114, 0]
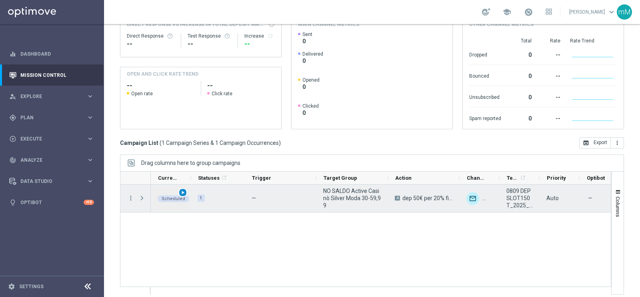
click at [183, 191] on span "play_arrow" at bounding box center [183, 193] width 6 height 6
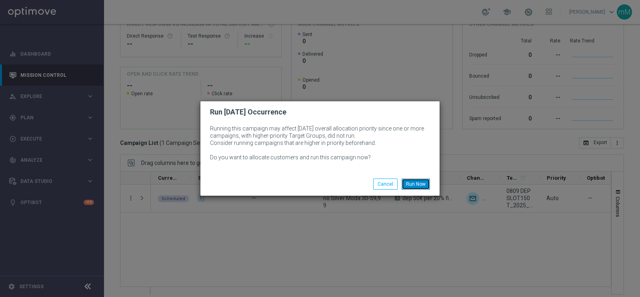
click at [415, 181] on button "Run Now" at bounding box center [415, 183] width 28 height 11
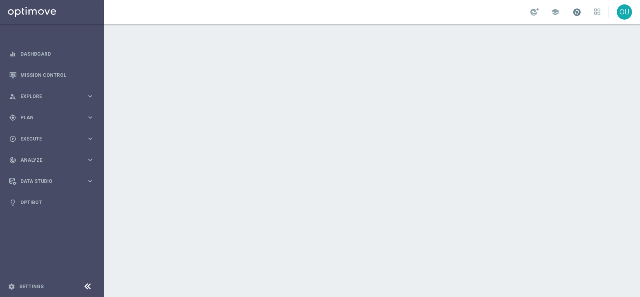
click at [566, 8] on div "school" at bounding box center [565, 12] width 70 height 14
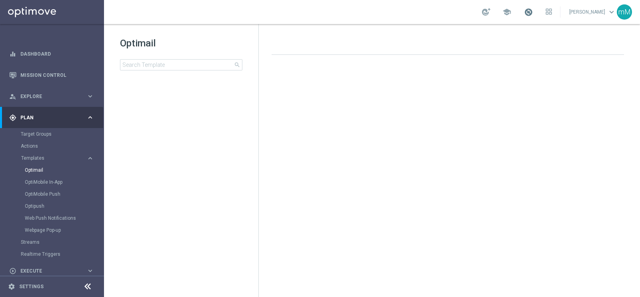
click at [524, 12] on span at bounding box center [528, 12] width 9 height 9
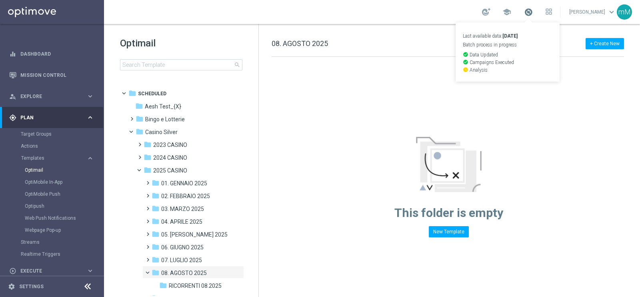
click at [524, 12] on span at bounding box center [528, 12] width 9 height 9
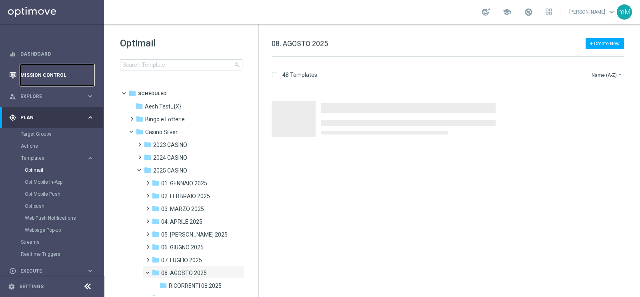
click at [39, 73] on link "Mission Control" at bounding box center [57, 74] width 74 height 21
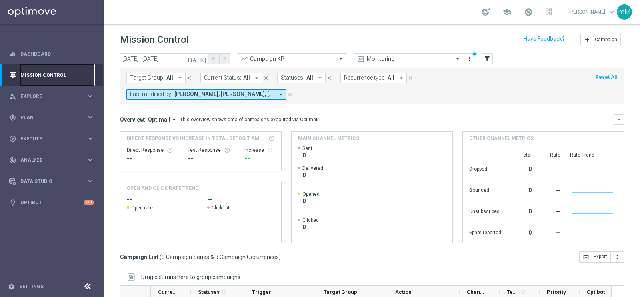
scroll to position [119, 0]
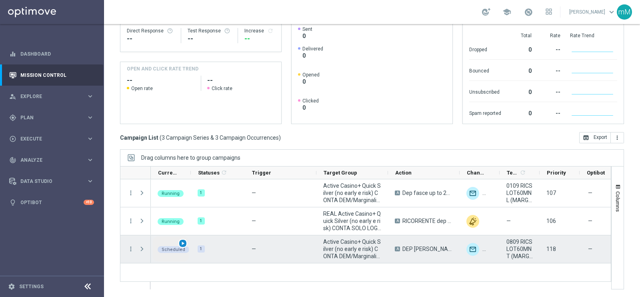
click at [186, 239] on div "play_arrow" at bounding box center [182, 243] width 9 height 9
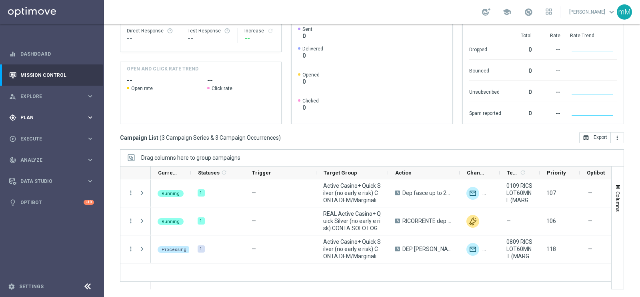
click at [38, 117] on span "Plan" at bounding box center [53, 117] width 66 height 5
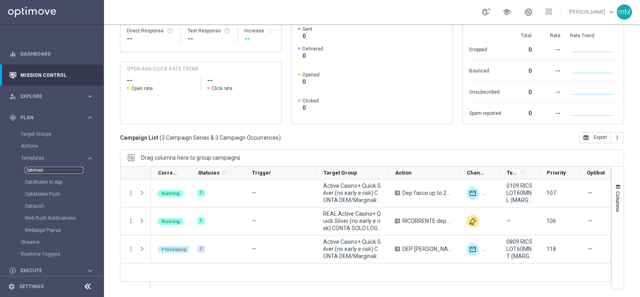
click at [39, 169] on link "Optimail" at bounding box center [54, 170] width 58 height 6
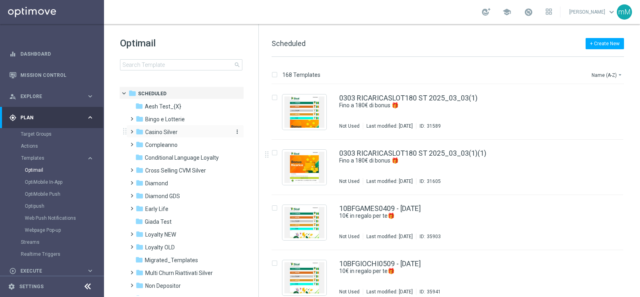
click at [164, 132] on span "Casino Silver" at bounding box center [161, 131] width 32 height 7
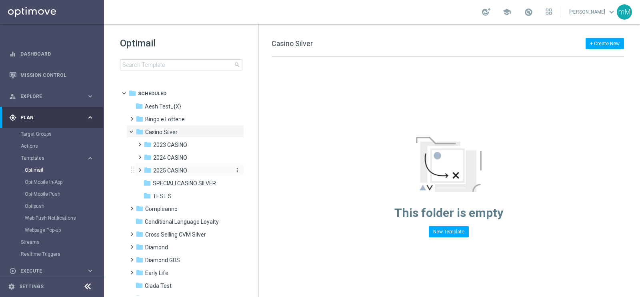
click at [175, 168] on span "2025 CASINO" at bounding box center [170, 170] width 34 height 7
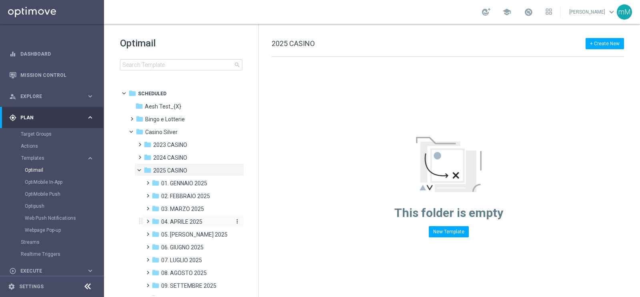
scroll to position [100, 0]
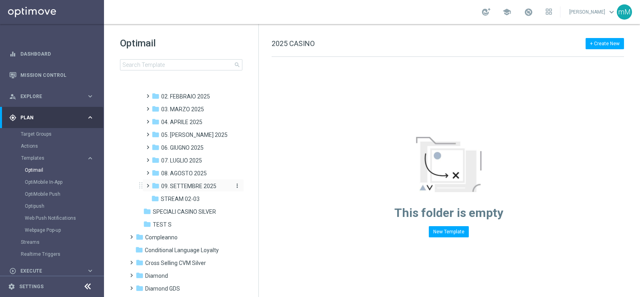
click at [192, 182] on span "09. SETTEMBRE 2025" at bounding box center [188, 185] width 55 height 7
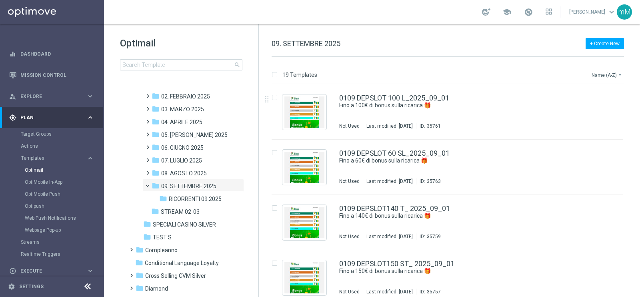
click at [613, 79] on button "Name (A-Z) arrow_drop_down" at bounding box center [607, 75] width 33 height 10
click at [601, 111] on span "Date Modified (Newest)" at bounding box center [593, 111] width 54 height 6
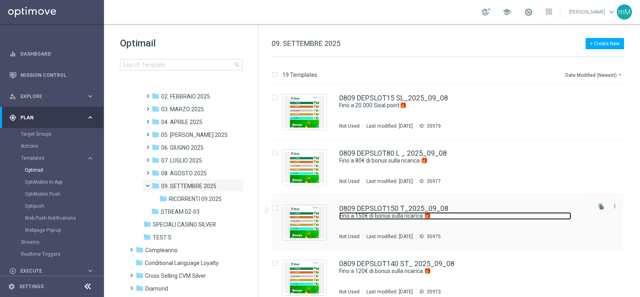
click at [390, 214] on link "Fino a 150€ di bonus sulla ricarica 🎁" at bounding box center [455, 216] width 232 height 8
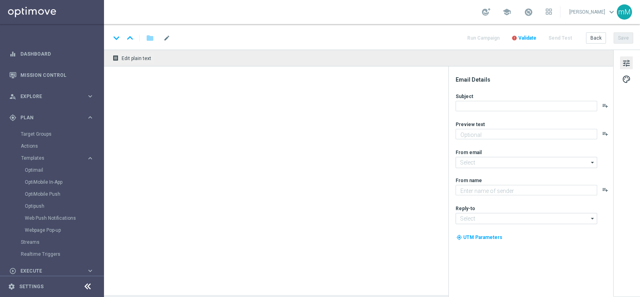
type textarea "Scopri la promozione che ti abbiamo riservato"
type input "[EMAIL_ADDRESS][DOMAIN_NAME]"
type textarea "Sisal"
type input "[EMAIL_ADDRESS][DOMAIN_NAME]"
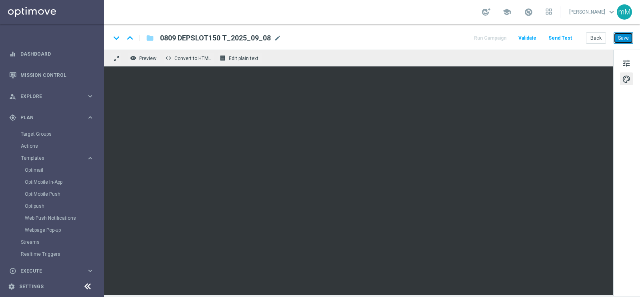
click at [619, 35] on button "Save" at bounding box center [623, 37] width 20 height 11
